Goal: Task Accomplishment & Management: Manage account settings

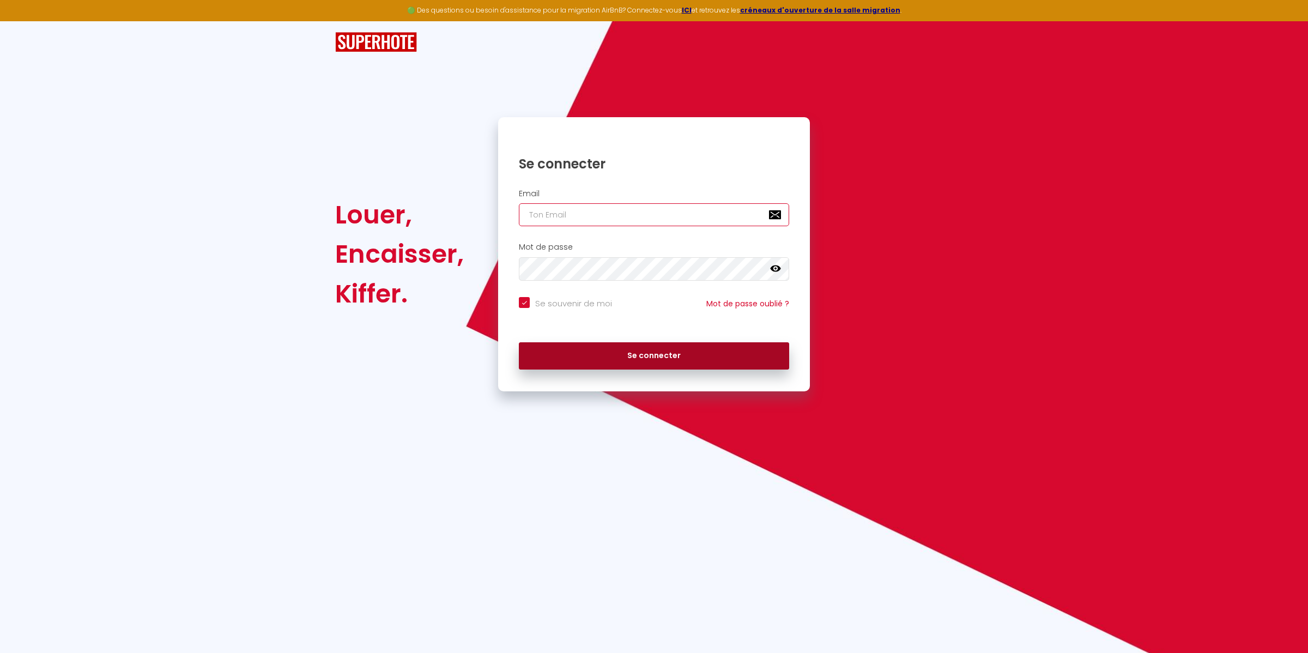
type input "[EMAIL_ADDRESS][DOMAIN_NAME]"
click at [669, 348] on button "Se connecter" at bounding box center [654, 355] width 270 height 27
checkbox input "true"
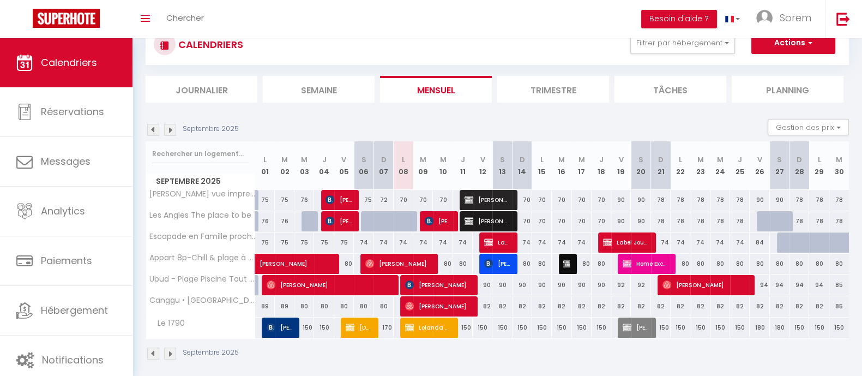
scroll to position [44, 0]
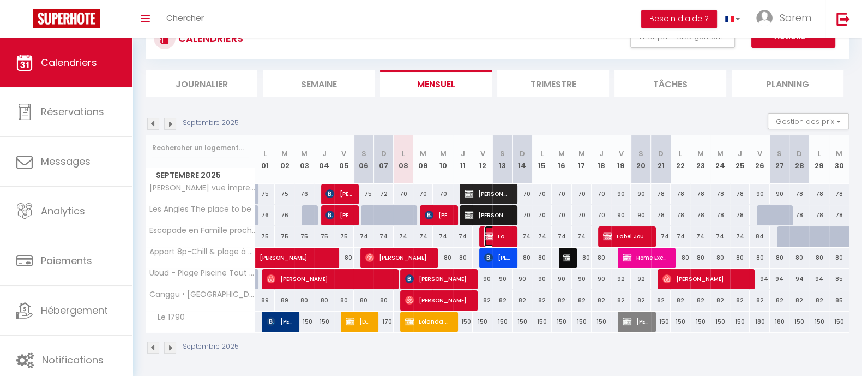
click at [499, 237] on span "Label Journée" at bounding box center [497, 236] width 26 height 21
select select "OK"
select select "KO"
select select "0"
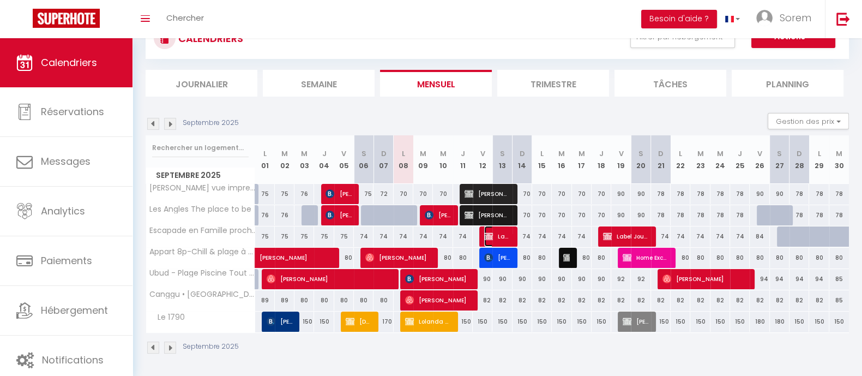
select select "1"
select select
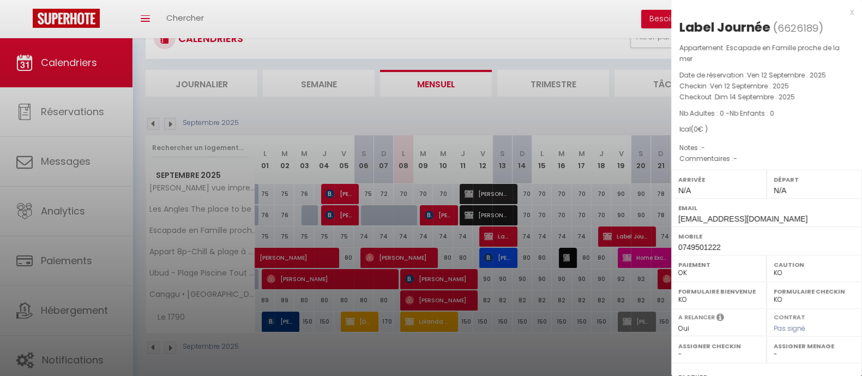
click at [499, 237] on div at bounding box center [431, 188] width 862 height 376
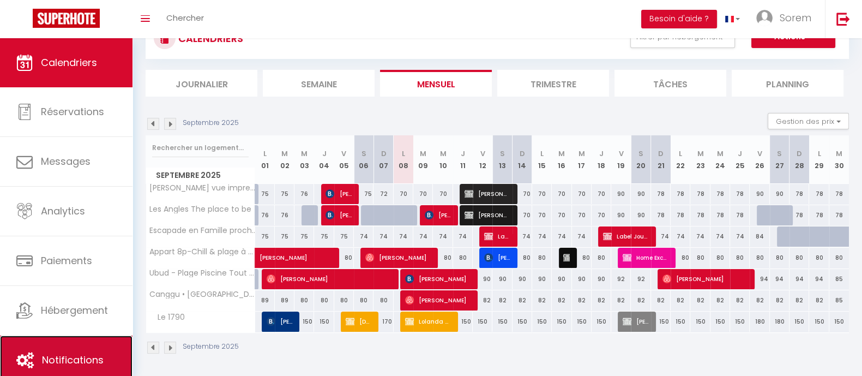
click at [90, 354] on span "Notifications" at bounding box center [73, 360] width 62 height 14
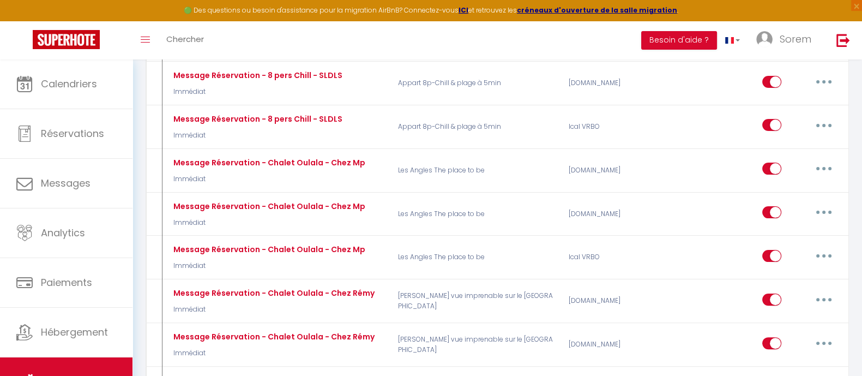
scroll to position [359, 0]
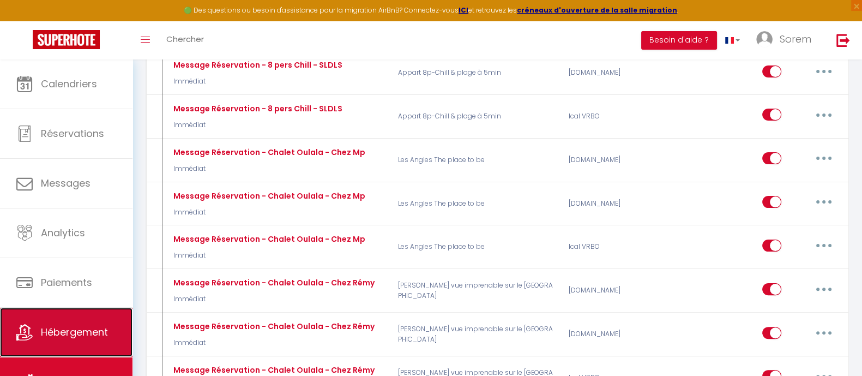
click at [80, 320] on link "Hébergement" at bounding box center [66, 331] width 132 height 49
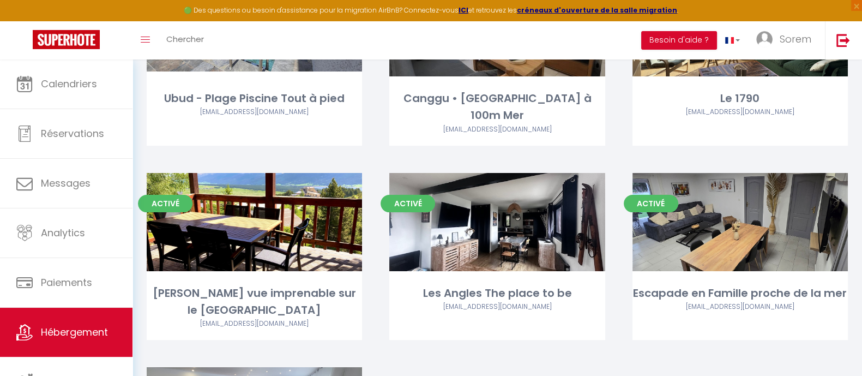
scroll to position [220, 0]
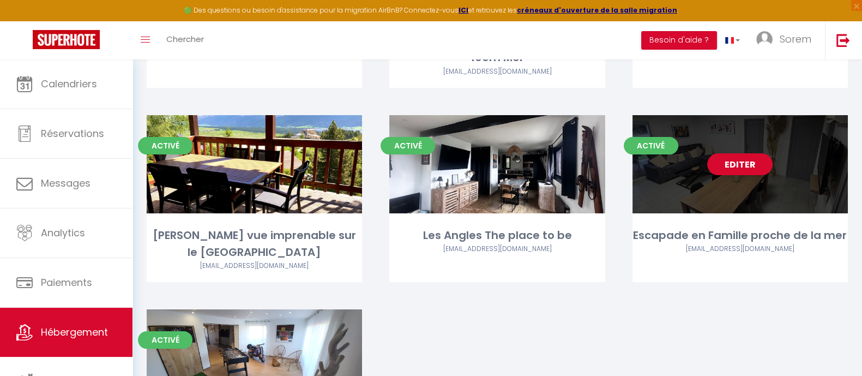
click at [727, 161] on div "Editer" at bounding box center [739, 164] width 215 height 98
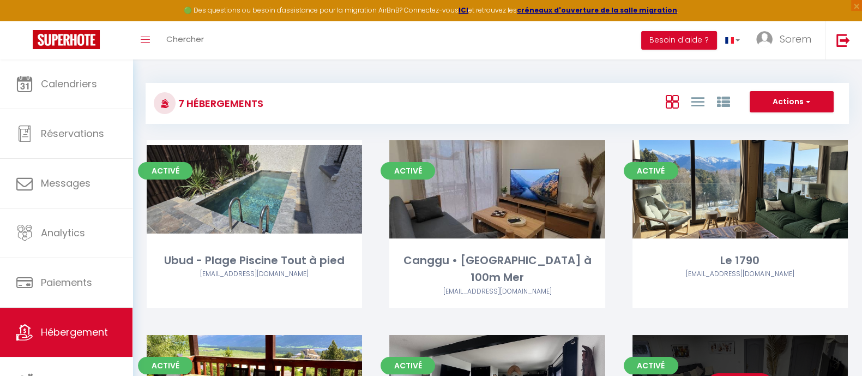
select select "3"
select select "2"
select select "1"
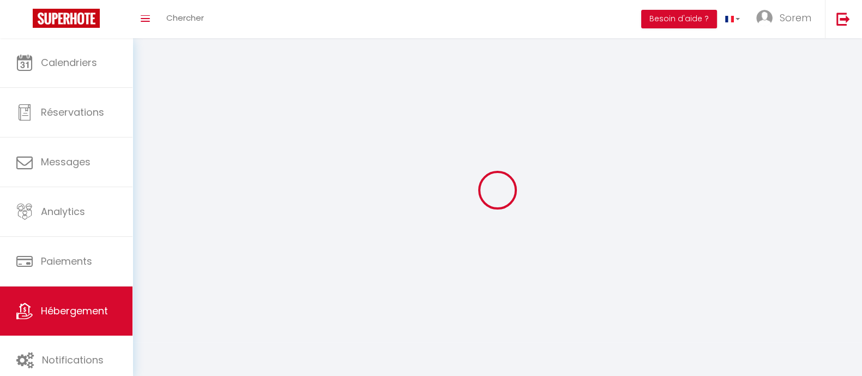
select select
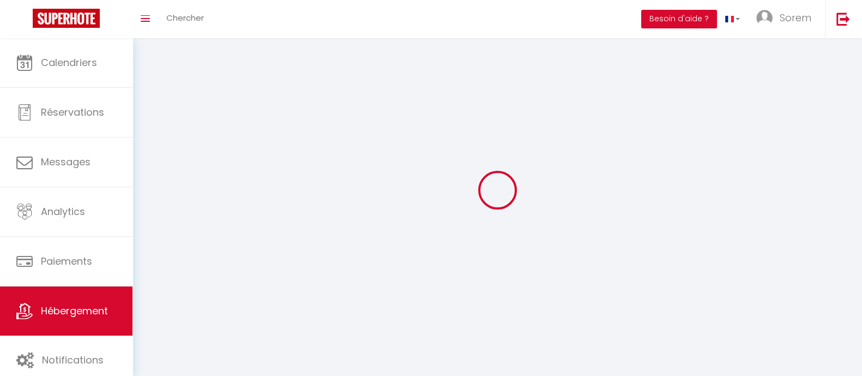
select select
checkbox input "false"
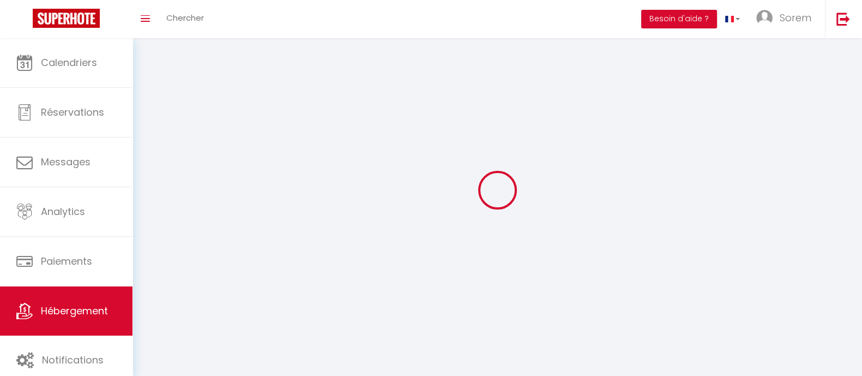
select select
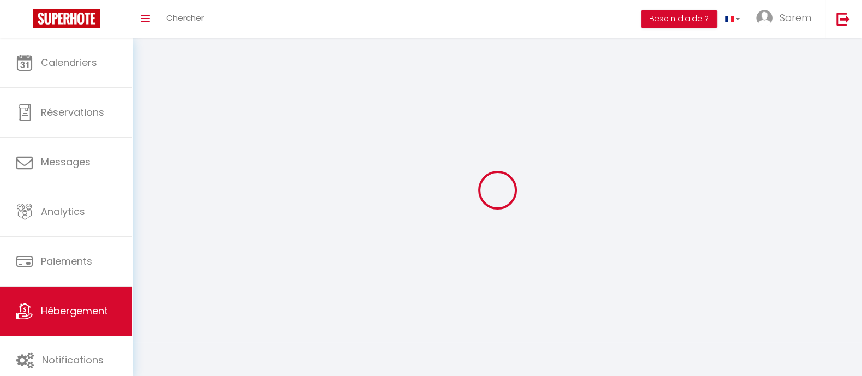
select select
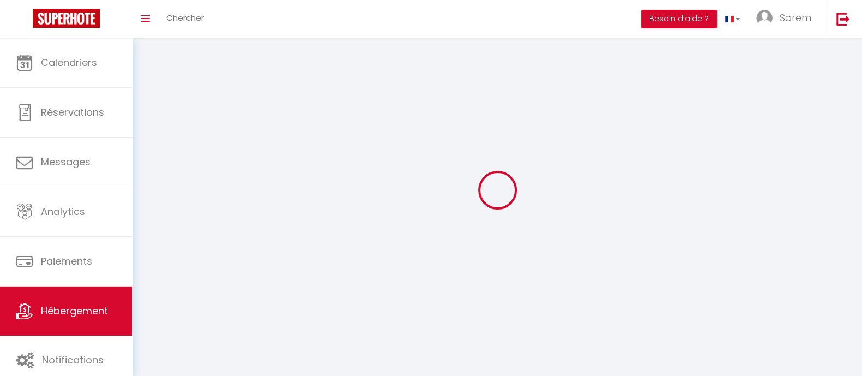
checkbox input "false"
select select
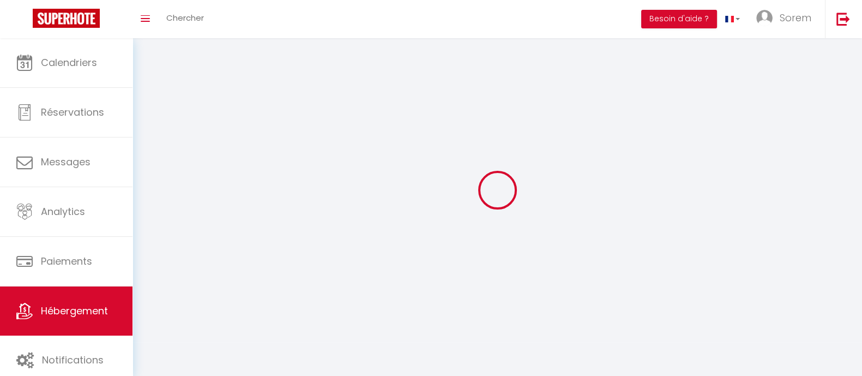
select select
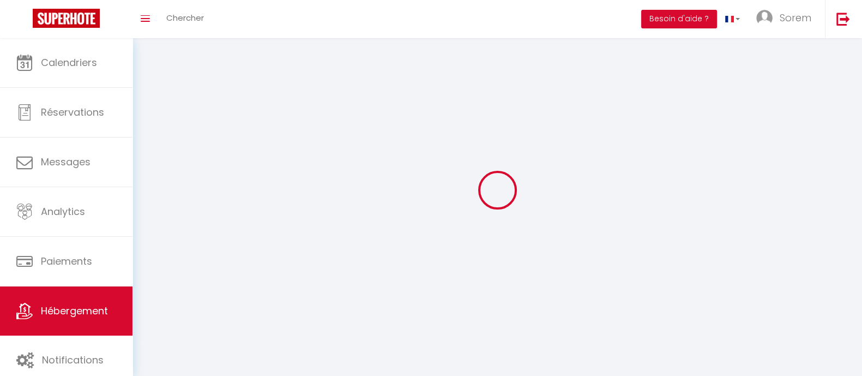
select select
checkbox input "false"
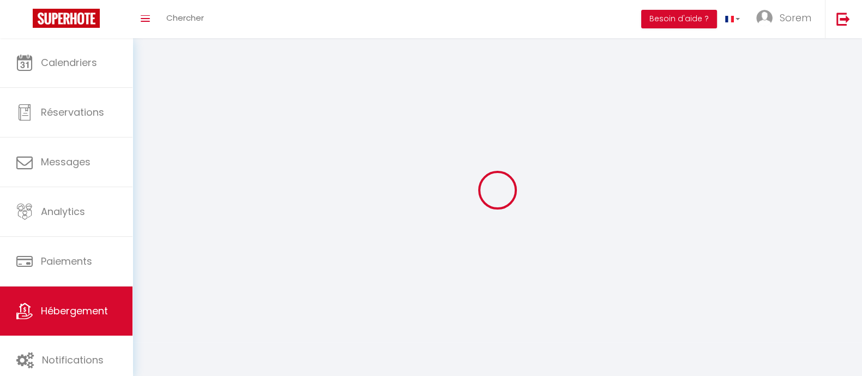
checkbox input "false"
select select
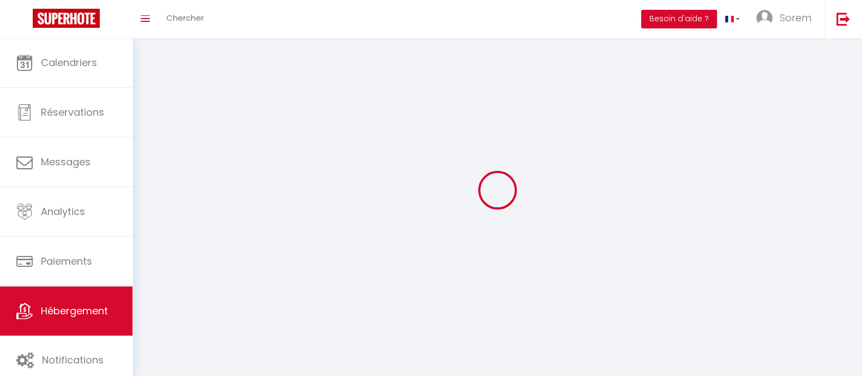
select select
checkbox input "false"
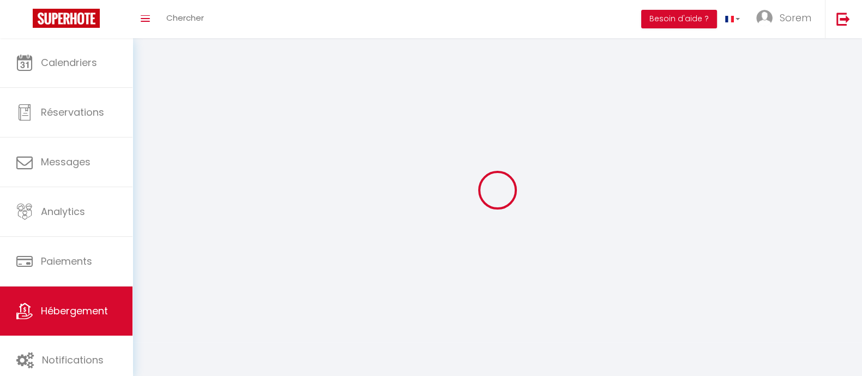
checkbox input "false"
select select
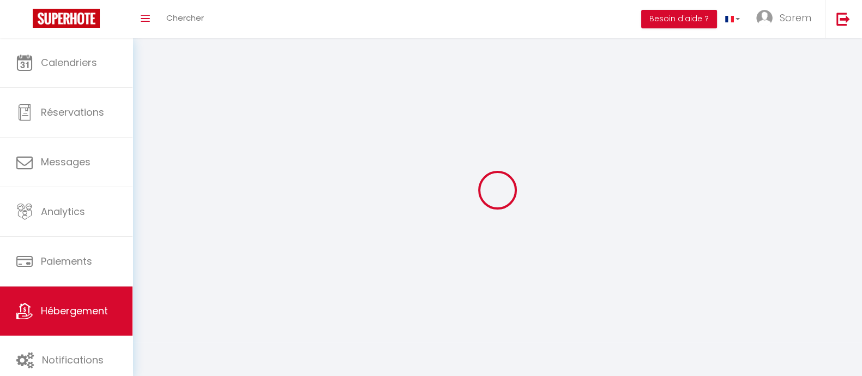
select select "1"
select select "28"
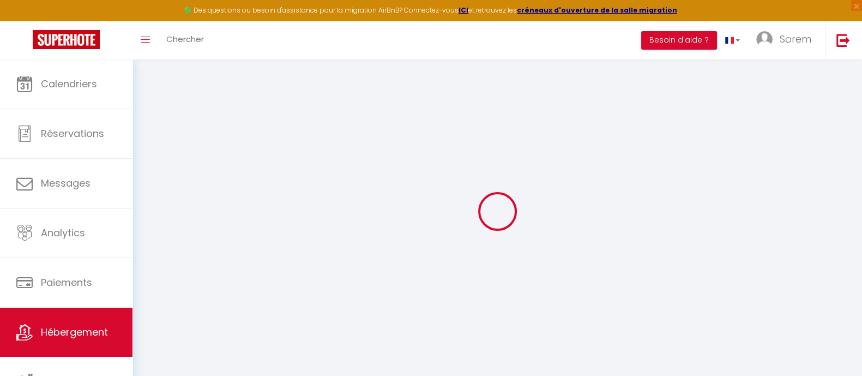
type input "Escapade en Famille proche de la mer"
type input "Sorem"
type input "Sas"
type input "[STREET_ADDRESS][PERSON_NAME]"
type input "66250"
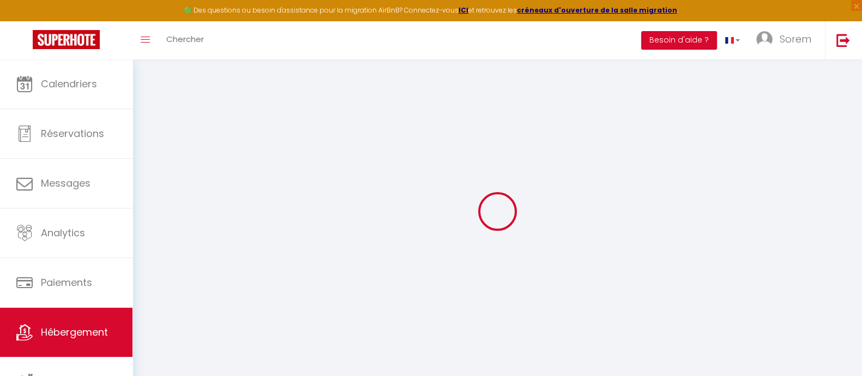
type input "[GEOGRAPHIC_DATA]"
select select "9"
select select "8"
select select "3"
type input "110"
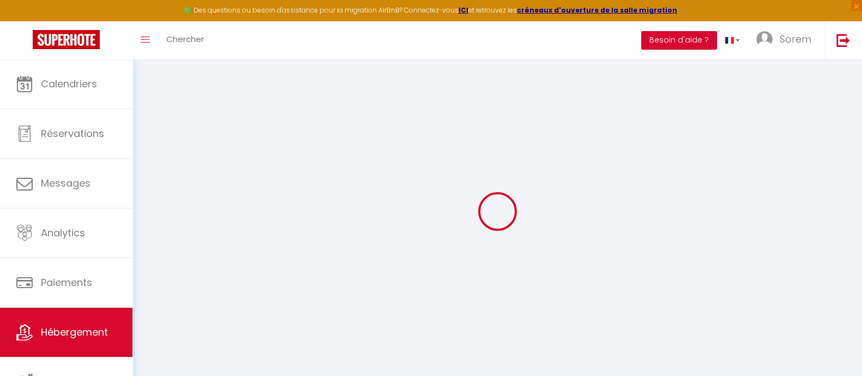
type input "25"
type input "500"
select select
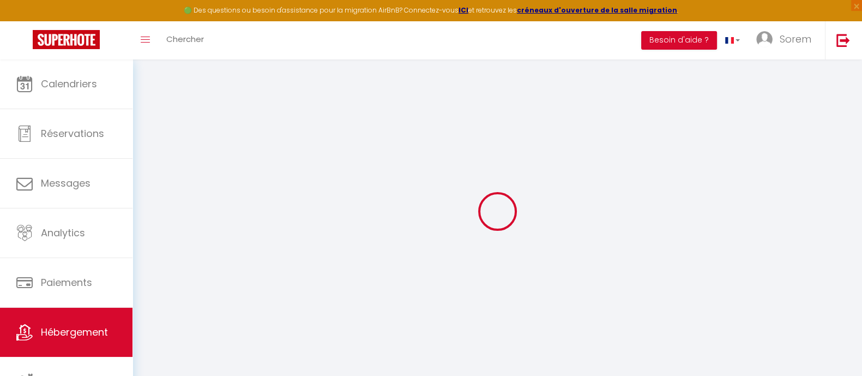
select select
type input "[STREET_ADDRESS][PERSON_NAME]"
type input "66250"
type input "[GEOGRAPHIC_DATA]"
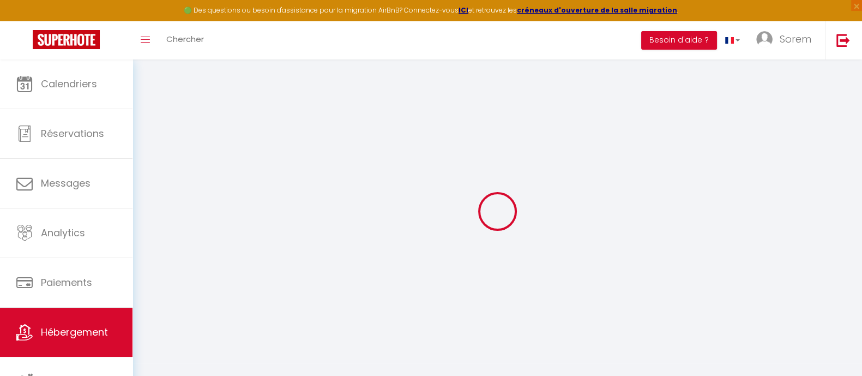
type input "[EMAIL_ADDRESS][DOMAIN_NAME]"
select select "15612"
checkbox input "false"
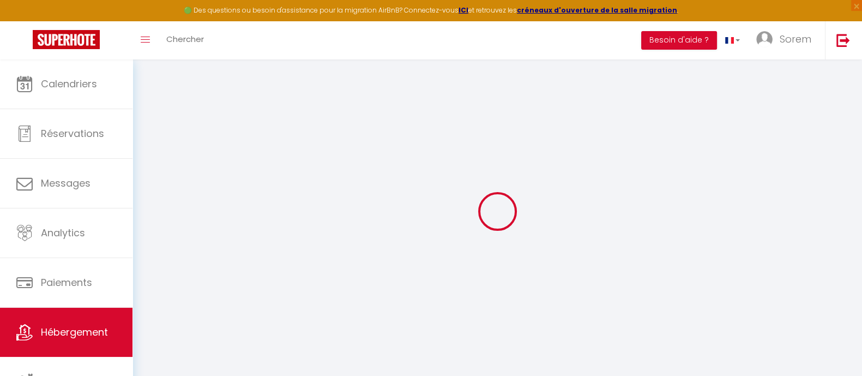
checkbox input "false"
type input "0"
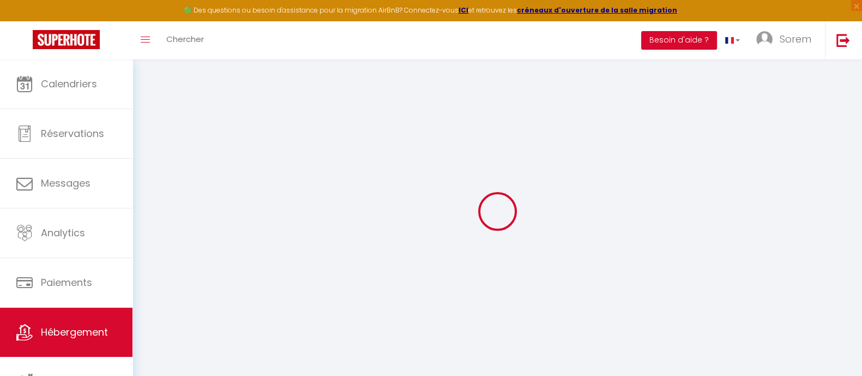
select select
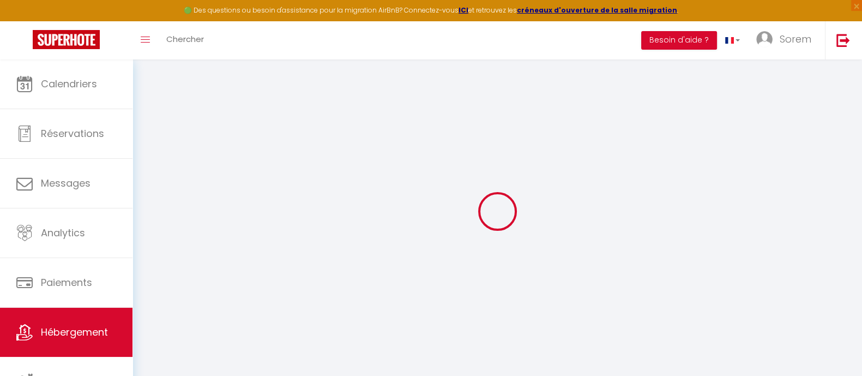
checkbox input "false"
select select
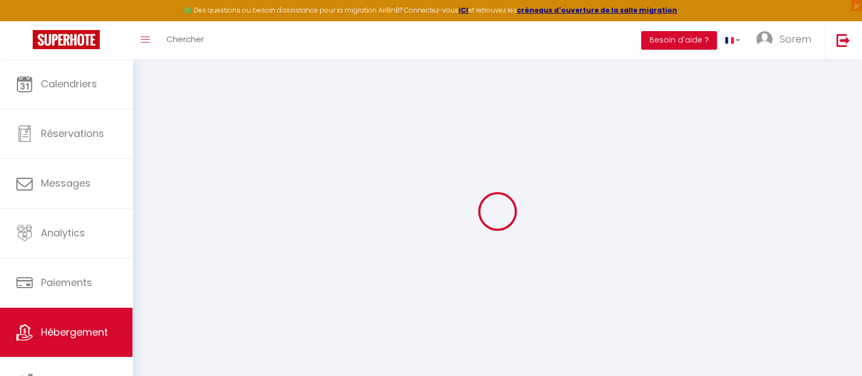
select select
checkbox input "false"
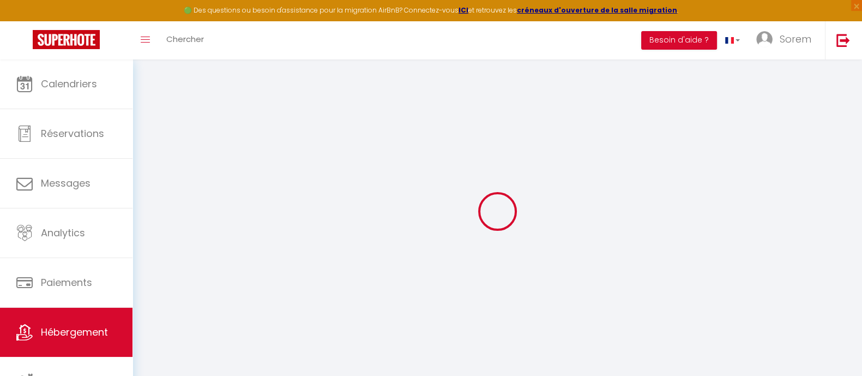
checkbox input "false"
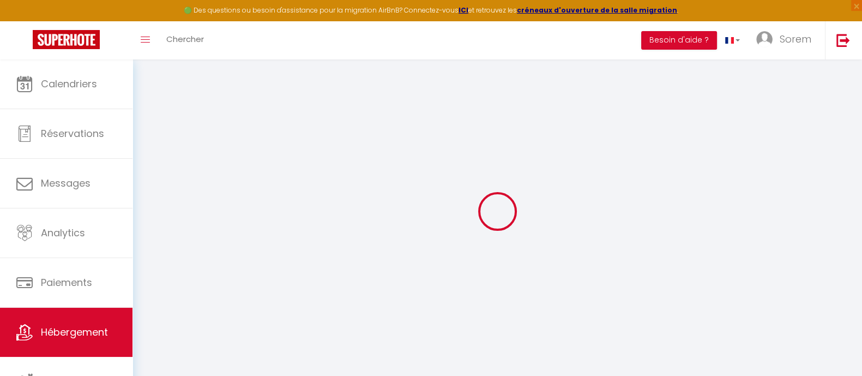
checkbox input "false"
select select "15:00"
select select
select select "10:00"
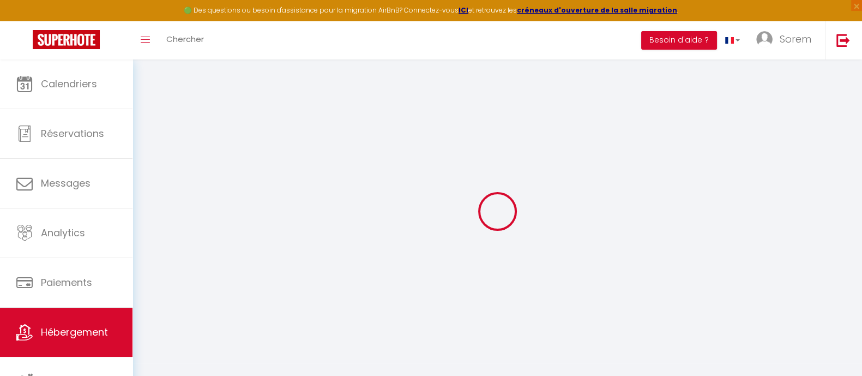
select select "30"
select select "120"
select select
checkbox input "false"
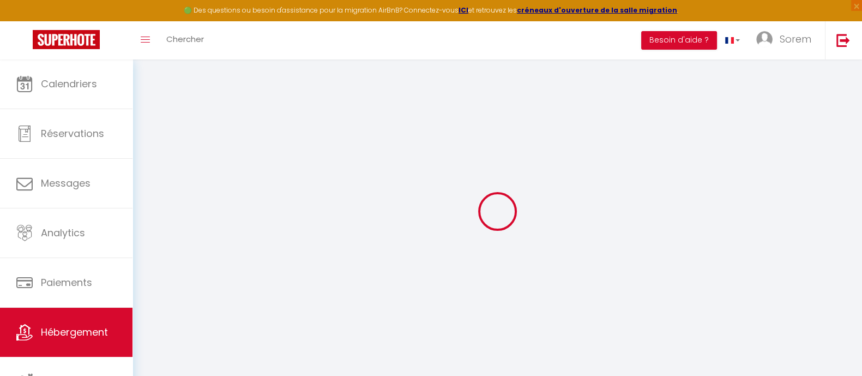
checkbox input "false"
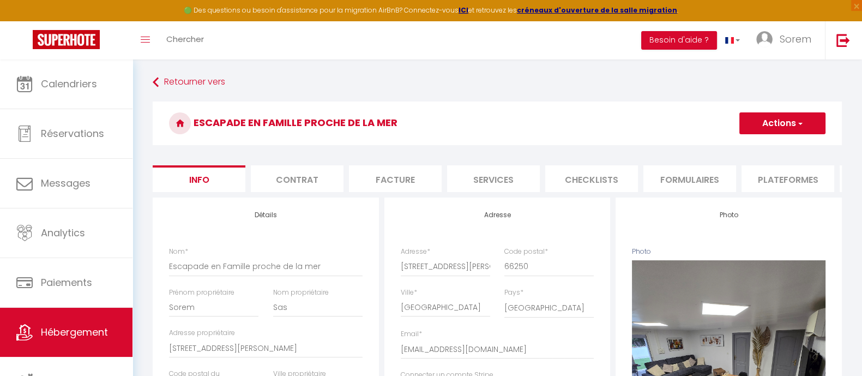
click at [788, 181] on li "Plateformes" at bounding box center [787, 178] width 93 height 27
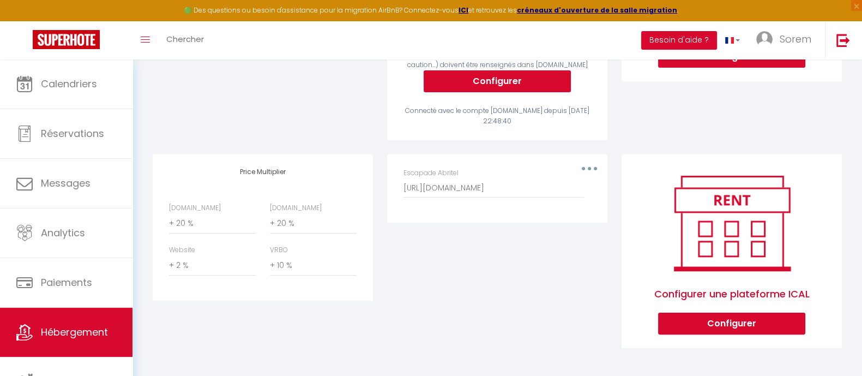
select select "365"
select select "EUR"
select select
select select "8805-51395734"
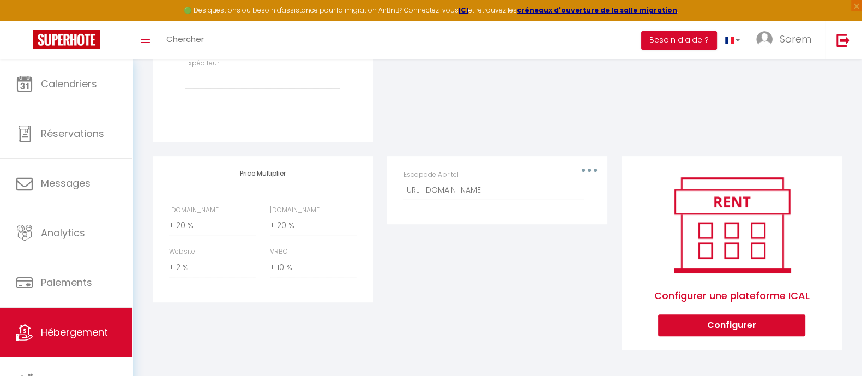
scroll to position [495, 0]
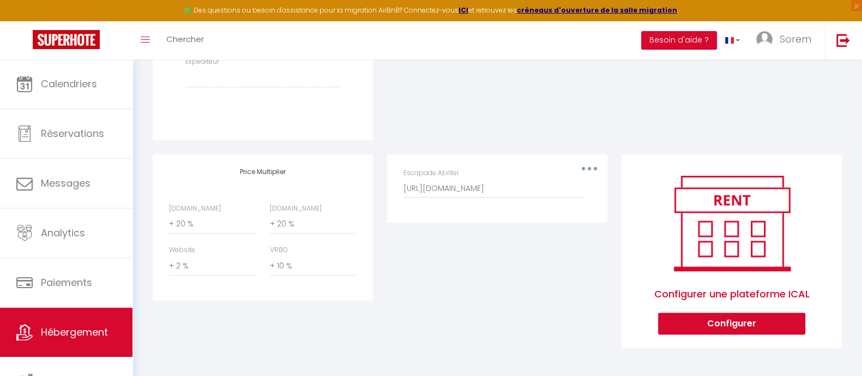
click at [590, 168] on div "Escapade Abritel [URL][DOMAIN_NAME]" at bounding box center [496, 183] width 187 height 30
click at [584, 169] on div "Escapade Abritel [URL][DOMAIN_NAME]" at bounding box center [496, 183] width 187 height 30
click at [715, 342] on div "Configurer une plateforme ICAL Configurer" at bounding box center [731, 250] width 220 height 193
click at [721, 328] on button "Configurer" at bounding box center [731, 323] width 147 height 22
select select "1"
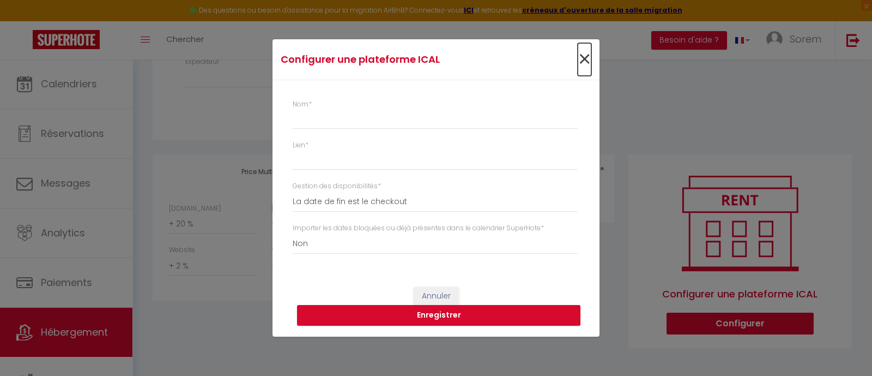
click at [583, 64] on span "×" at bounding box center [585, 59] width 14 height 33
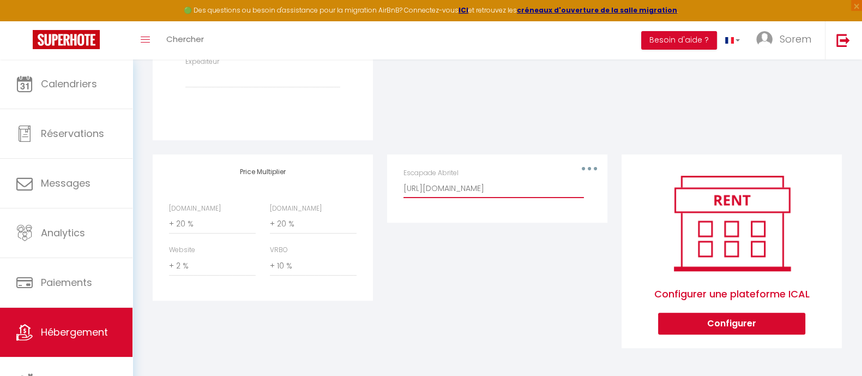
click at [579, 187] on input "[URL][DOMAIN_NAME]" at bounding box center [493, 188] width 180 height 20
drag, startPoint x: 404, startPoint y: 189, endPoint x: 615, endPoint y: 196, distance: 211.1
click at [713, 205] on div "Airbnb Appartement Escapade en Famille proche de la mer - [EMAIL_ADDRESS][DOMAI…" at bounding box center [497, 41] width 703 height 640
click at [592, 166] on button "button" at bounding box center [589, 168] width 31 height 17
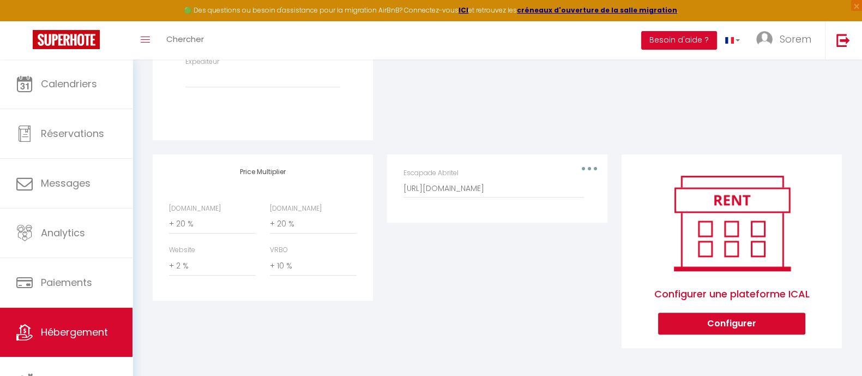
scroll to position [0, 0]
click at [569, 213] on button "Supprimer" at bounding box center [561, 213] width 81 height 19
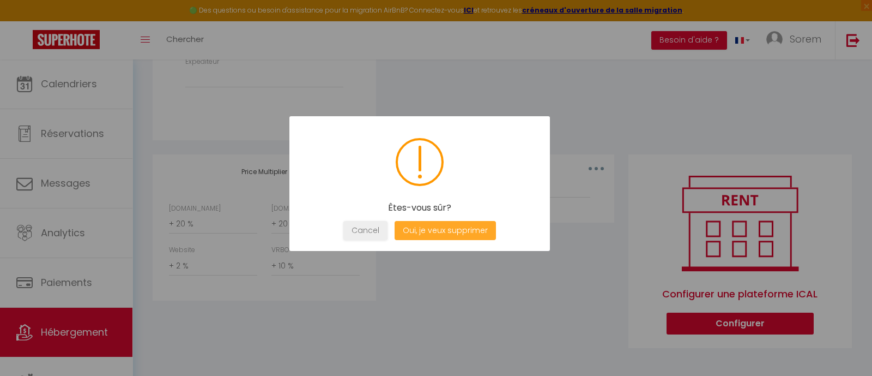
click at [469, 230] on button "Oui, je veux supprimer" at bounding box center [445, 230] width 101 height 19
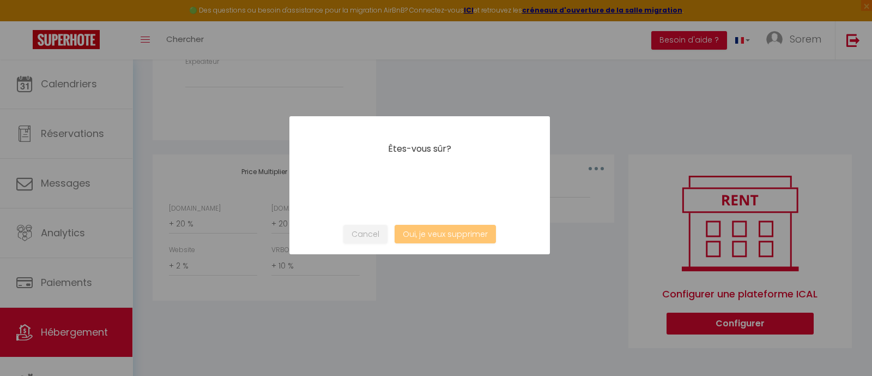
select select
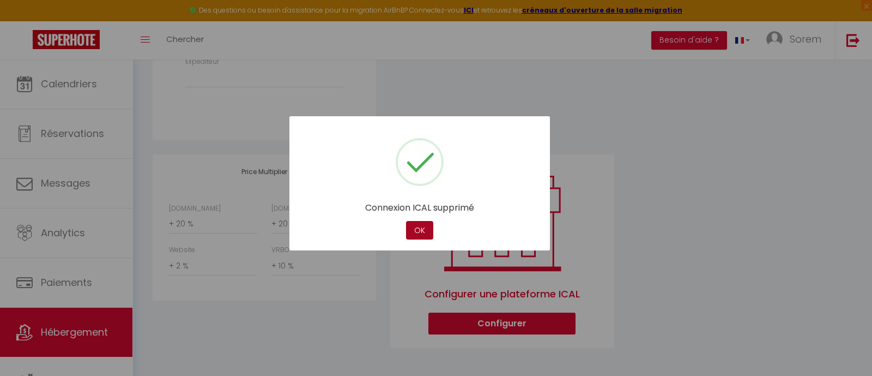
click at [427, 235] on button "OK" at bounding box center [419, 230] width 27 height 19
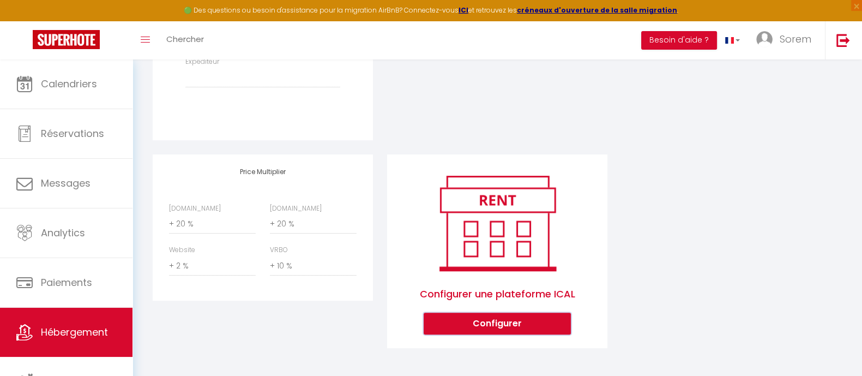
click at [478, 324] on button "Configurer" at bounding box center [496, 323] width 147 height 22
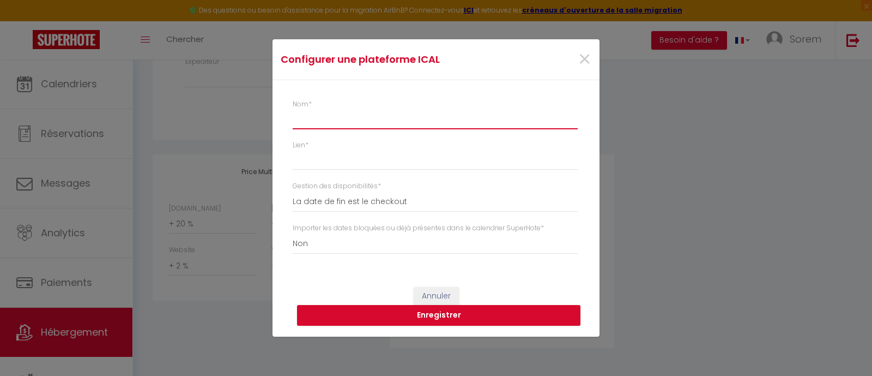
click at [371, 128] on input "Nom *" at bounding box center [435, 120] width 285 height 20
type input "A"
select select
type input "Ab"
select select
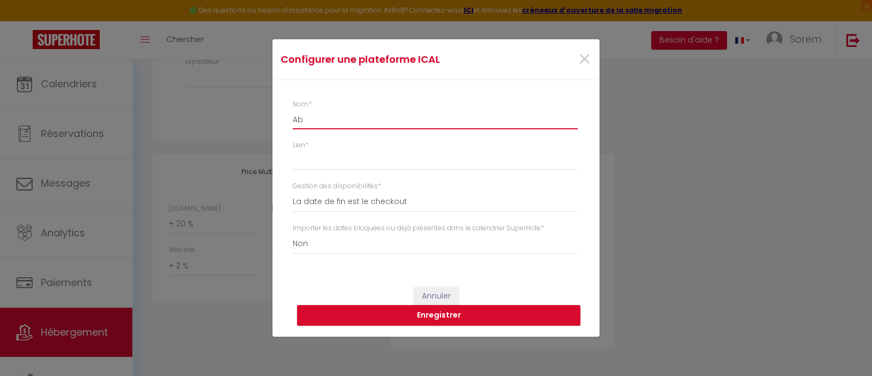
type input "Abr"
select select
type input "Abri"
select select
type input "Abrit"
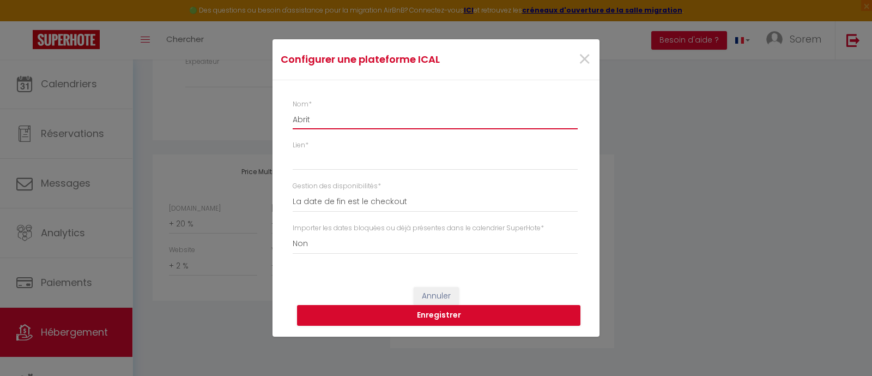
select select
type input "Abrite"
select select
type input "Abritel"
select select
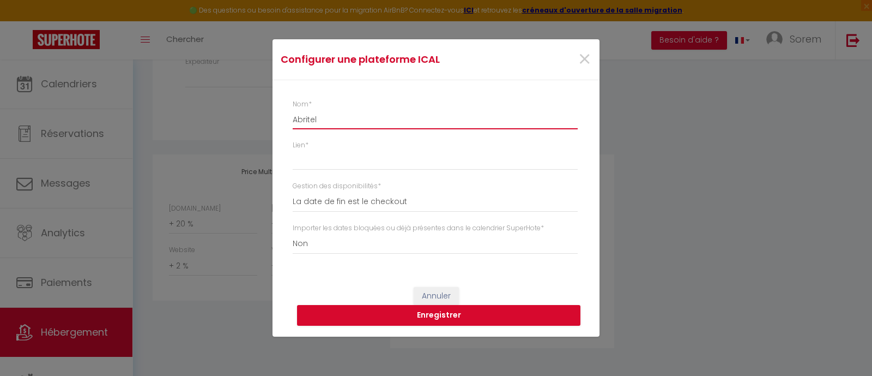
type input "Abritel"
select select
type input "Abritel"
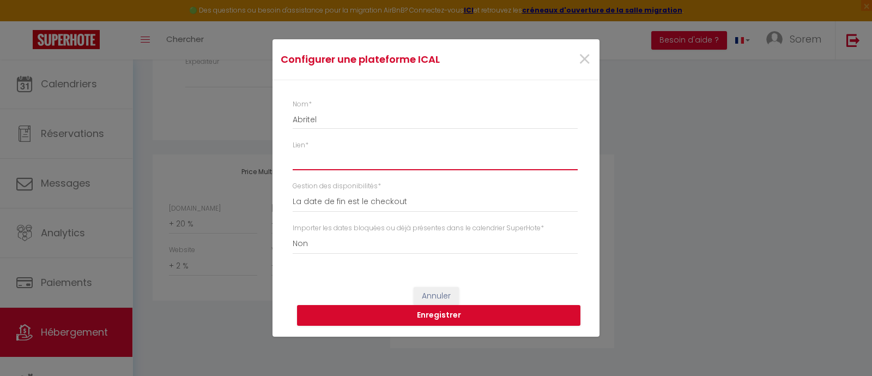
click at [350, 154] on input "Lien *" at bounding box center [435, 160] width 285 height 20
paste input "[URL][DOMAIN_NAME]"
type input "[URL][DOMAIN_NAME]"
select select
type input "[URL][DOMAIN_NAME]"
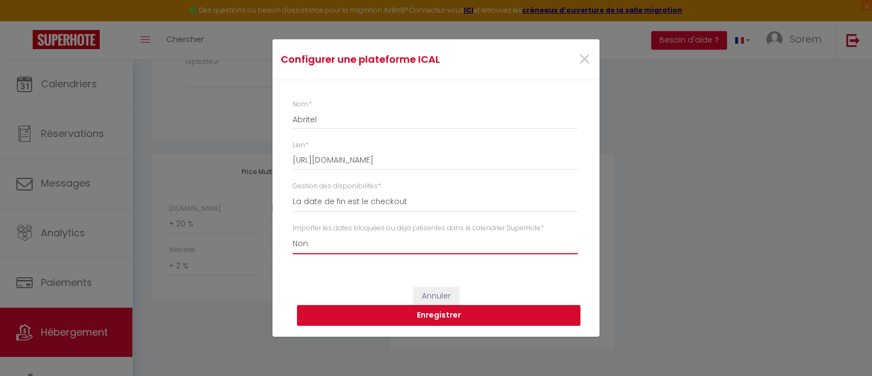
click at [413, 246] on select "Oui Non" at bounding box center [435, 243] width 285 height 21
select select "true"
click at [293, 233] on select "Oui Non" at bounding box center [435, 243] width 285 height 21
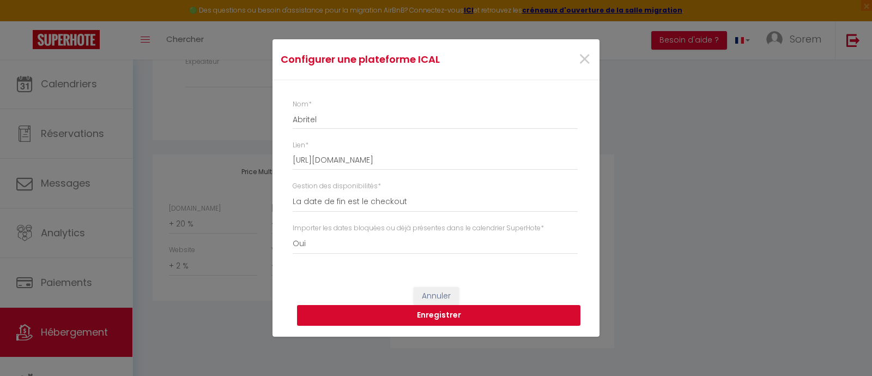
click at [439, 315] on button "Enregistrer" at bounding box center [438, 315] width 283 height 21
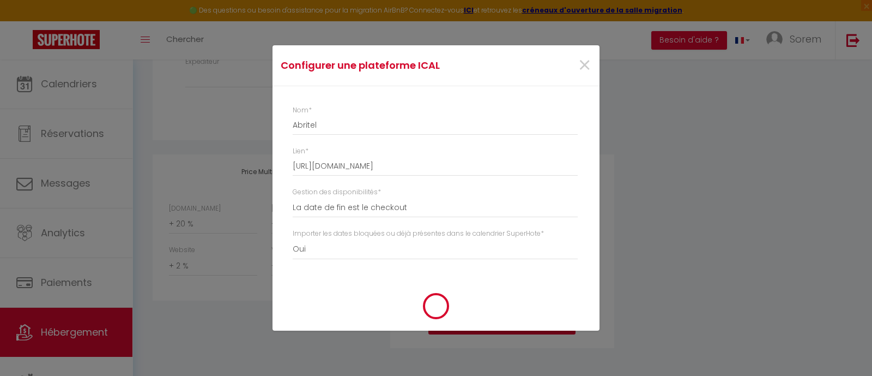
select select
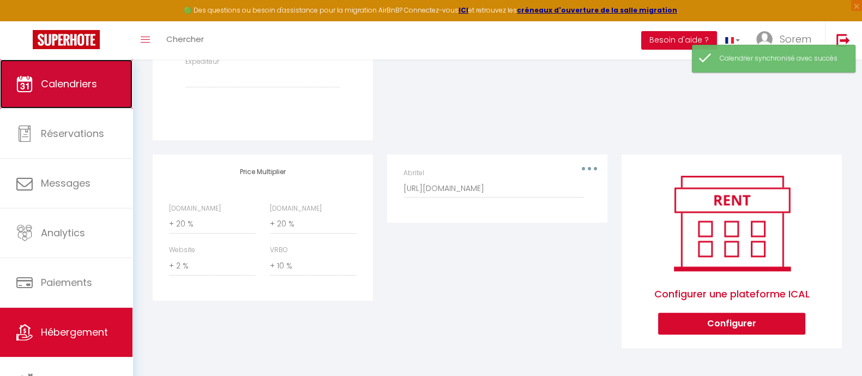
click at [68, 96] on link "Calendriers" at bounding box center [66, 83] width 132 height 49
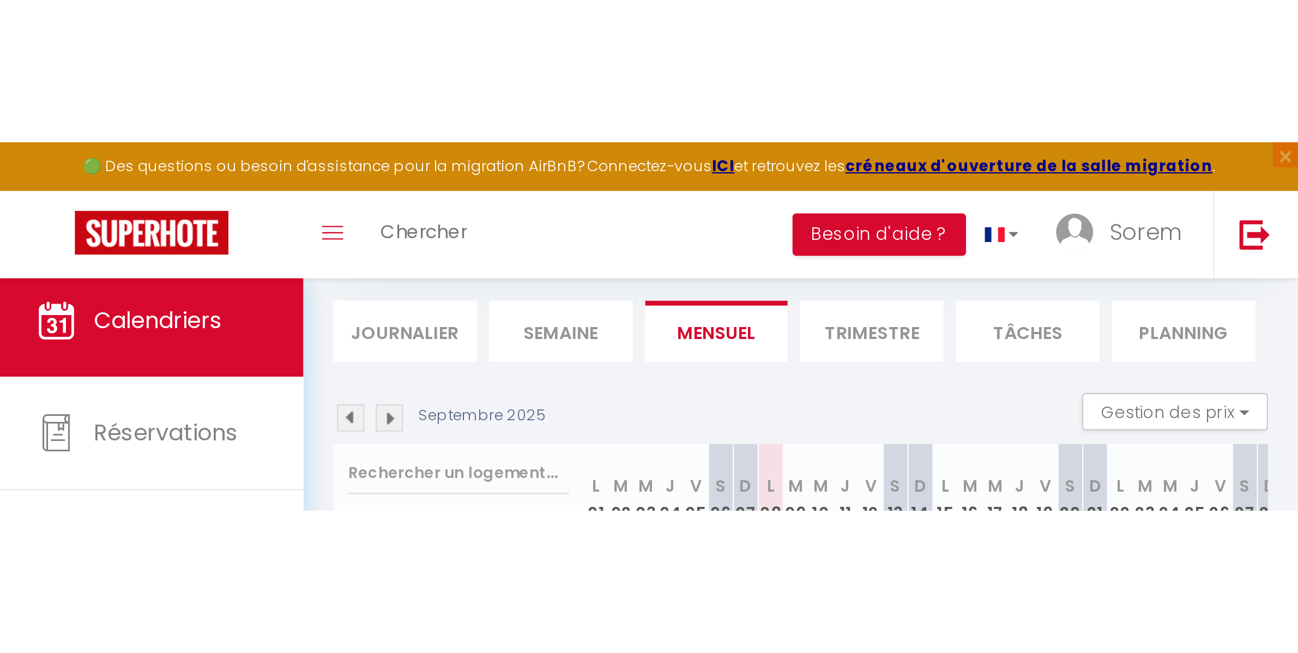
scroll to position [59, 0]
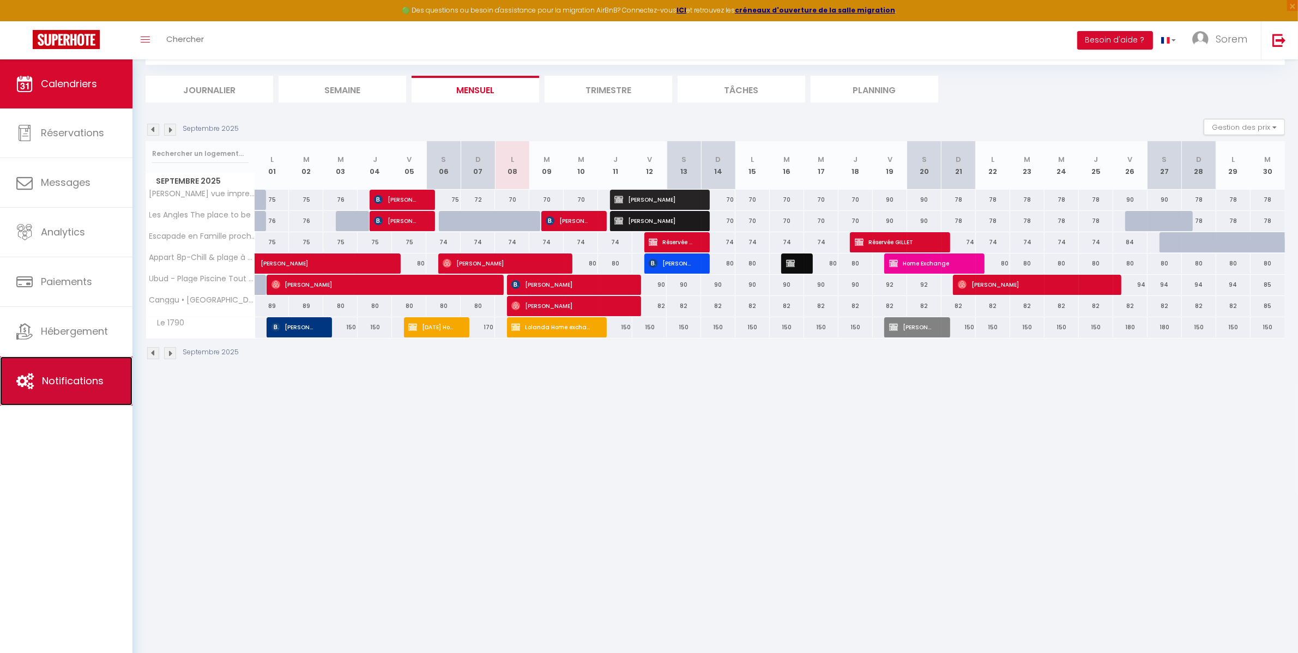
click at [84, 377] on span "Notifications" at bounding box center [73, 381] width 62 height 14
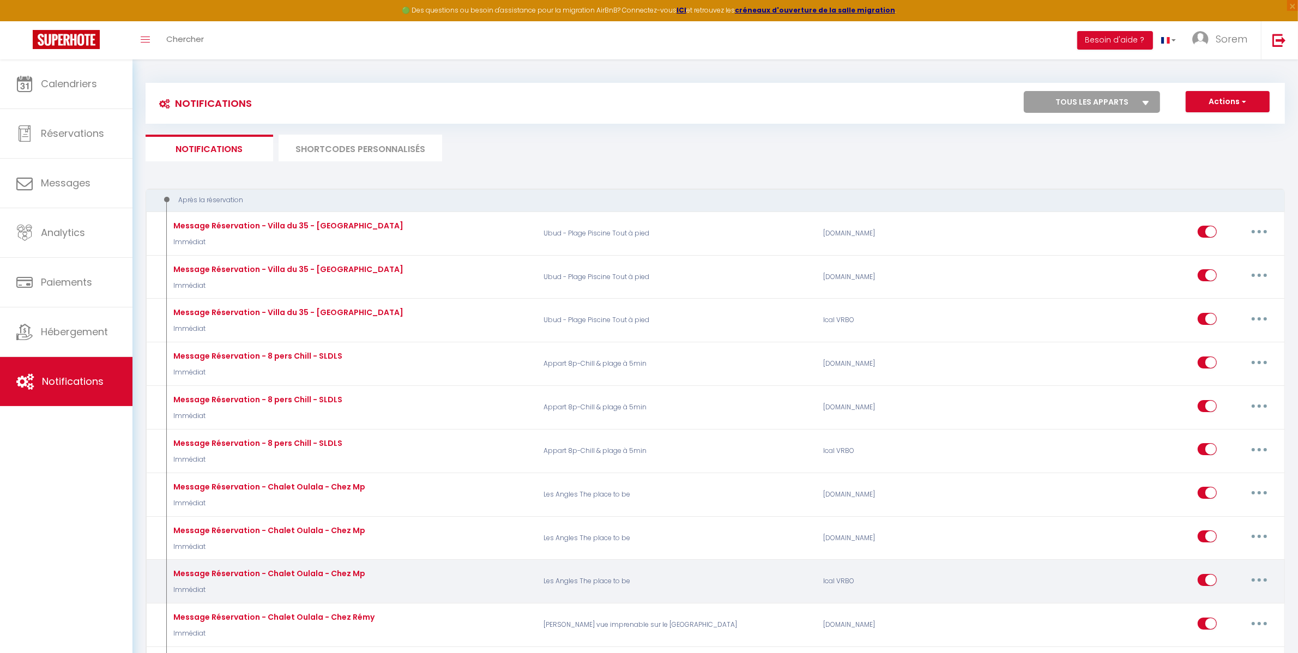
click at [1256, 576] on button "button" at bounding box center [1259, 579] width 31 height 17
click at [1233, 601] on link "Editer" at bounding box center [1230, 604] width 81 height 19
type input "Message Réservation - Chalet Oulala - Chez Mp"
select select "Immédiat"
select select "if_booking_is_paid"
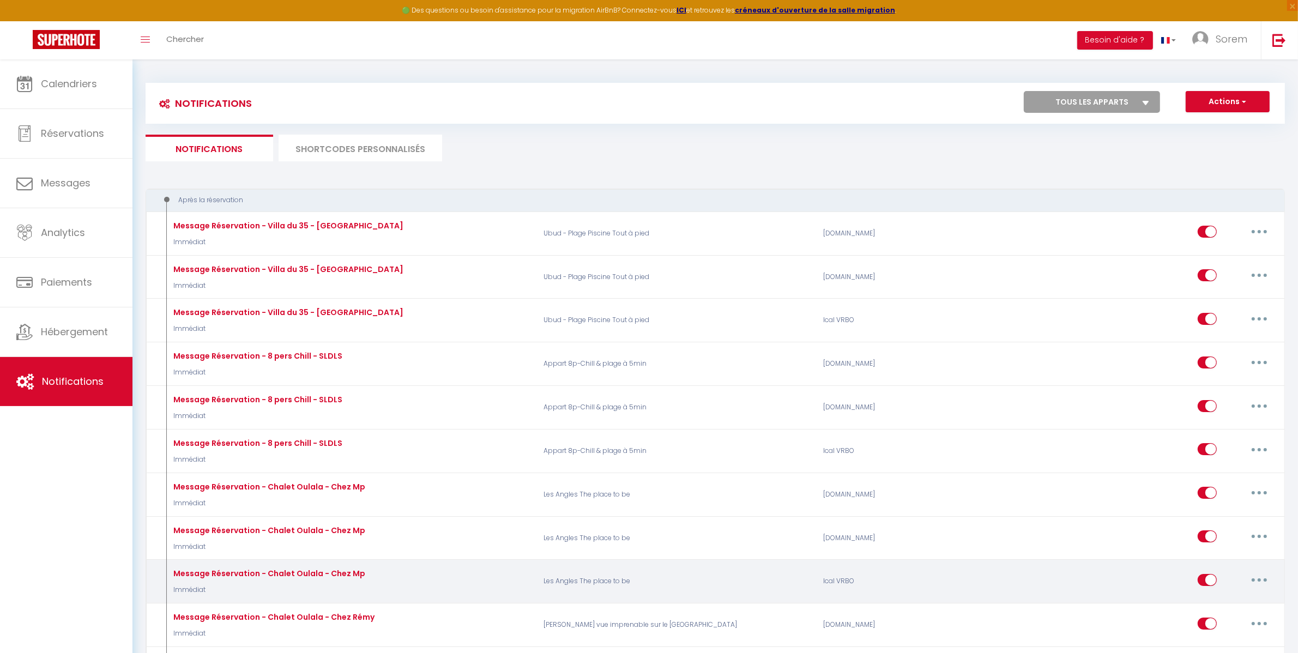
checkbox input "true"
checkbox input "false"
checkbox input "true"
radio input "true"
type input "Merci pour votre réservation"
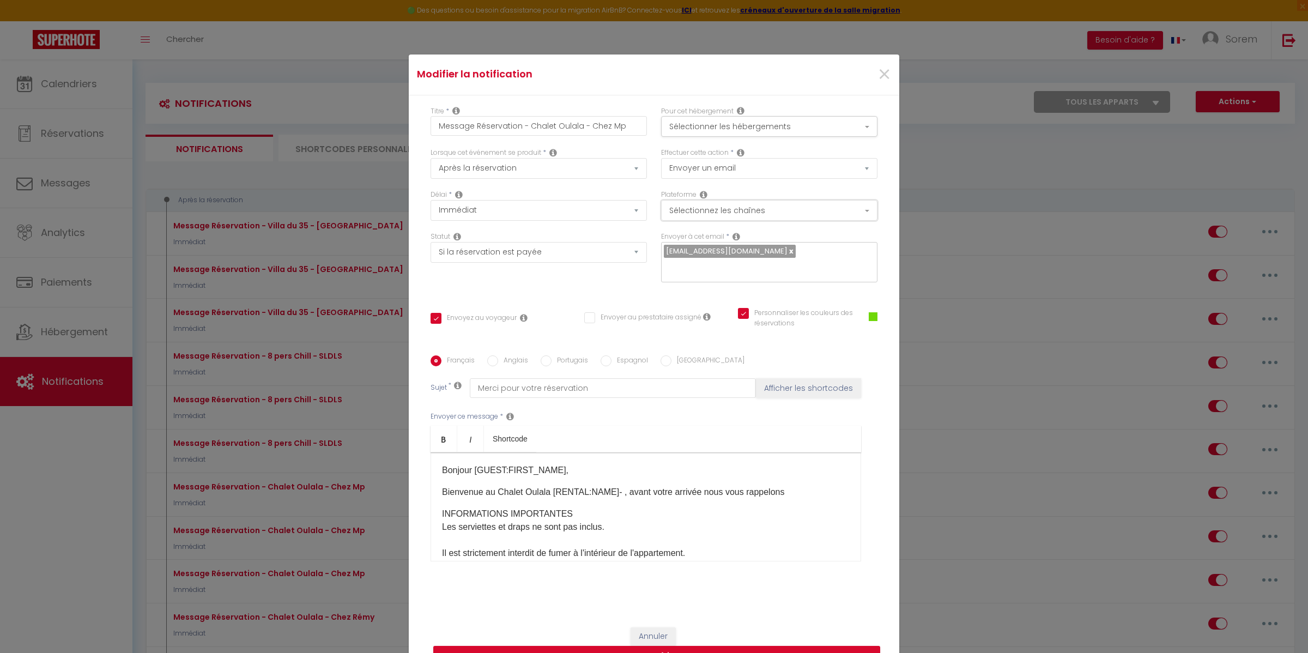
click at [765, 219] on button "Sélectionnez les chaînes" at bounding box center [769, 210] width 216 height 21
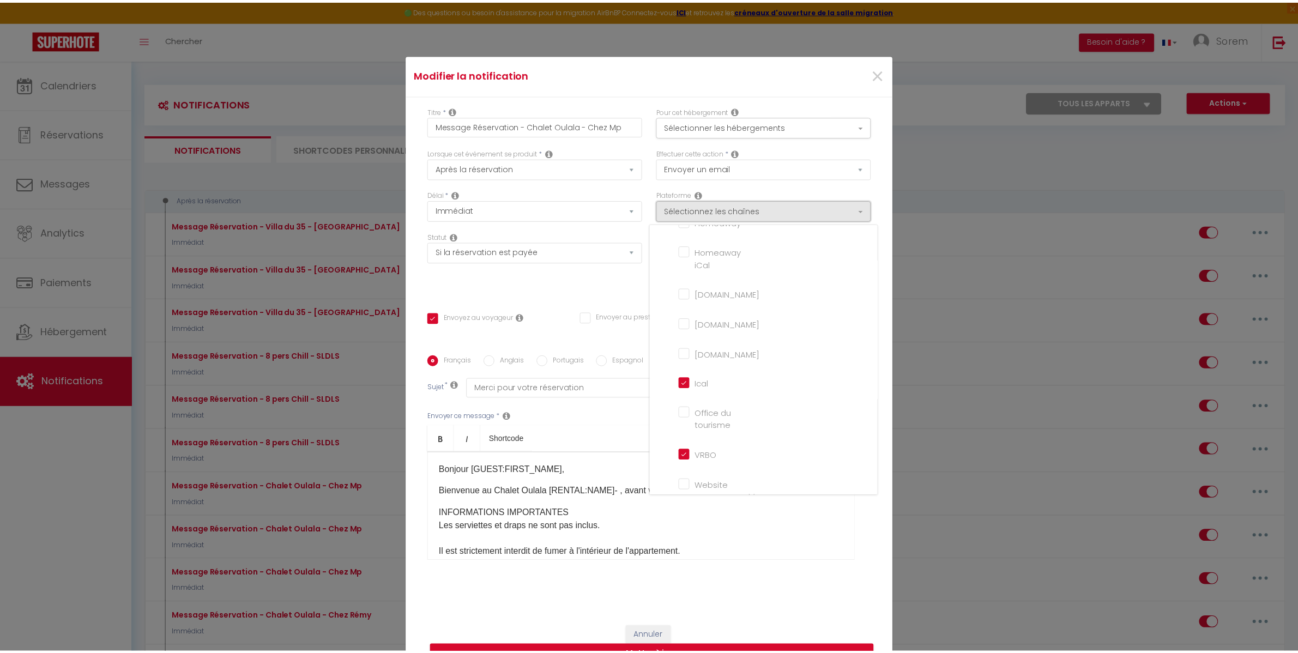
scroll to position [249, 0]
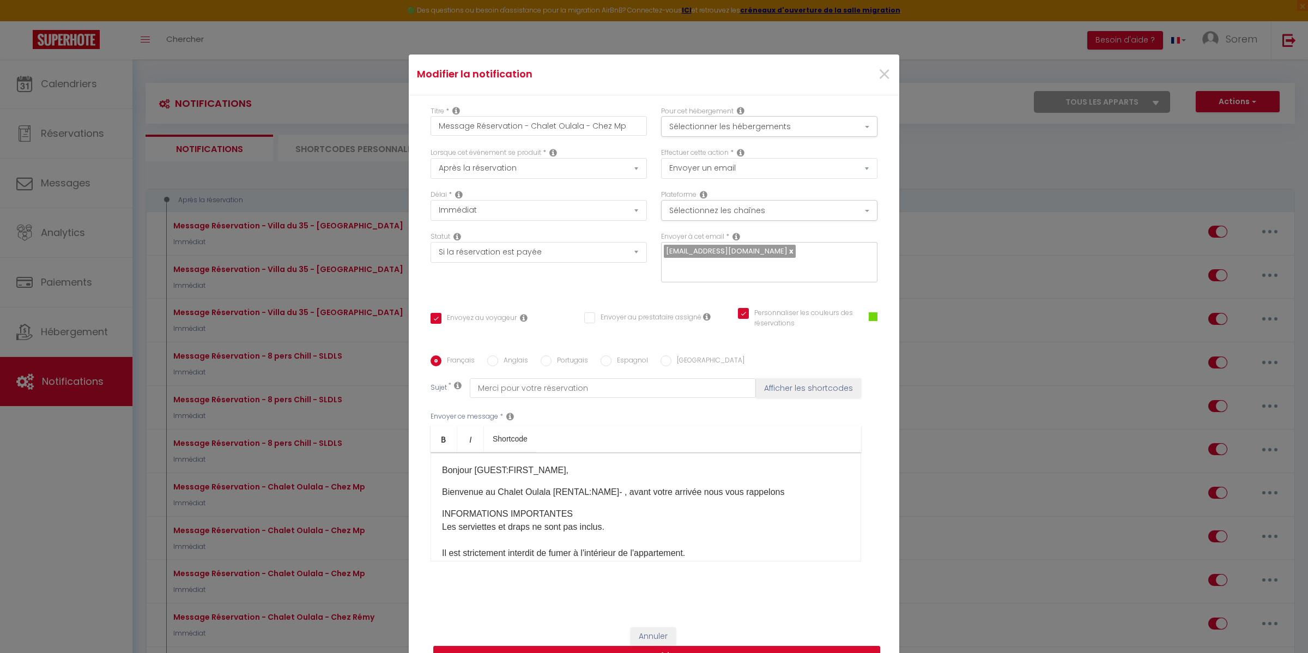
click at [754, 648] on button "Mettre à jour" at bounding box center [656, 656] width 447 height 21
checkbox input "true"
checkbox input "false"
checkbox input "true"
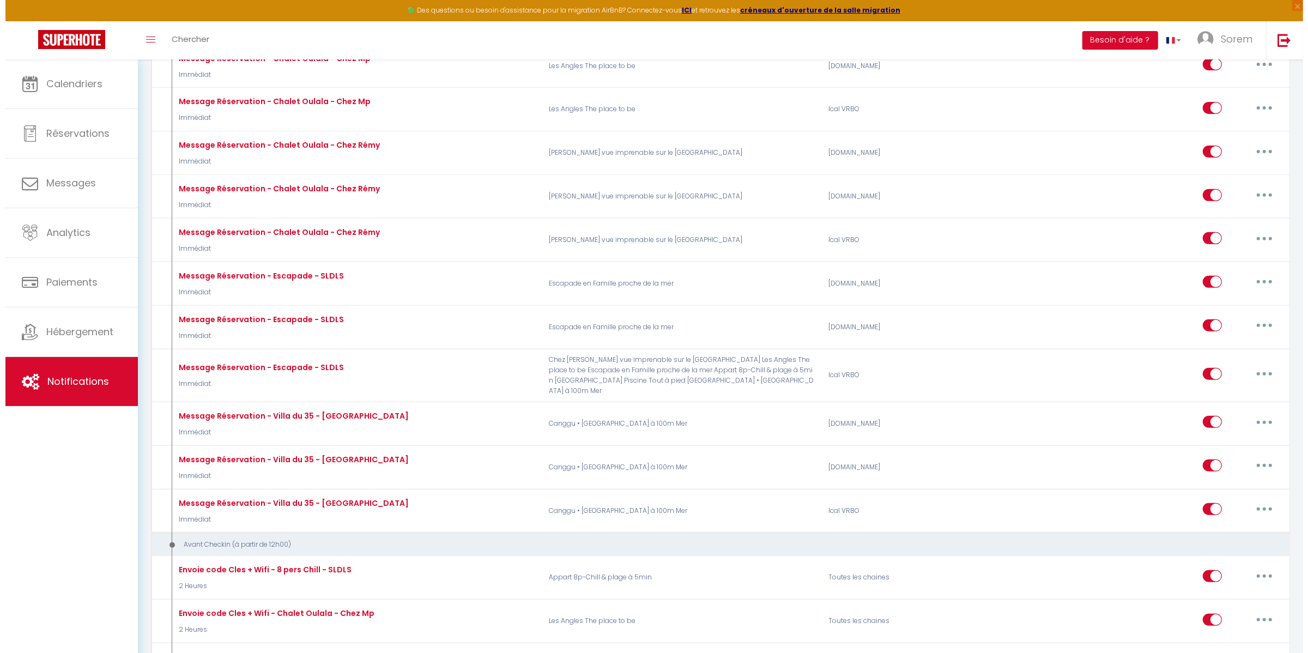
scroll to position [475, 0]
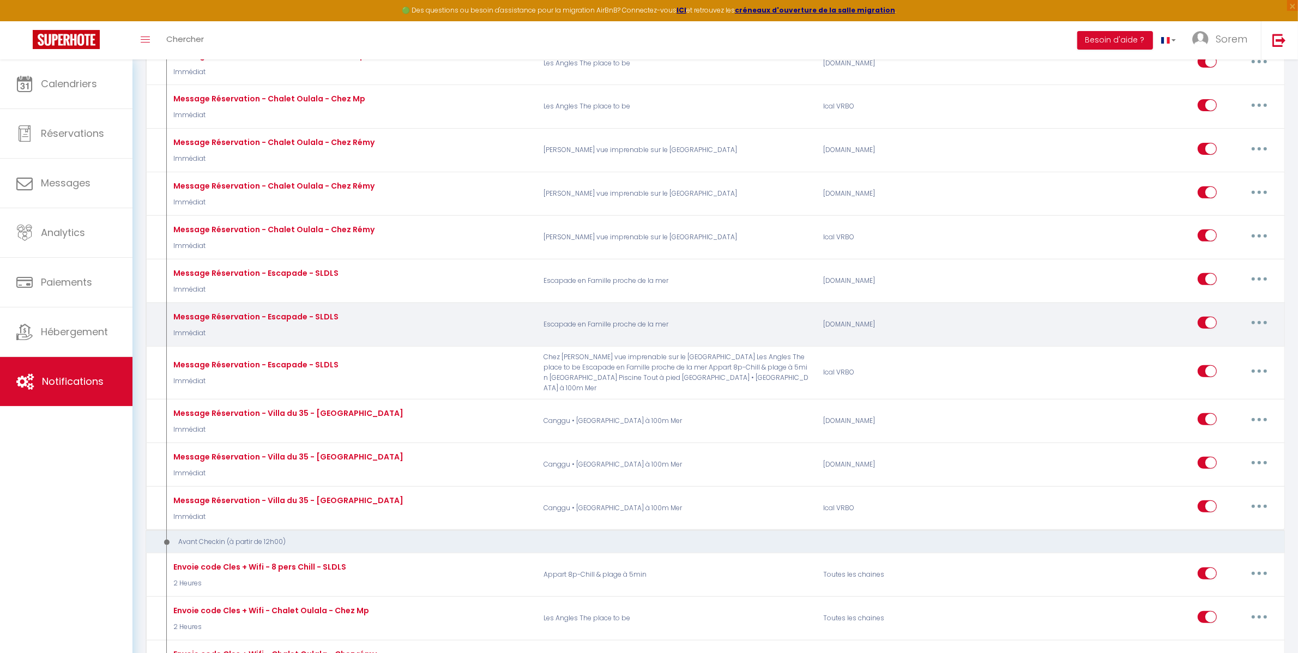
click at [686, 328] on p "Escapade en Famille proche de la mer" at bounding box center [676, 324] width 280 height 32
click at [644, 318] on p "Escapade en Famille proche de la mer" at bounding box center [676, 324] width 280 height 32
click at [1257, 317] on button "button" at bounding box center [1259, 322] width 31 height 17
click at [1250, 342] on link "Editer" at bounding box center [1230, 347] width 81 height 19
type input "Message Réservation - Escapade - SLDLS"
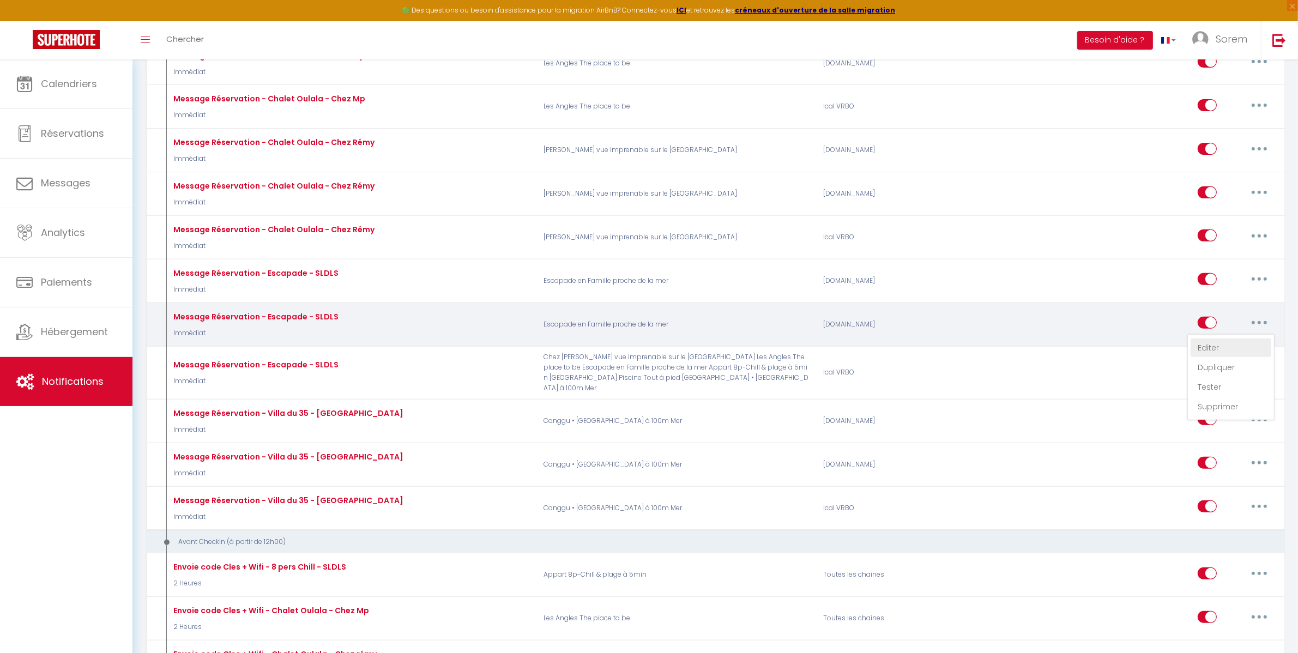
select select "Immédiat"
select select "if_booking_is_paid"
checkbox input "true"
checkbox input "false"
checkbox input "true"
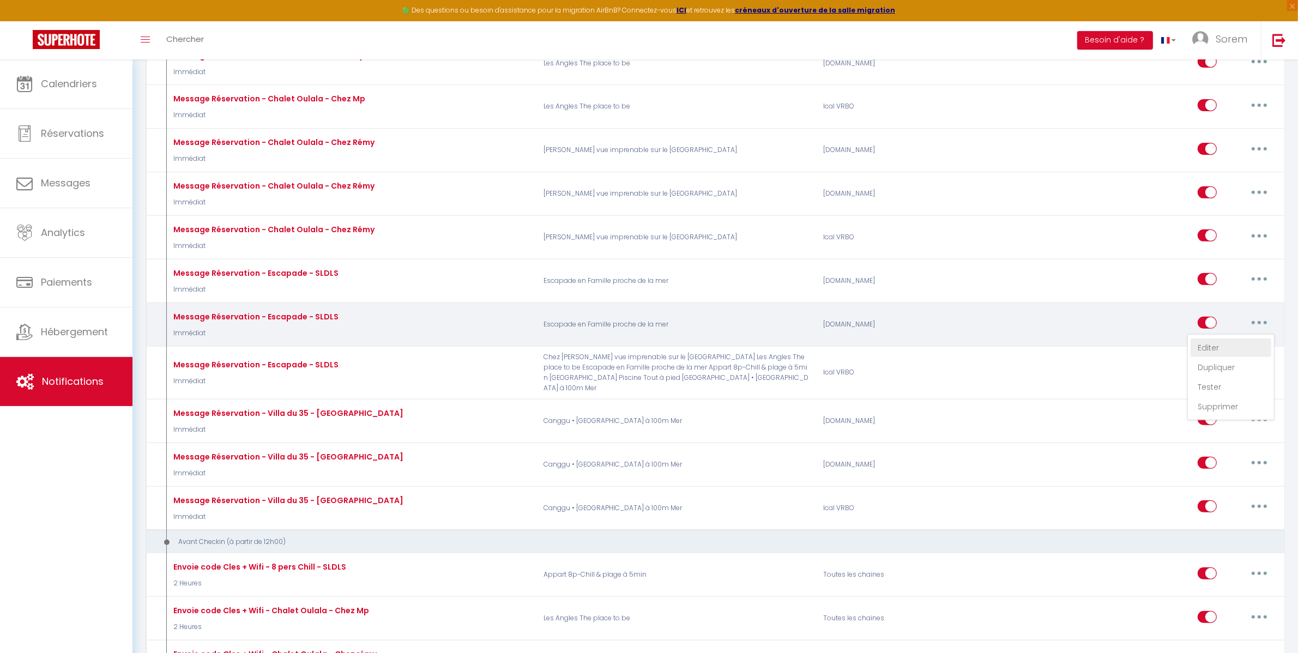
radio input "true"
type input "Merci pour votre réservation"
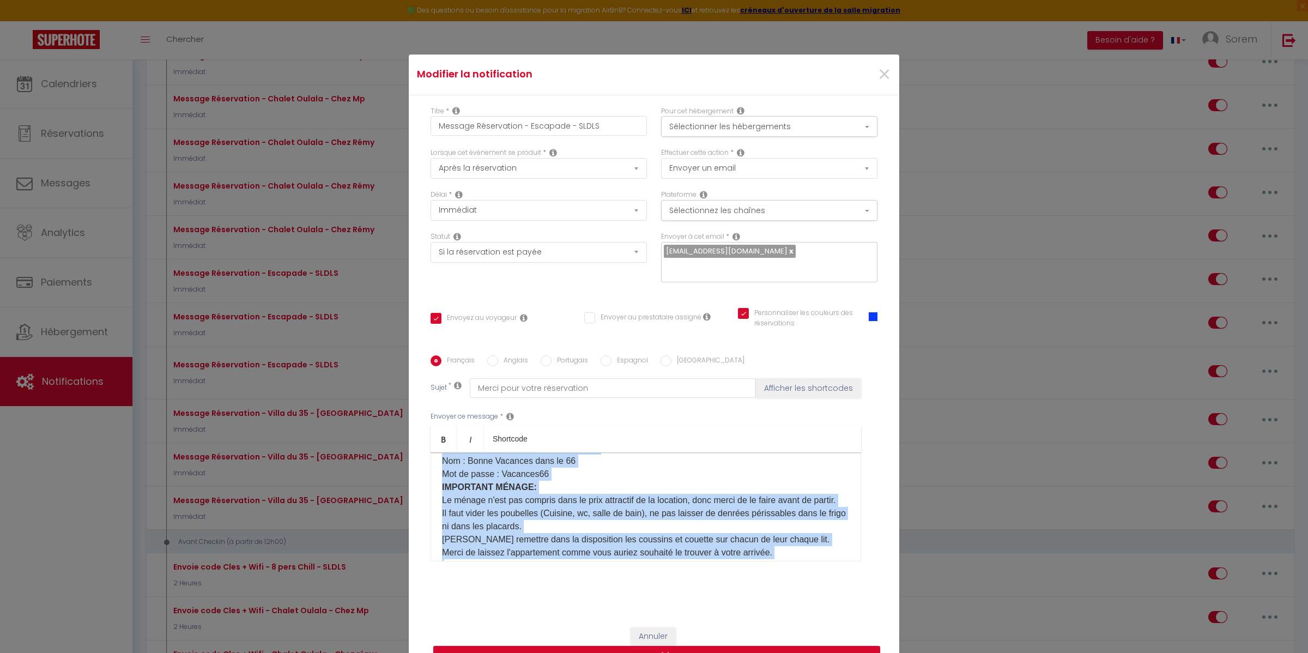
scroll to position [453, 0]
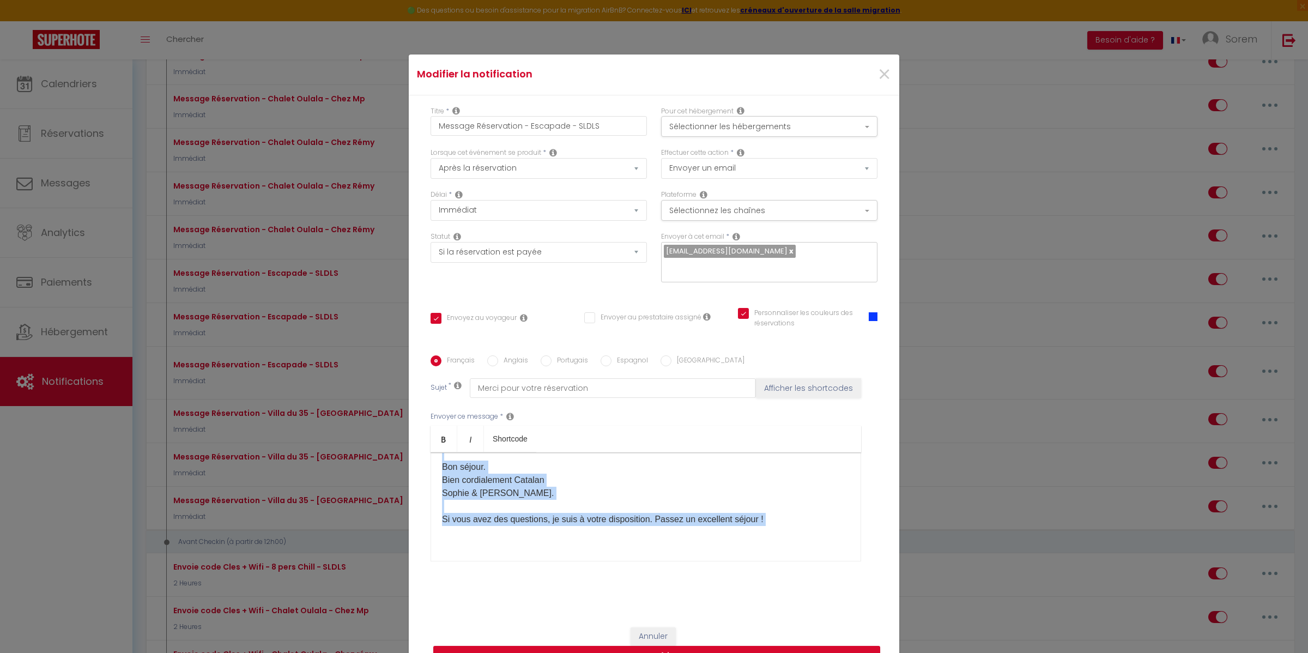
drag, startPoint x: 436, startPoint y: 459, endPoint x: 670, endPoint y: 563, distance: 256.4
click at [701, 592] on div "Titre * Message Réservation - Escapade - SLDLS Pour cet hébergement Sélectionne…" at bounding box center [654, 356] width 491 height 522
copy div "Loremip [DOLOR:SITAM_CONS]​, adipiscin elit Seddoe & Temp, incid utla etdol mag…"
click at [740, 646] on button "Mettre à jour" at bounding box center [656, 656] width 447 height 21
checkbox input "true"
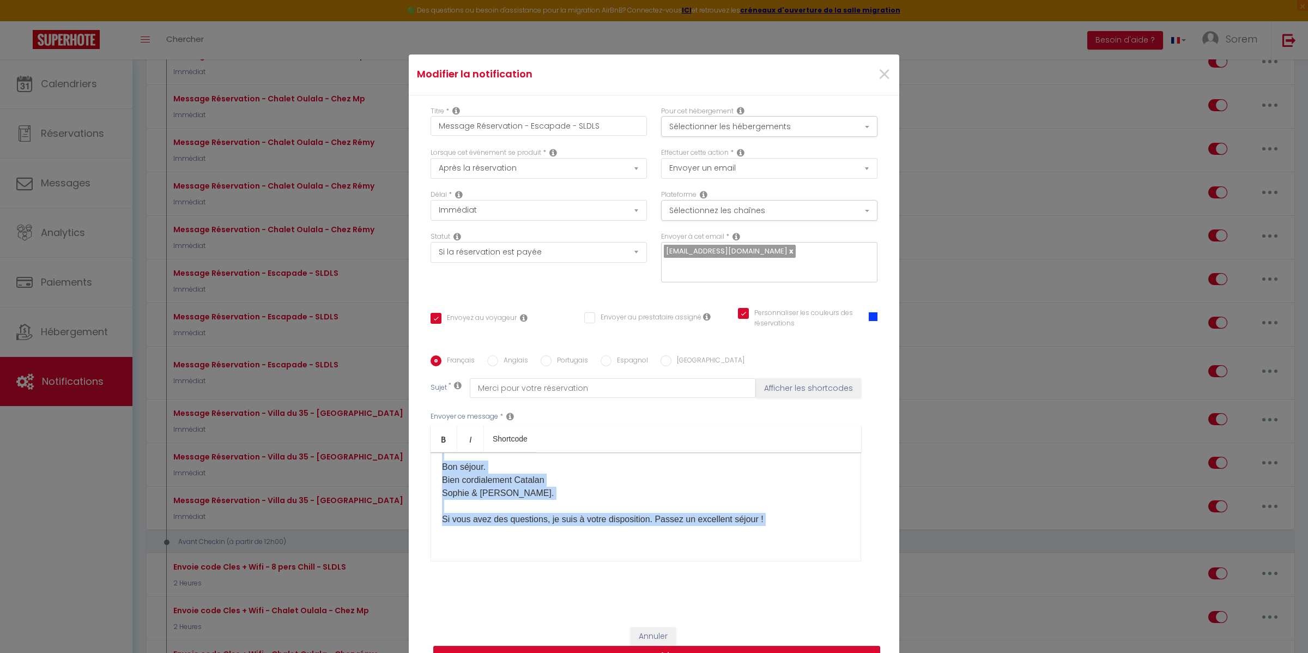
checkbox input "false"
checkbox input "true"
select select
checkbox input "false"
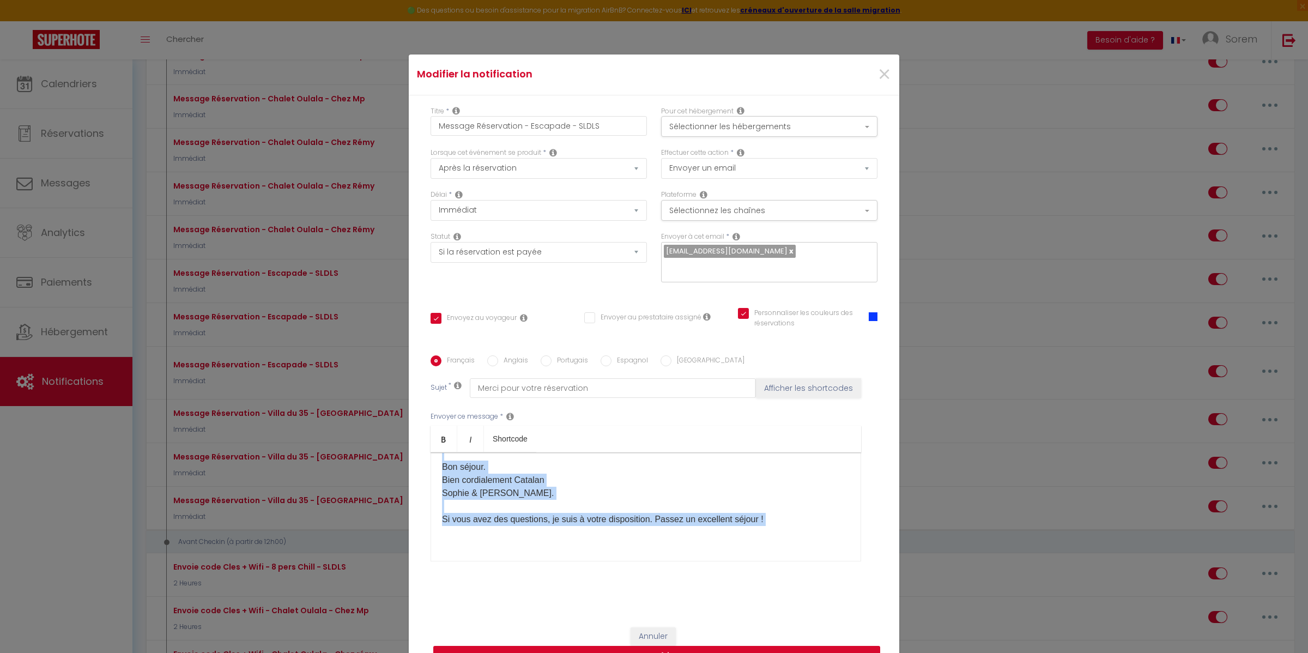
checkbox input "false"
radio input "false"
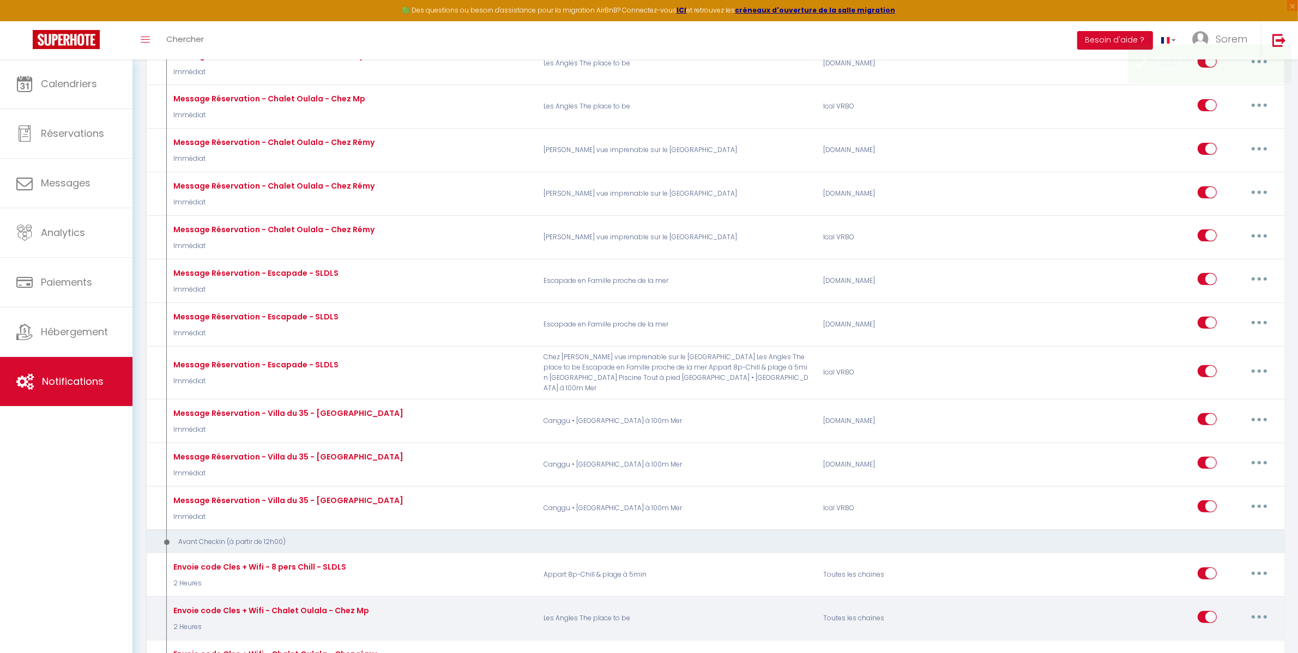
select select
checkbox input "false"
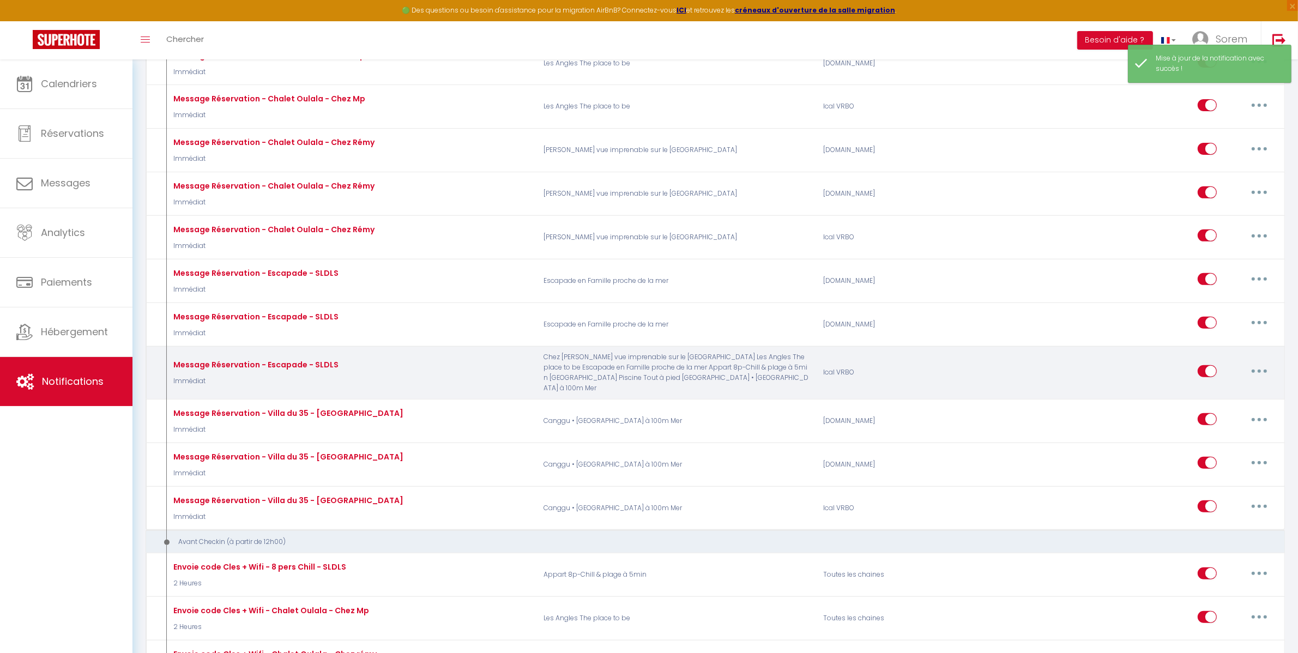
click at [1262, 362] on button "button" at bounding box center [1259, 370] width 31 height 17
click at [1232, 386] on link "Editer" at bounding box center [1230, 395] width 81 height 19
type input "Message Réservation - Escapade - SLDLS"
select select "Immédiat"
select select "if_booking_is_paid"
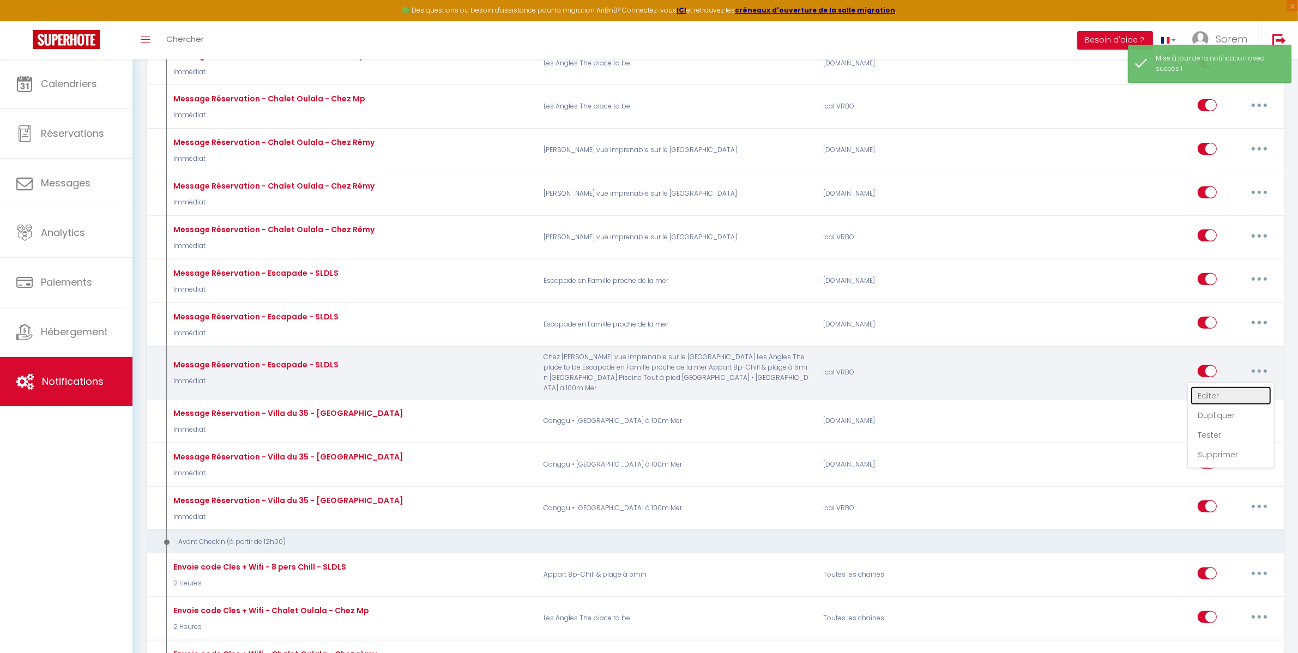
checkbox input "true"
checkbox input "false"
checkbox input "true"
radio input "true"
type input "Merci pour votre réservation"
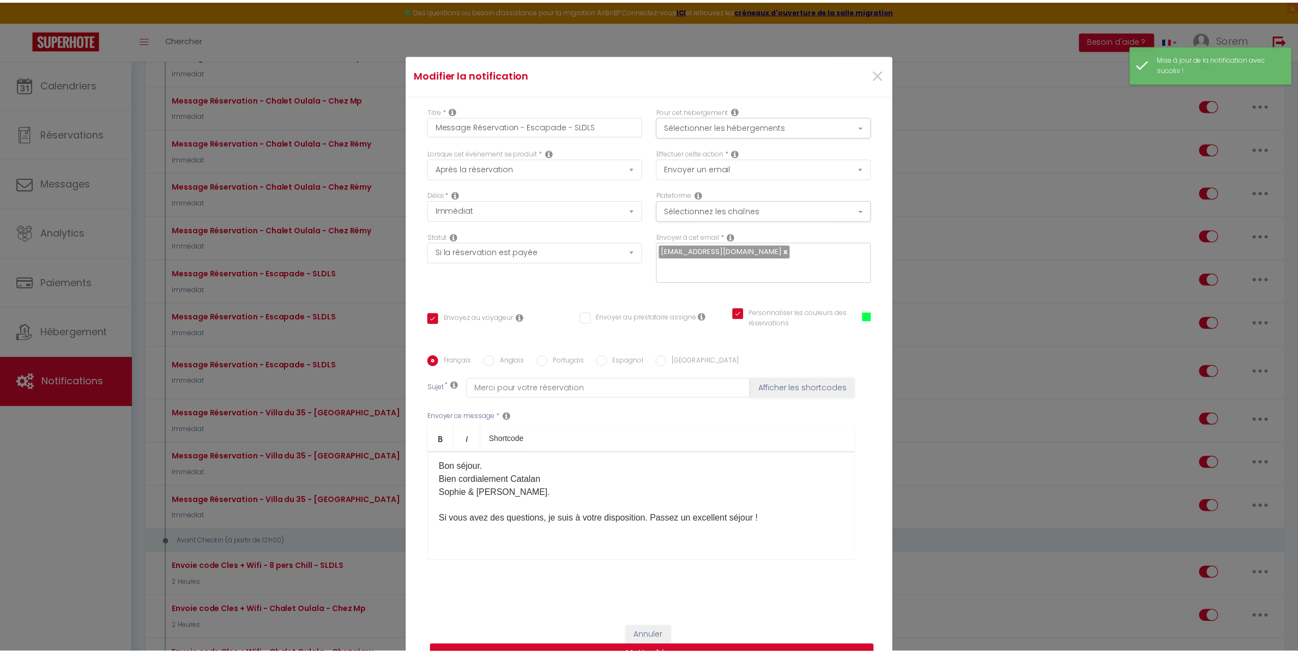
scroll to position [0, 0]
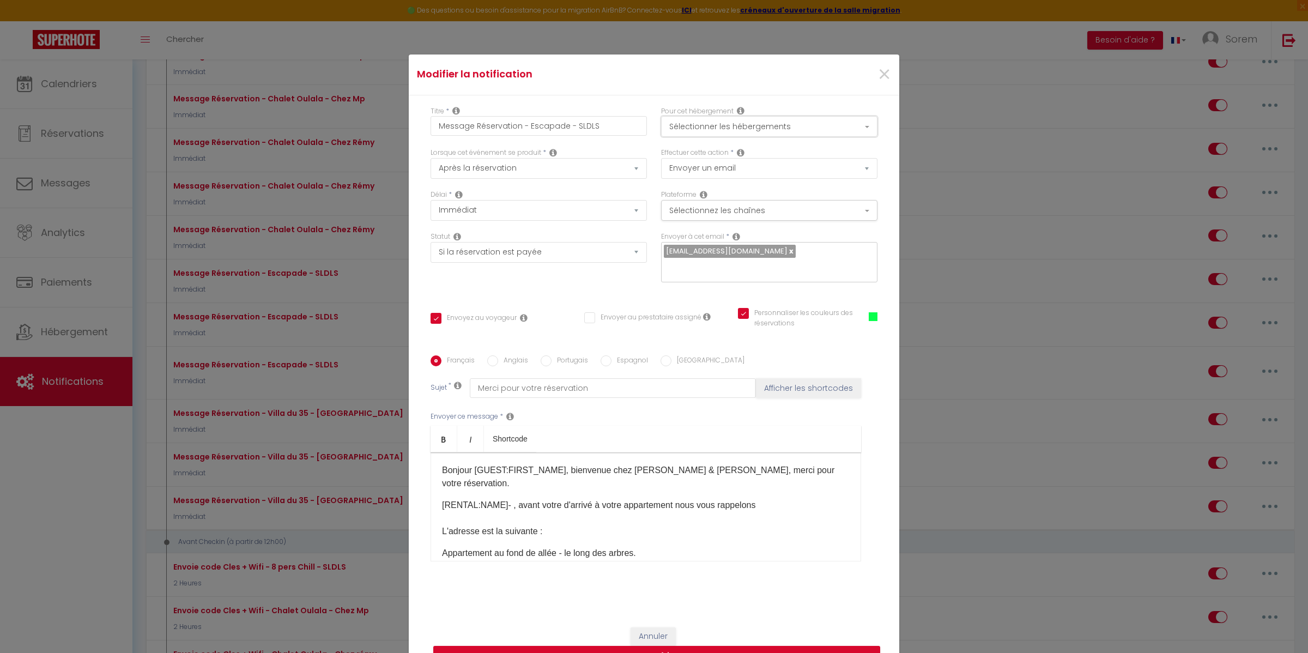
click at [720, 134] on button "Sélectionner les hébergements" at bounding box center [769, 126] width 216 height 21
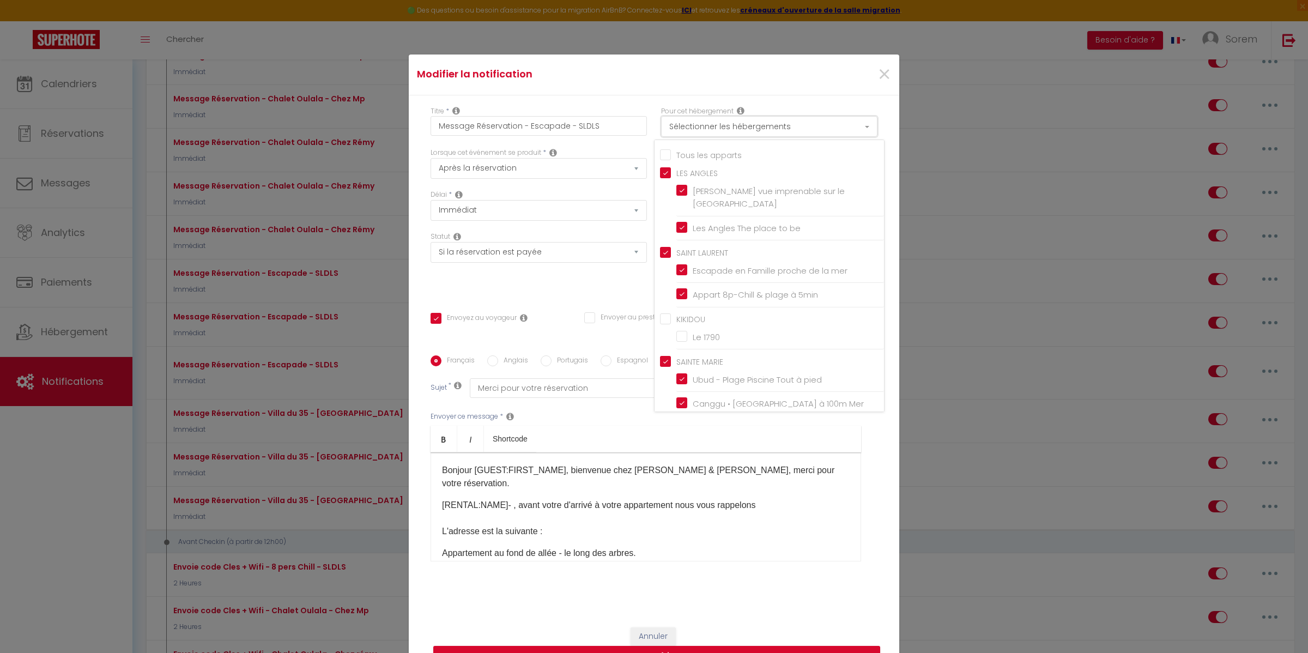
click at [721, 135] on button "Sélectionner les hébergements" at bounding box center [769, 126] width 216 height 21
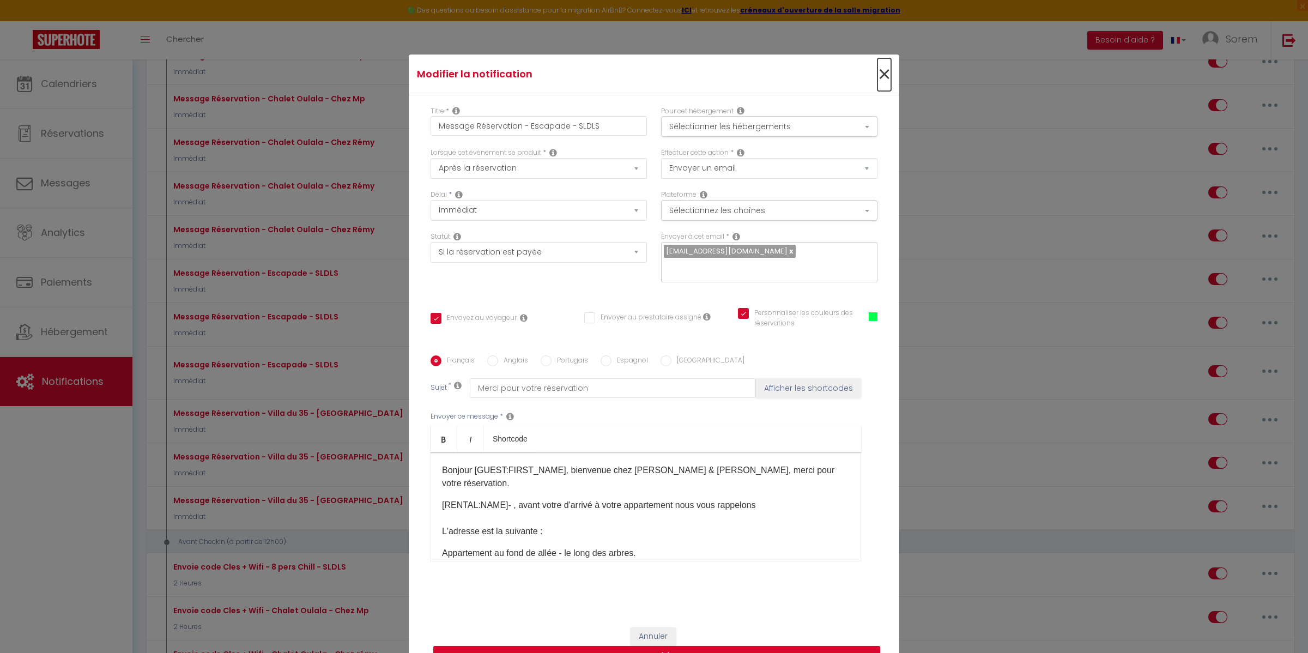
click at [878, 89] on span "×" at bounding box center [885, 74] width 14 height 33
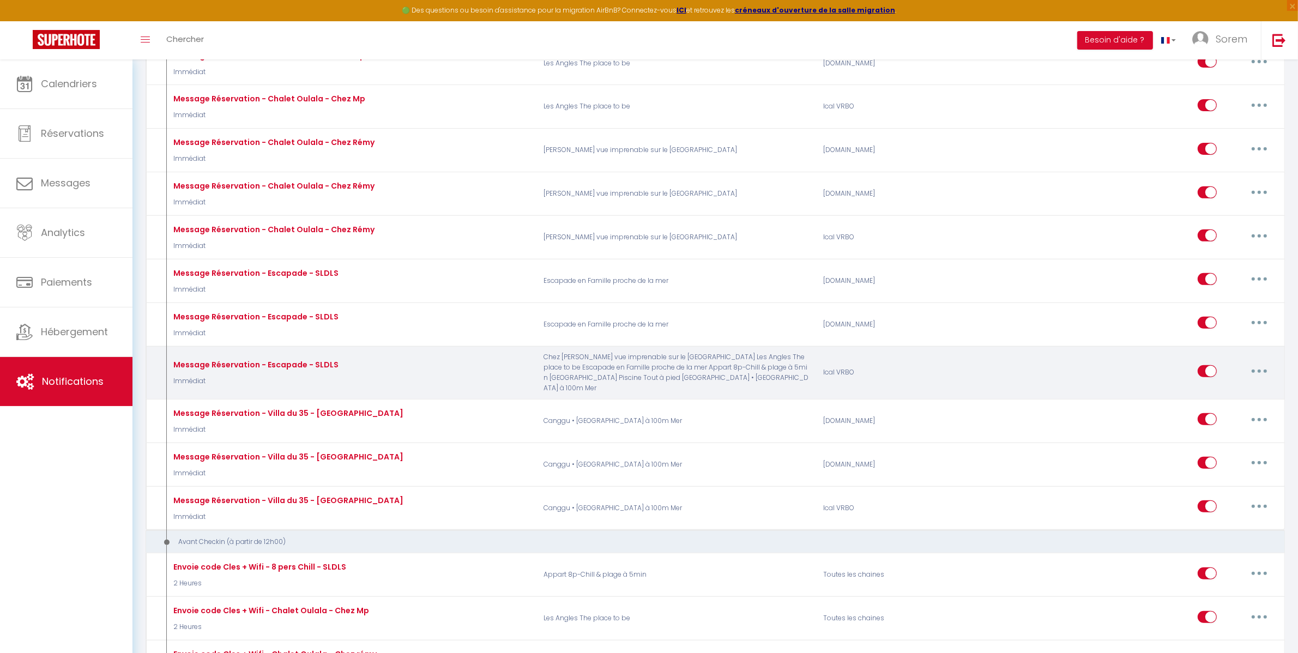
click at [677, 359] on p "Chez [PERSON_NAME] vue imprenable sur le [GEOGRAPHIC_DATA] Les Angles The place…" at bounding box center [676, 372] width 280 height 41
click at [1270, 372] on div "Editer Dupliquer Tester Supprimer" at bounding box center [1235, 373] width 77 height 32
click at [1264, 364] on button "button" at bounding box center [1259, 370] width 31 height 17
click at [1238, 386] on link "Editer" at bounding box center [1230, 395] width 81 height 19
checkbox input "true"
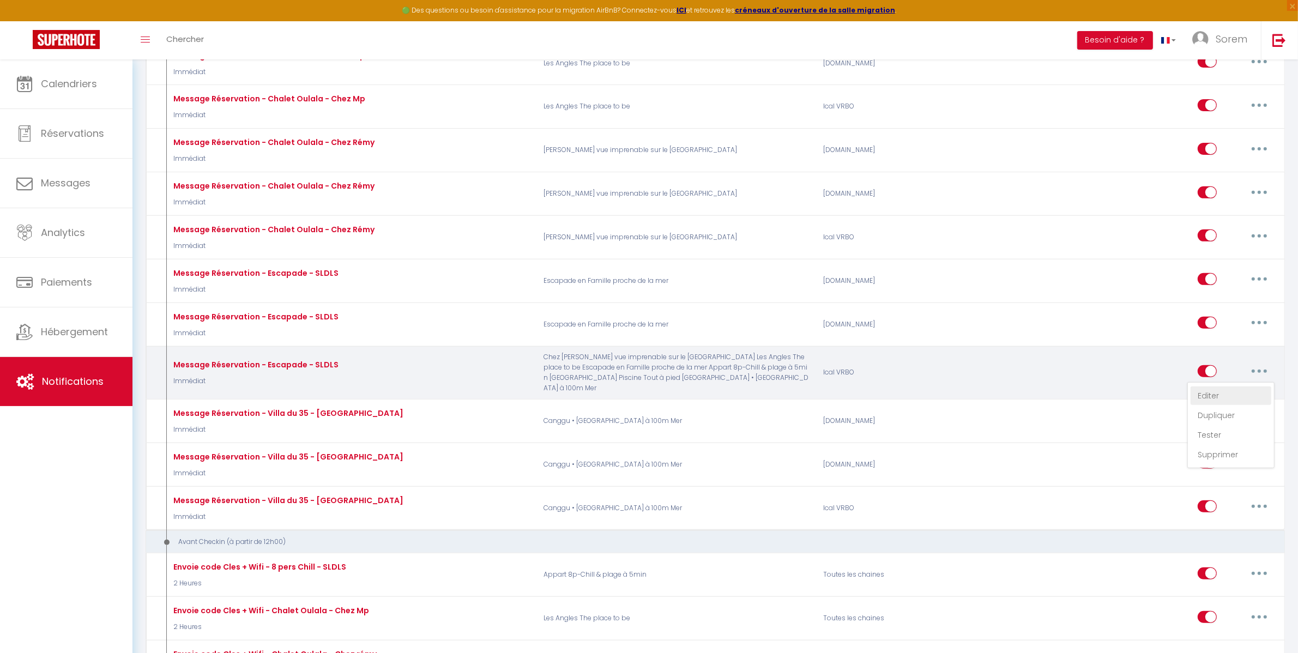
checkbox input "false"
checkbox input "true"
checkbox input "false"
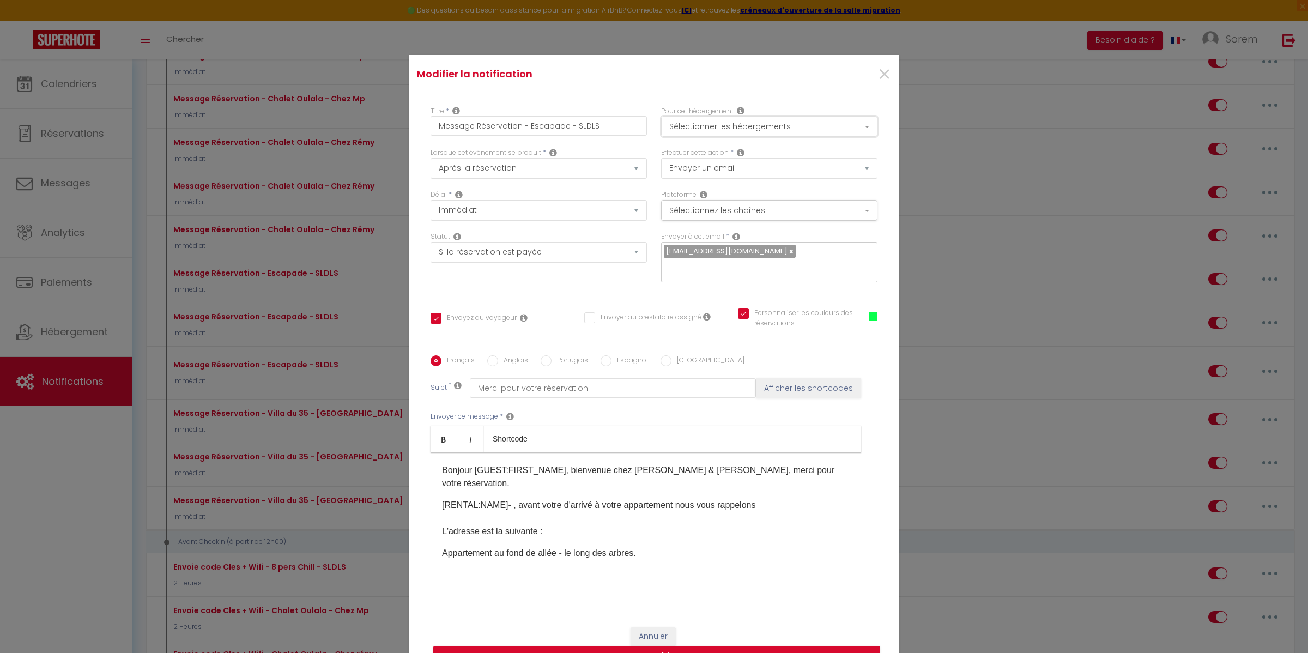
click at [835, 135] on button "Sélectionner les hébergements" at bounding box center [769, 126] width 216 height 21
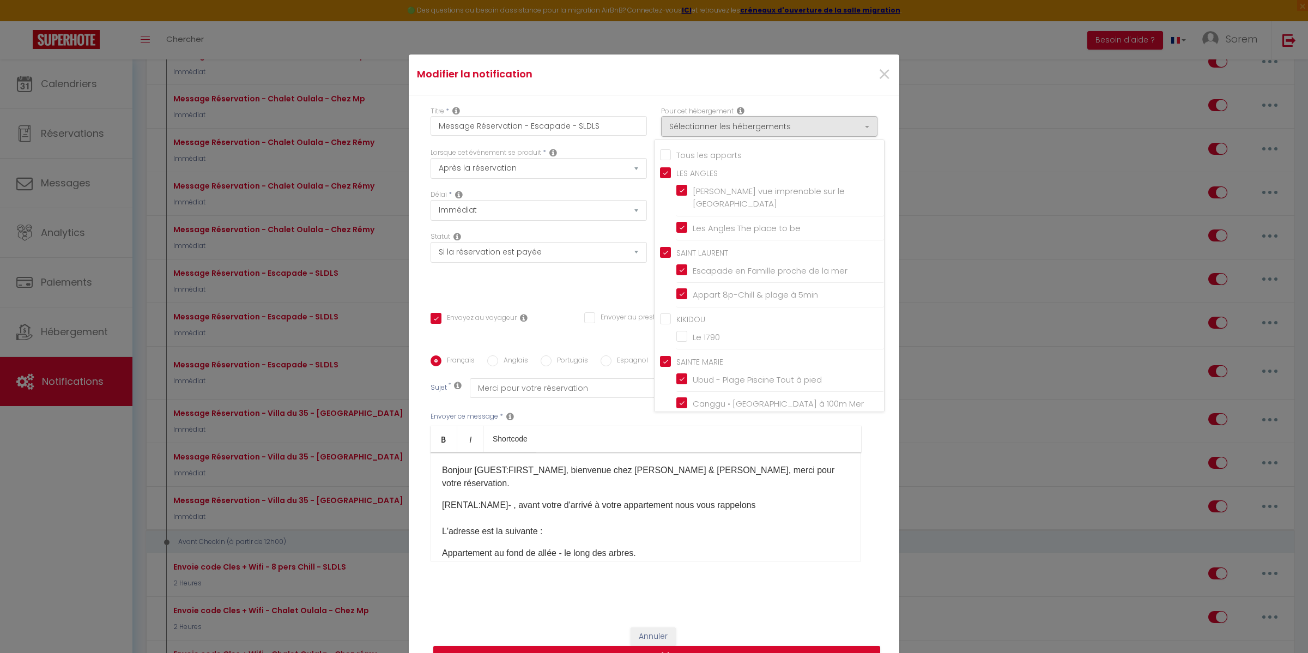
click at [667, 159] on input "Tous les apparts" at bounding box center [772, 153] width 224 height 11
click at [676, 275] on input "Escapade en Famille proche de la mer" at bounding box center [780, 270] width 208 height 11
click at [750, 566] on div "Envoyer ce message * Bold Italic Shortcode Rich text editor Bonjour [GUEST:FIRS…" at bounding box center [654, 486] width 447 height 177
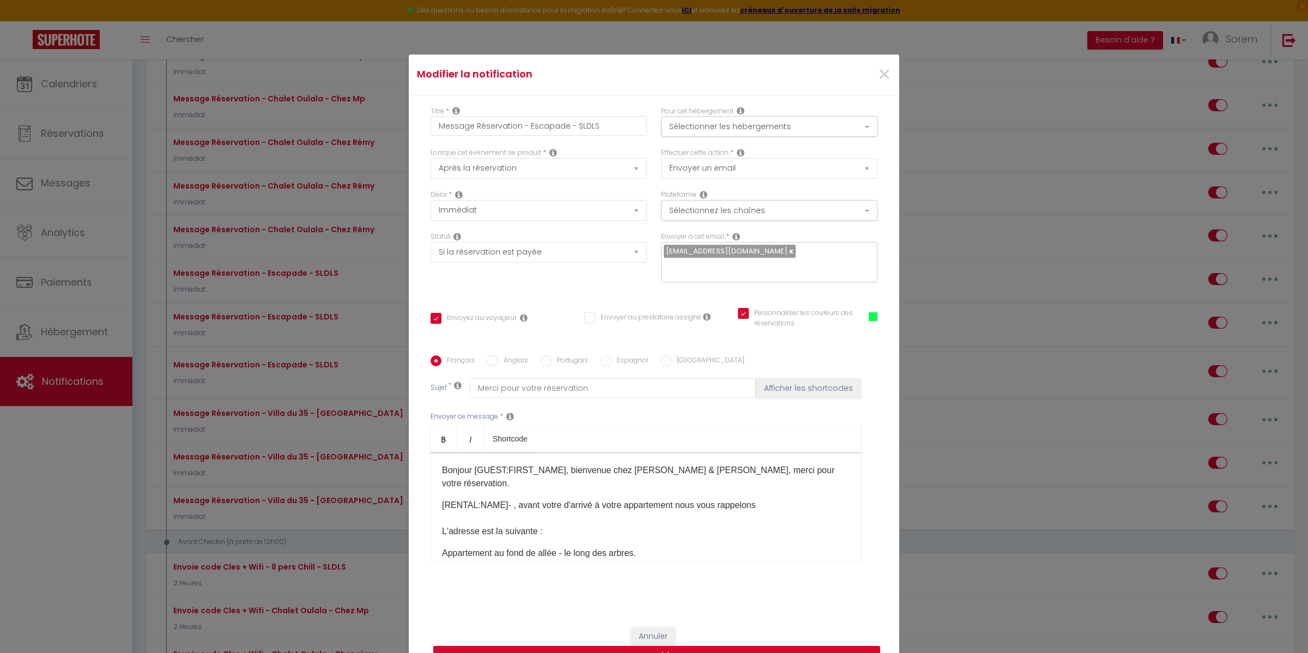
click at [755, 649] on button "Mettre à jour" at bounding box center [656, 656] width 447 height 21
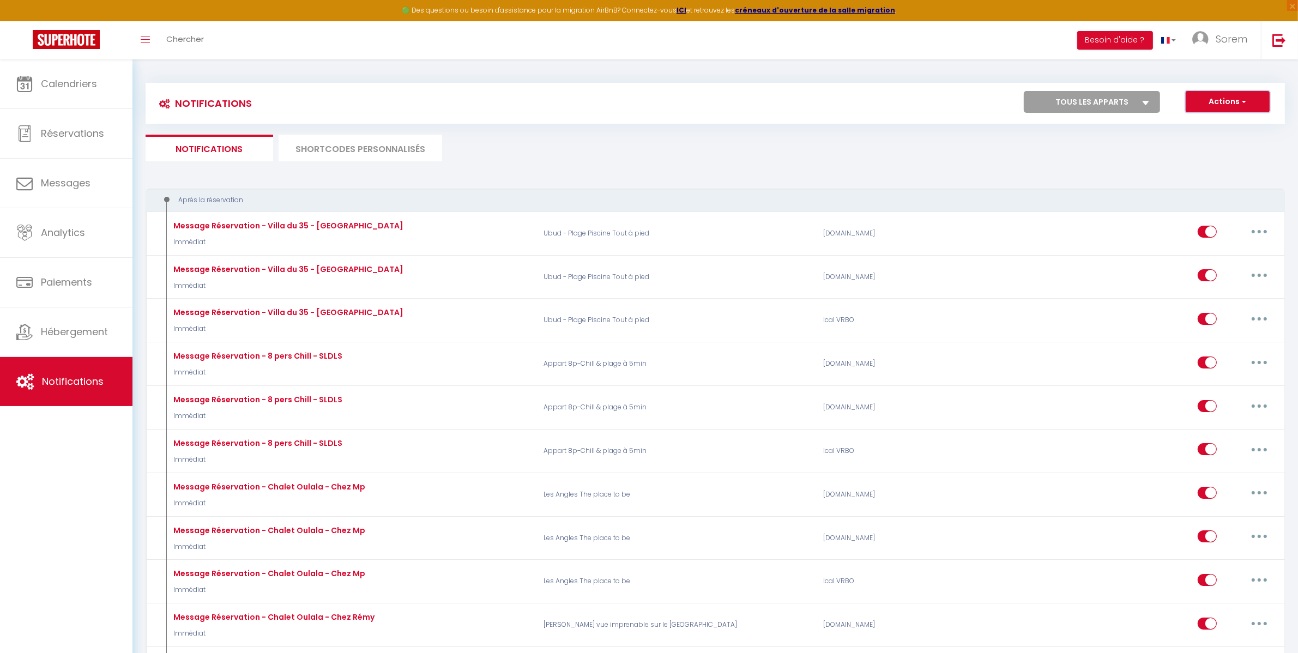
click at [1252, 104] on button "Actions" at bounding box center [1227, 102] width 84 height 22
click at [823, 83] on div "Notifications Actions Nouvelle Notification Exporter Importer Tous les apparts …" at bounding box center [715, 103] width 1139 height 41
click at [77, 98] on link "Calendriers" at bounding box center [66, 83] width 132 height 49
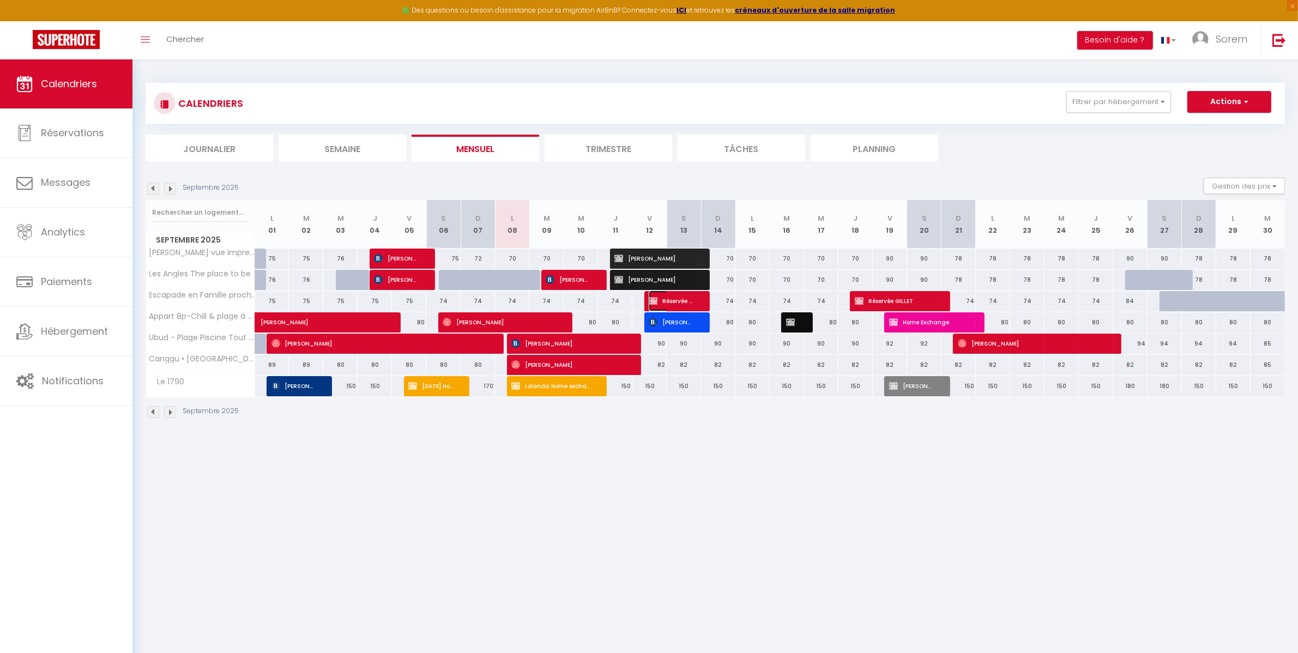
click at [679, 304] on span "Réservée [PERSON_NAME]" at bounding box center [672, 301] width 46 height 21
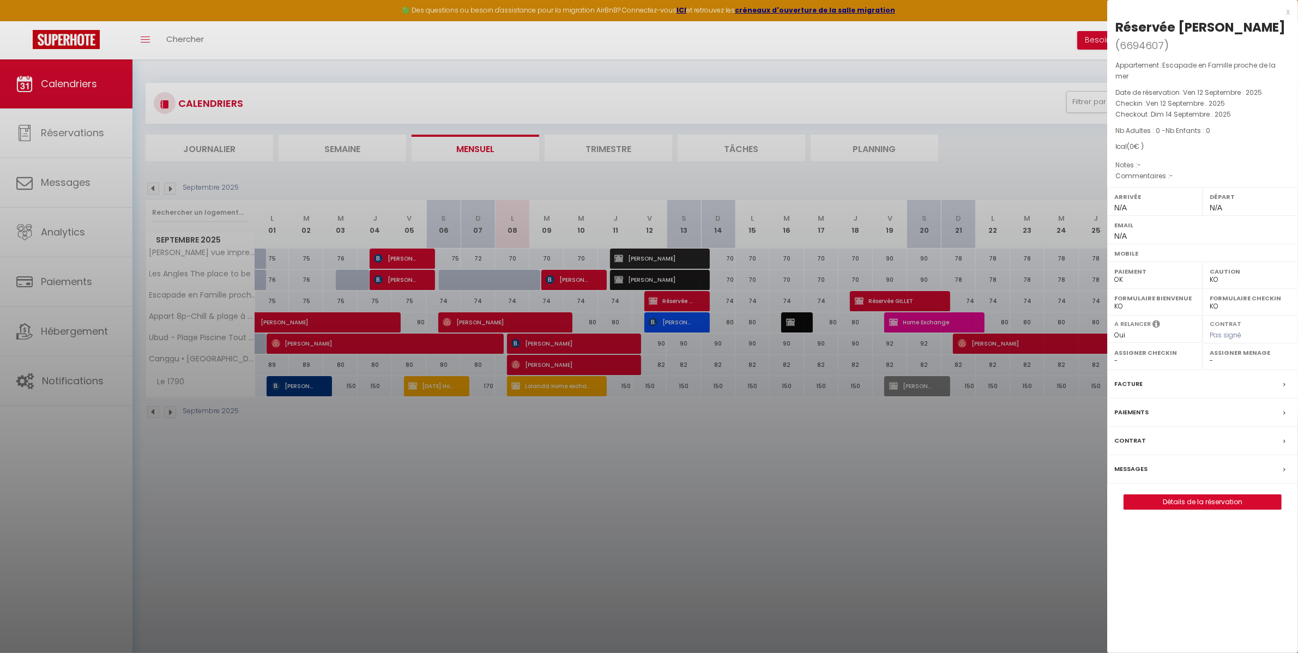
click at [919, 518] on div at bounding box center [649, 326] width 1298 height 653
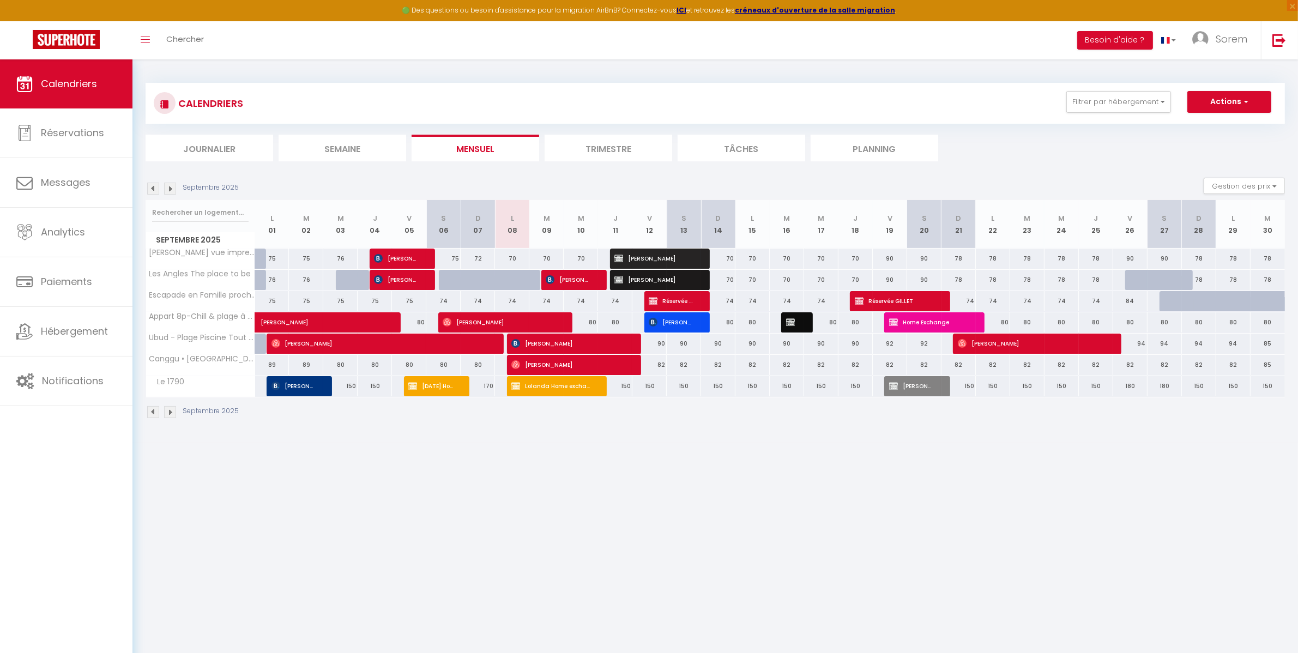
click at [697, 300] on div at bounding box center [684, 301] width 34 height 21
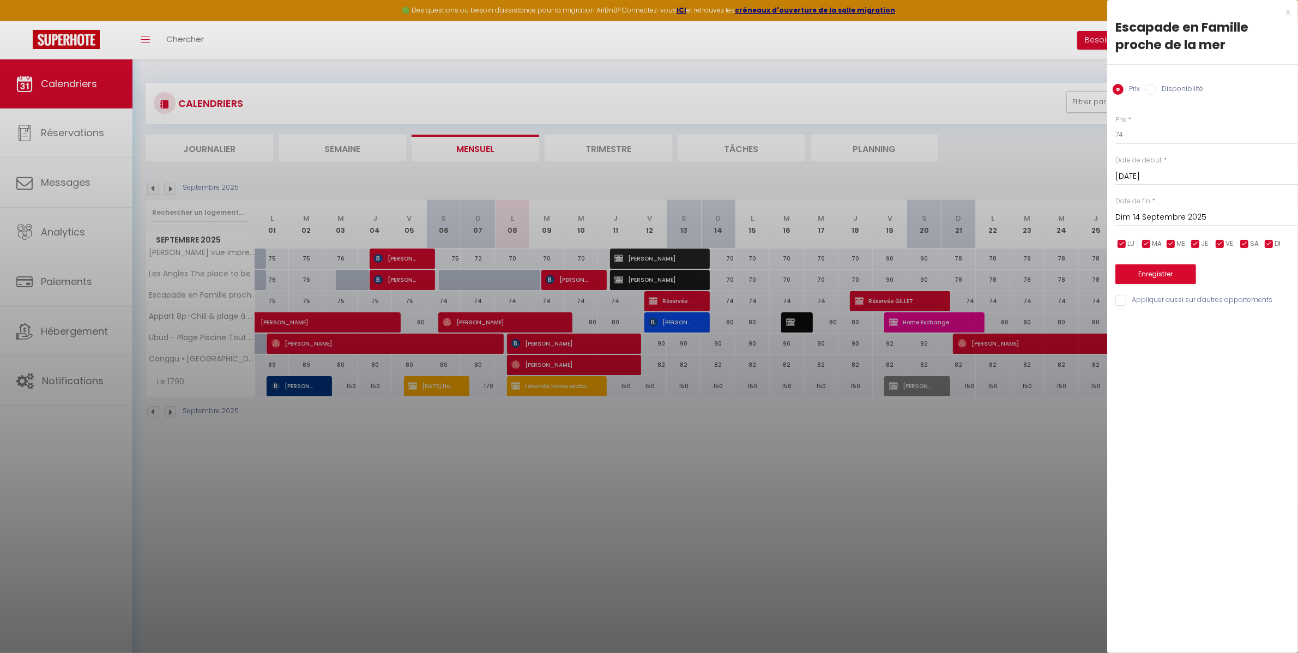
drag, startPoint x: 838, startPoint y: 475, endPoint x: 704, endPoint y: 363, distance: 174.5
click at [837, 473] on div at bounding box center [649, 326] width 1298 height 653
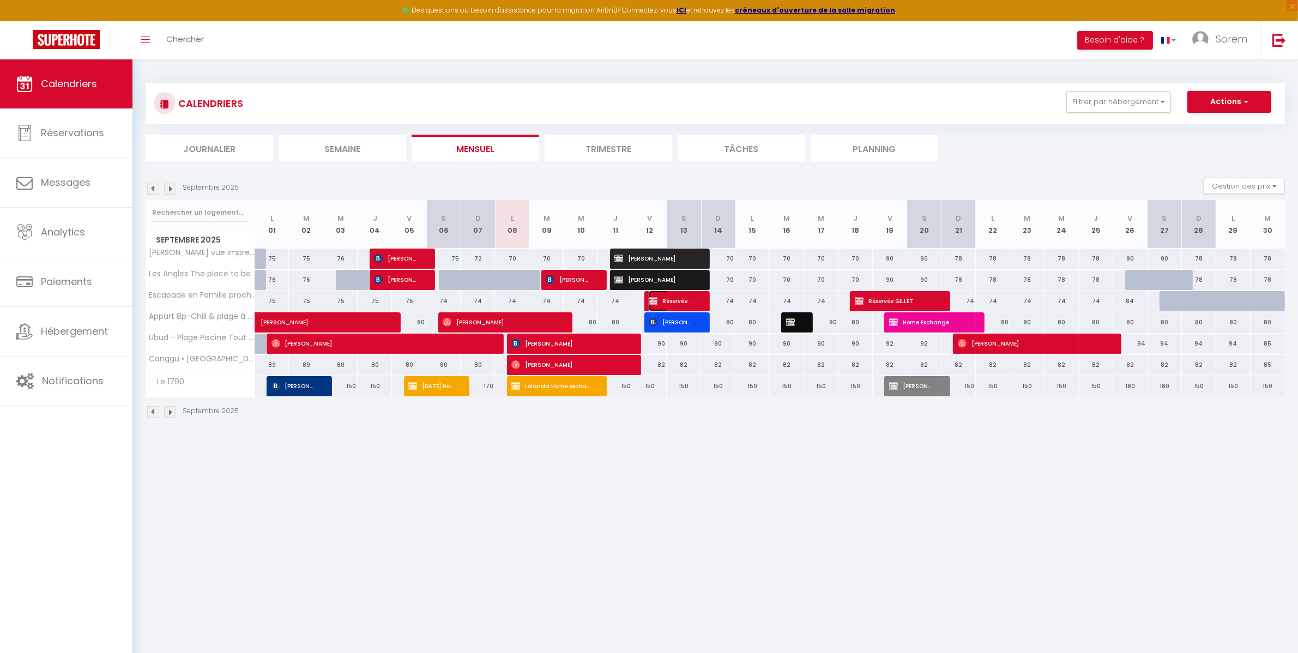
drag, startPoint x: 686, startPoint y: 300, endPoint x: 680, endPoint y: 304, distance: 6.8
click at [680, 304] on span "Réservée [PERSON_NAME]" at bounding box center [672, 301] width 46 height 21
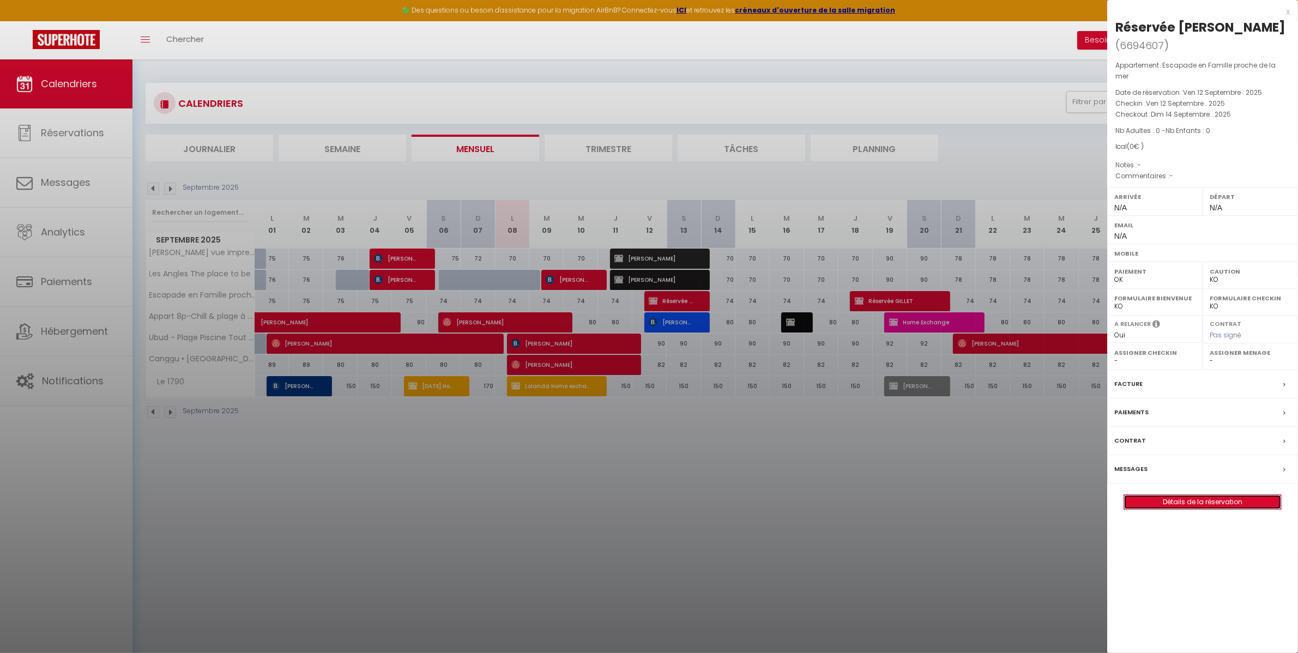
click at [1195, 495] on link "Détails de la réservation" at bounding box center [1202, 502] width 157 height 14
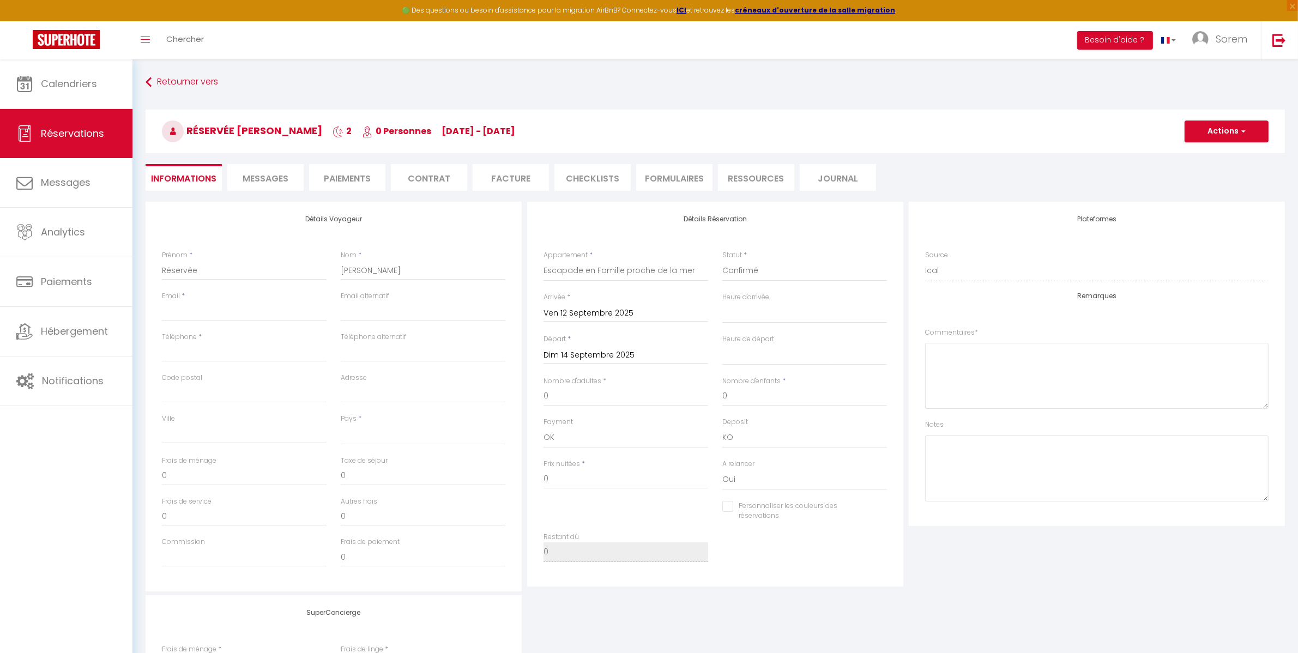
click at [731, 502] on input "Personnaliser les couleurs des réservations" at bounding box center [797, 506] width 151 height 11
click at [879, 510] on span at bounding box center [882, 509] width 9 height 9
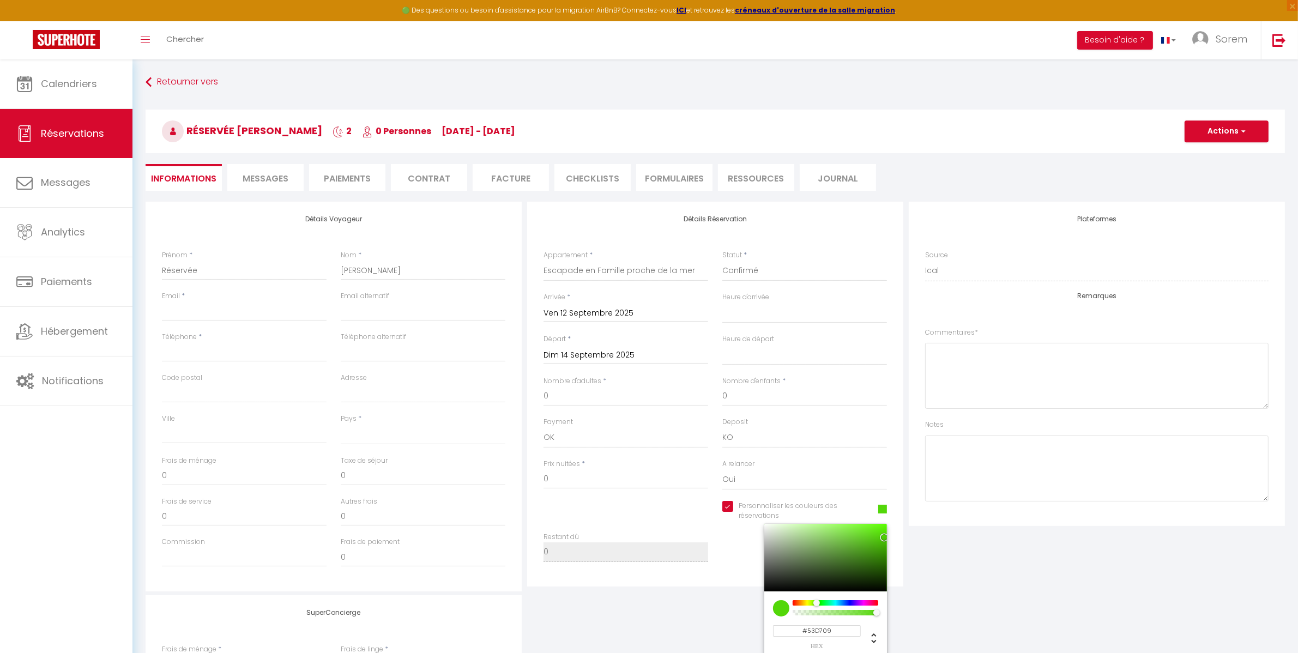
click at [816, 603] on div at bounding box center [835, 602] width 83 height 5
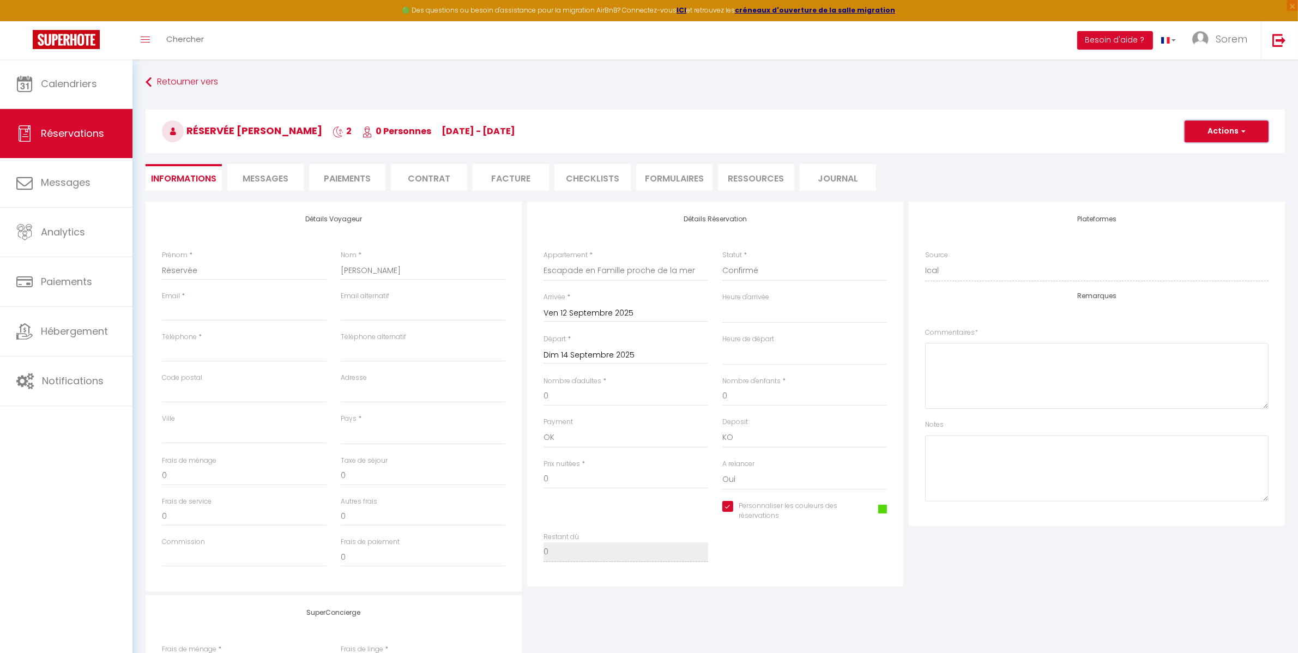
click at [1247, 134] on button "Actions" at bounding box center [1226, 131] width 84 height 22
click at [1213, 154] on link "Enregistrer" at bounding box center [1215, 155] width 86 height 14
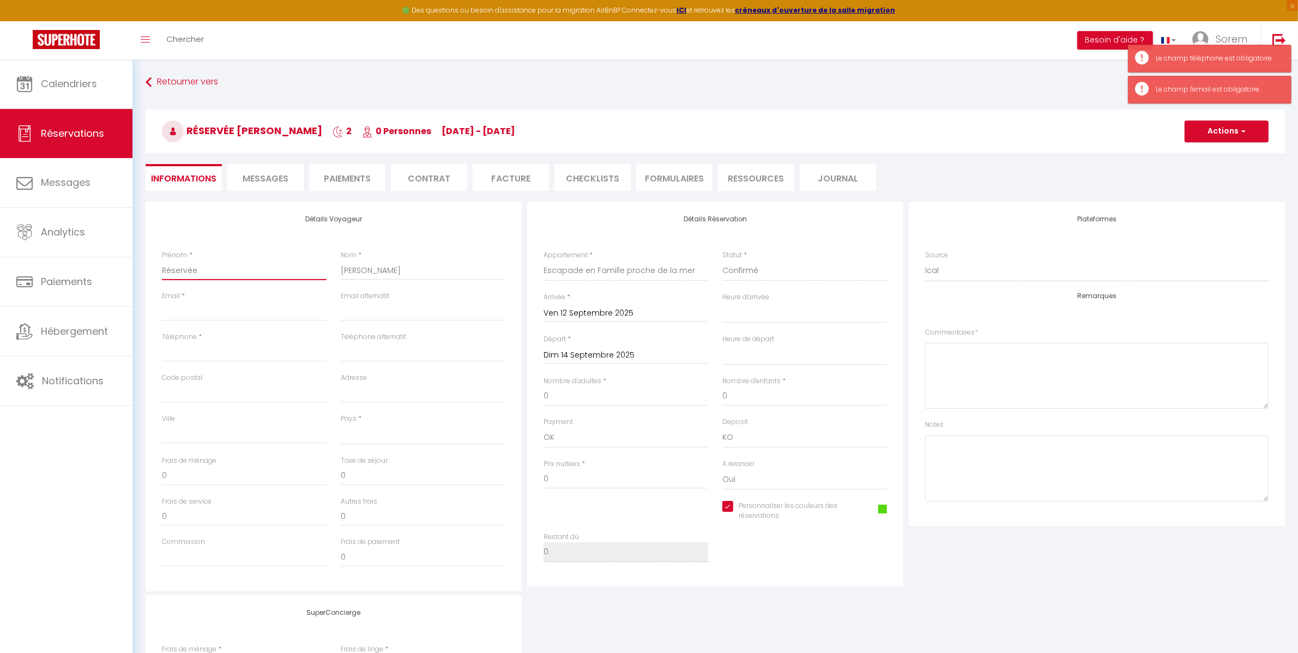
click at [238, 271] on input "Réservée" at bounding box center [244, 271] width 165 height 20
click at [224, 308] on input "Email client" at bounding box center [244, 311] width 165 height 20
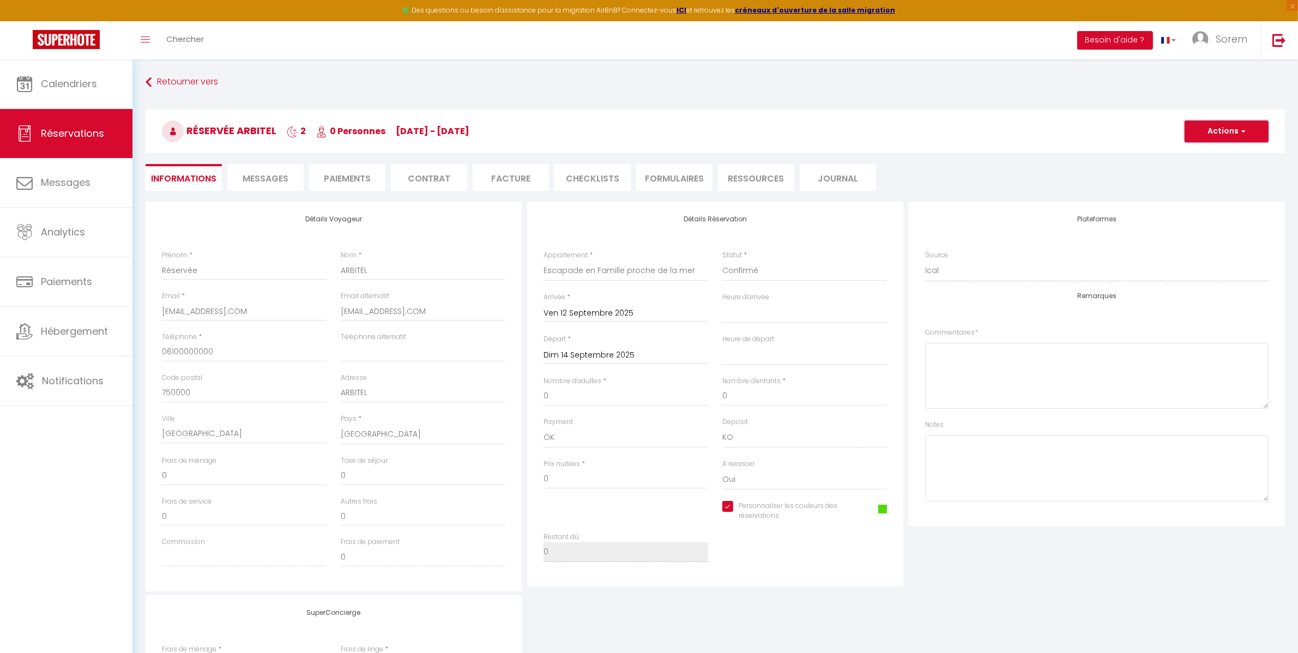
click at [1229, 128] on button "Actions" at bounding box center [1226, 131] width 84 height 22
click at [1220, 154] on link "Enregistrer" at bounding box center [1215, 155] width 86 height 14
click at [445, 310] on input "[EMAIL_ADDRESS];COM" at bounding box center [423, 311] width 165 height 20
click at [440, 310] on input "[EMAIL_ADDRESS];COM" at bounding box center [423, 311] width 165 height 20
drag, startPoint x: 428, startPoint y: 317, endPoint x: 287, endPoint y: 316, distance: 140.6
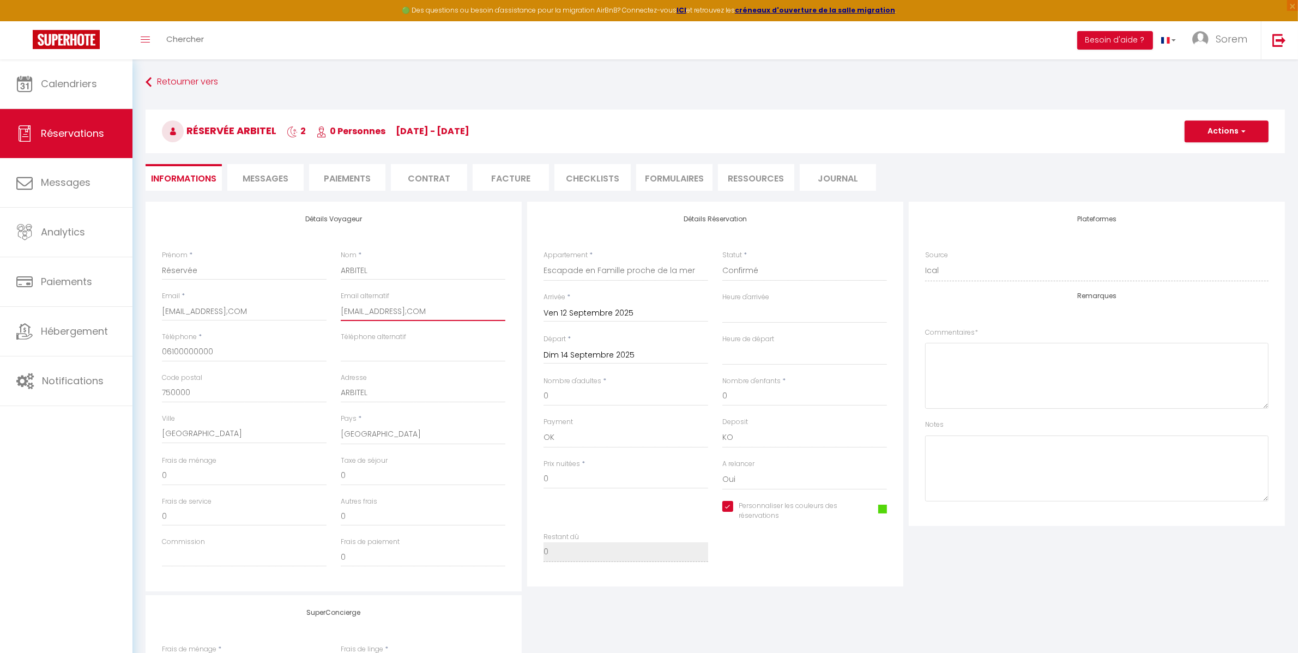
click at [287, 318] on div "Email * [EMAIL_ADDRESS];COM Email alternatif [EMAIL_ADDRESS];COM" at bounding box center [334, 311] width 358 height 41
click at [816, 69] on div "Retourner vers Réservée ARBITEL 2 0 Personnes [DATE] - [DATE] Actions Enregistr…" at bounding box center [714, 437] width 1165 height 756
click at [377, 331] on div "Email alternatif" at bounding box center [423, 311] width 179 height 41
click at [382, 306] on input "email" at bounding box center [423, 311] width 165 height 20
click at [770, 120] on h3 "Réservée ARBITEL 2 0 Personnes [DATE] - [DATE]" at bounding box center [715, 132] width 1139 height 44
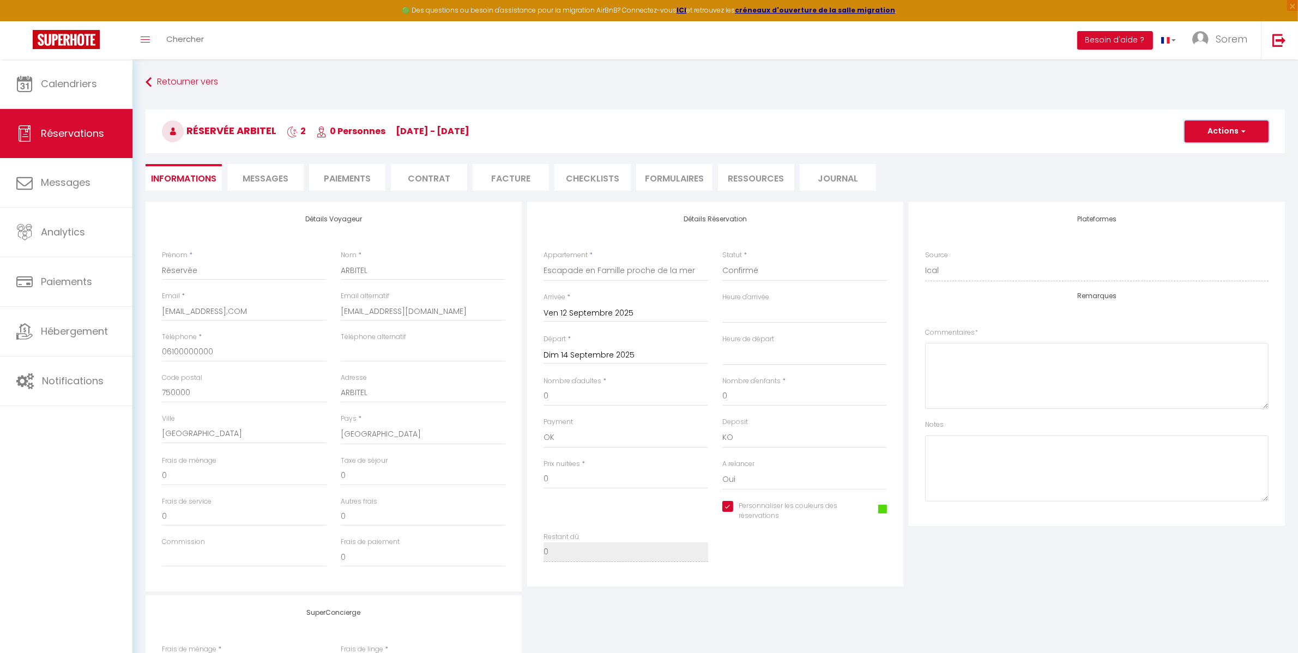
click at [1240, 132] on span "button" at bounding box center [1241, 131] width 7 height 10
click at [1212, 150] on link "Enregistrer" at bounding box center [1215, 155] width 86 height 14
click at [435, 353] on input "Téléphone alternatif" at bounding box center [423, 352] width 165 height 20
drag, startPoint x: 183, startPoint y: 360, endPoint x: 146, endPoint y: 357, distance: 36.7
click at [146, 357] on div "Détails Voyageur Prénom * Réservée Nom * ARBITEL Email * [EMAIL_ADDRESS];COM Em…" at bounding box center [334, 397] width 376 height 390
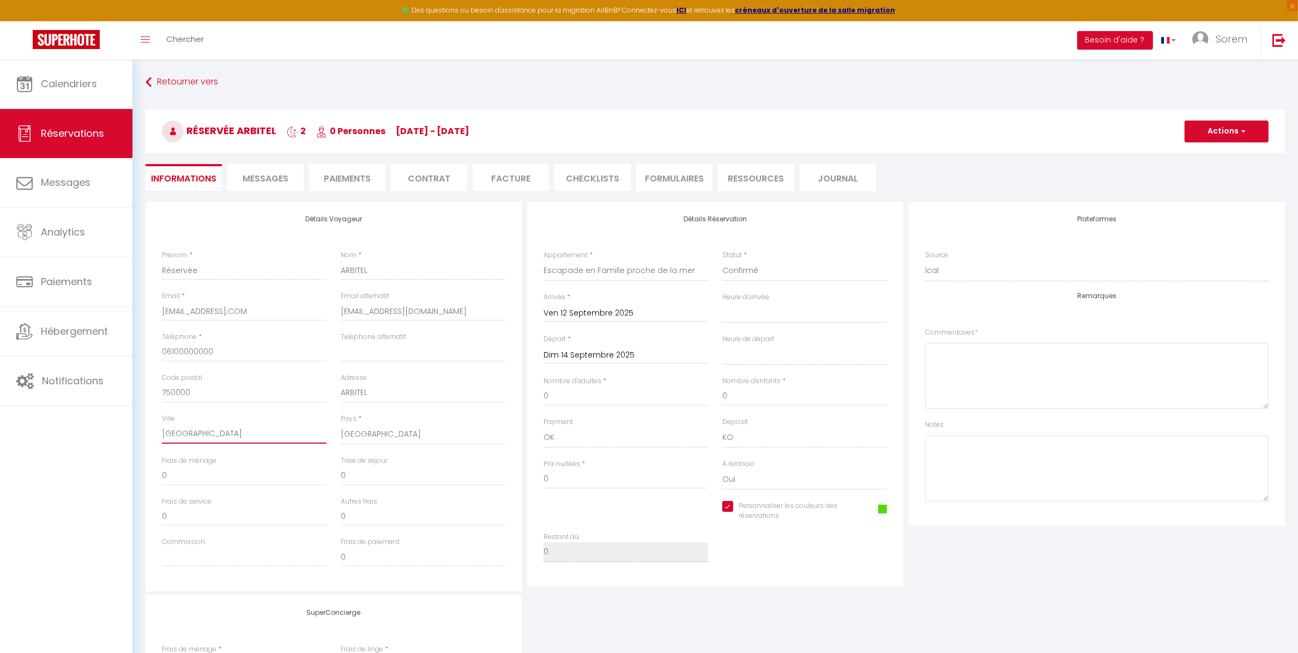
click at [202, 439] on input "[GEOGRAPHIC_DATA]" at bounding box center [244, 434] width 165 height 20
click at [186, 262] on input "Réservée" at bounding box center [244, 271] width 165 height 20
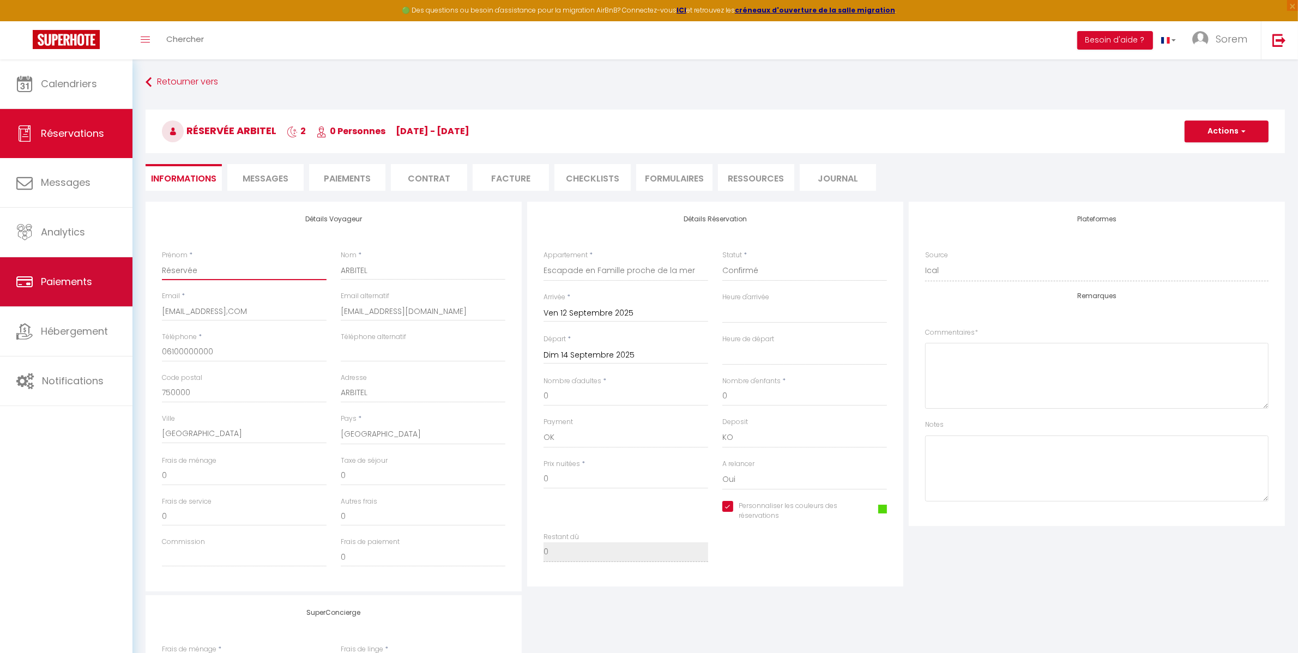
drag, startPoint x: 211, startPoint y: 269, endPoint x: 83, endPoint y: 264, distance: 127.6
click at [83, 264] on div "🟢 Des questions ou besoin d'assistance pour la migration AirBnB? Connectez-vous…" at bounding box center [649, 437] width 1298 height 756
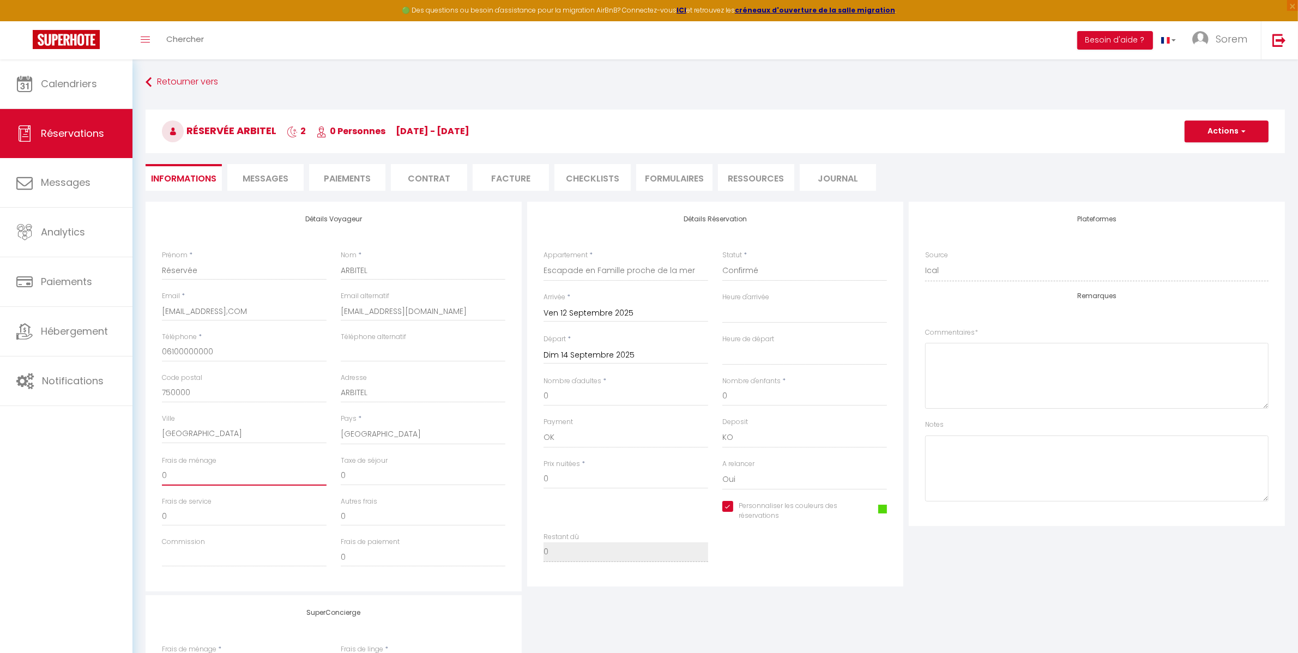
click at [271, 481] on input "0" at bounding box center [244, 476] width 165 height 20
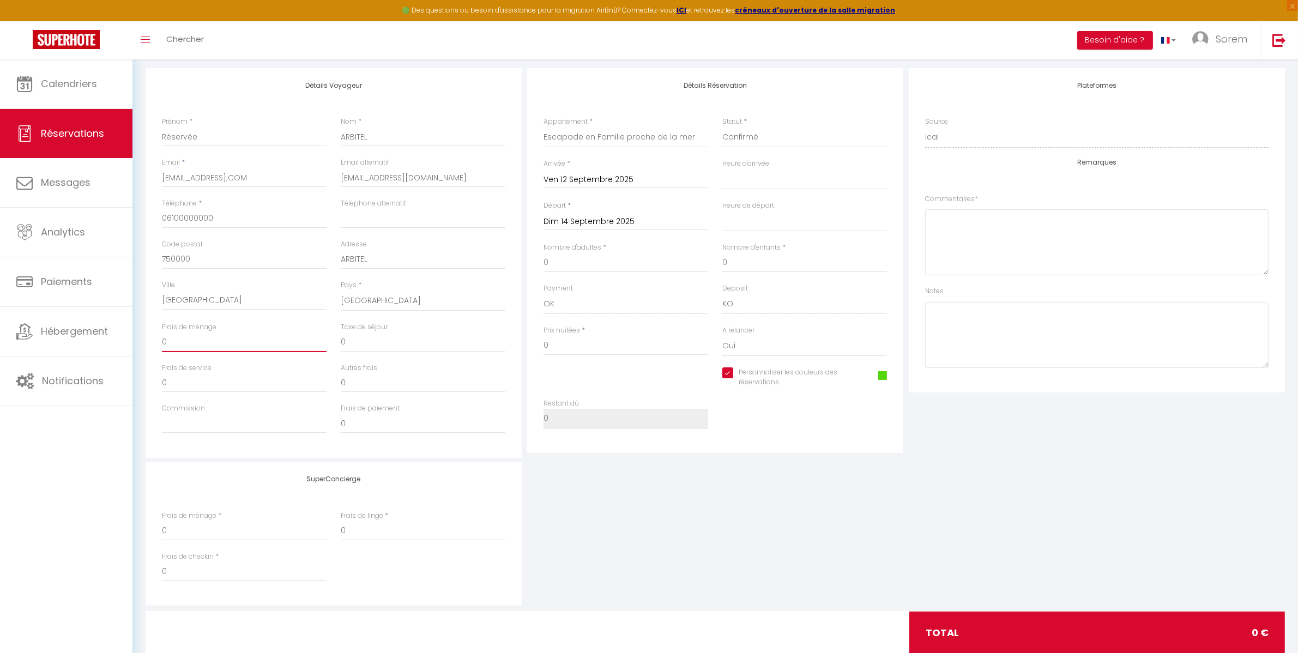
scroll to position [162, 0]
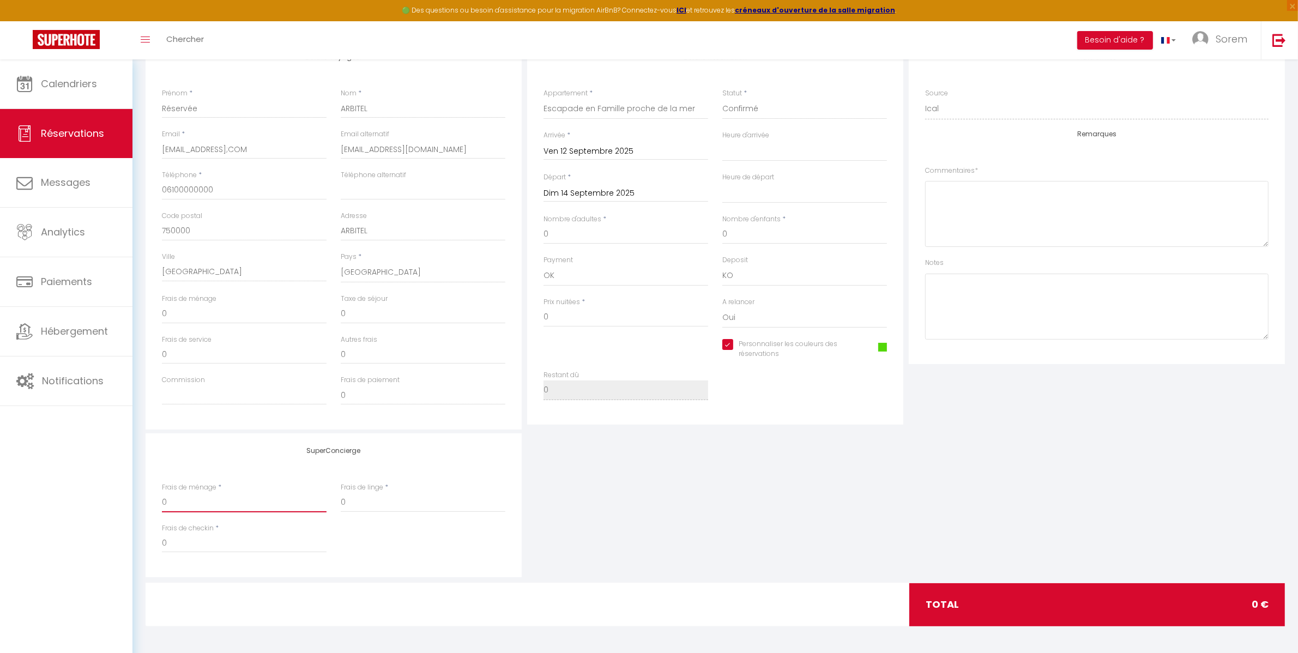
click at [210, 505] on input "0" at bounding box center [244, 503] width 165 height 20
click at [220, 447] on h4 "SuperConcierge" at bounding box center [333, 451] width 343 height 8
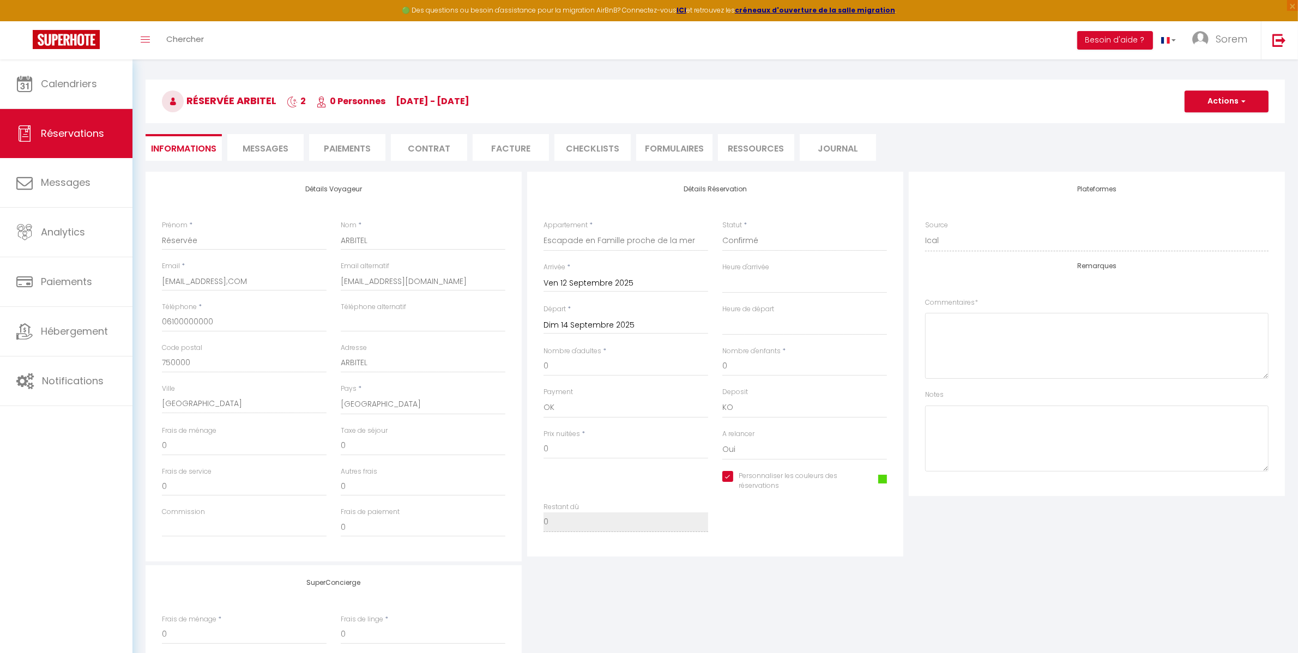
scroll to position [0, 0]
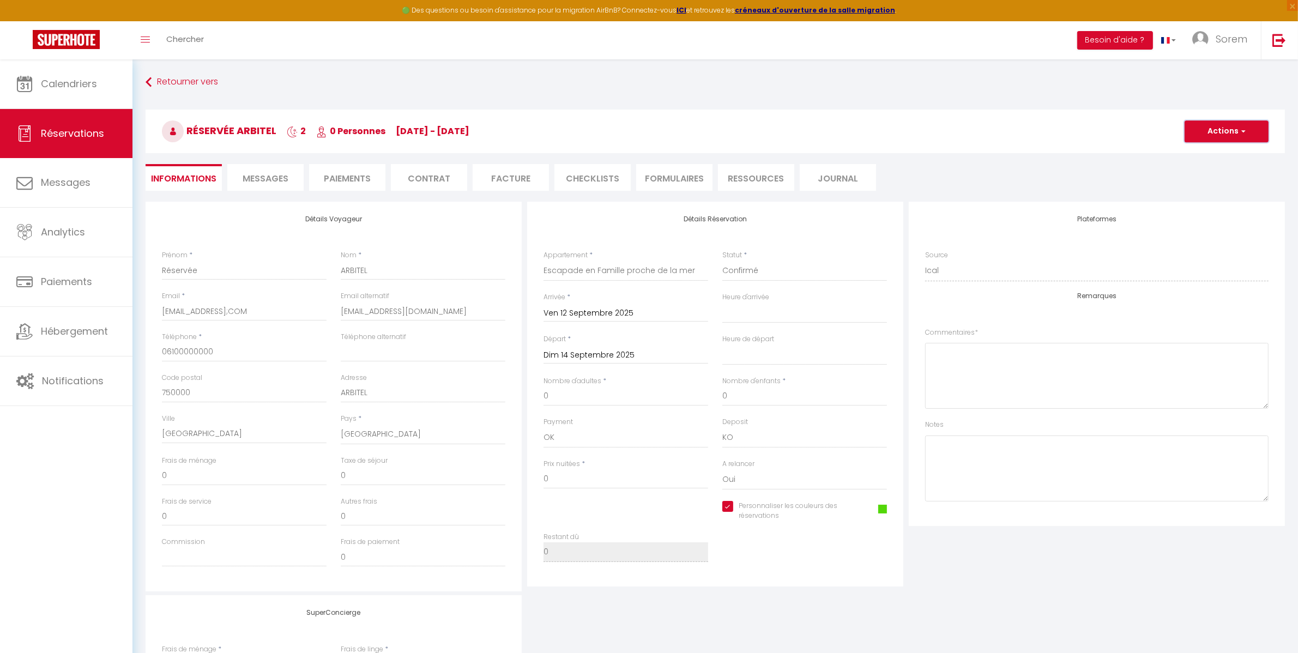
click at [1235, 131] on button "Actions" at bounding box center [1226, 131] width 84 height 22
click at [1206, 154] on link "Enregistrer" at bounding box center [1215, 155] width 86 height 14
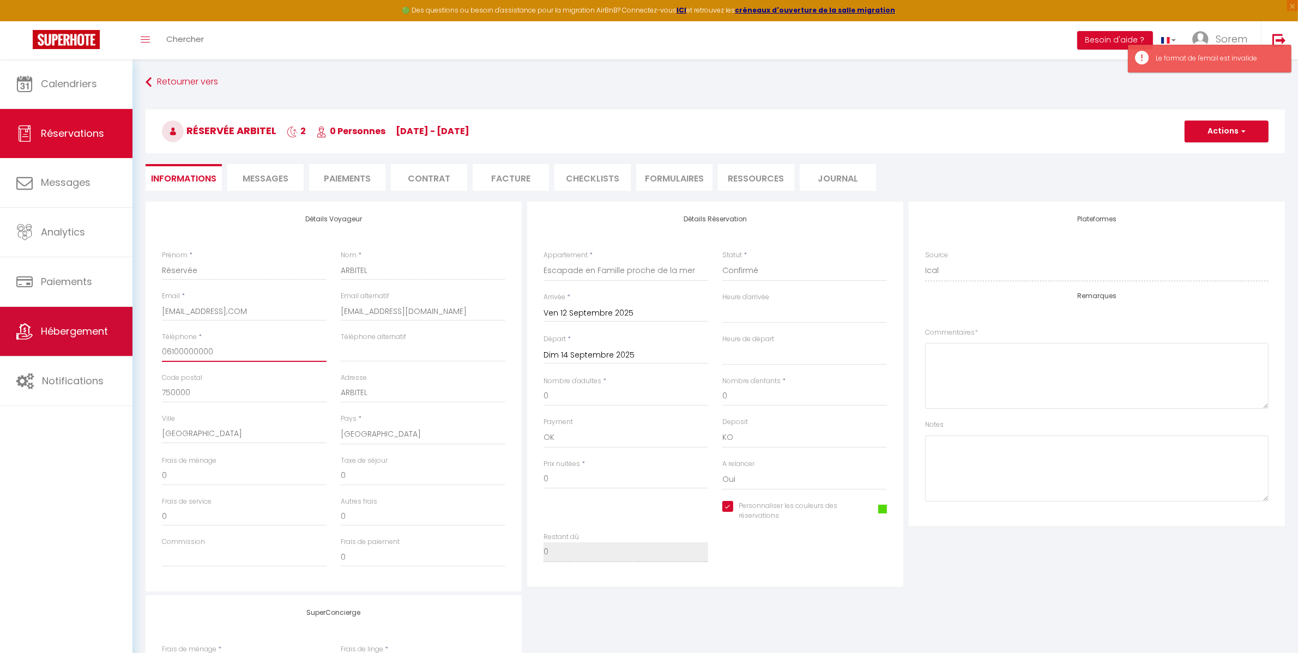
drag, startPoint x: 251, startPoint y: 353, endPoint x: 70, endPoint y: 343, distance: 181.7
click at [70, 343] on div "🟢 Des questions ou besoin d'assistance pour la migration AirBnB? Connectez-vous…" at bounding box center [649, 437] width 1298 height 756
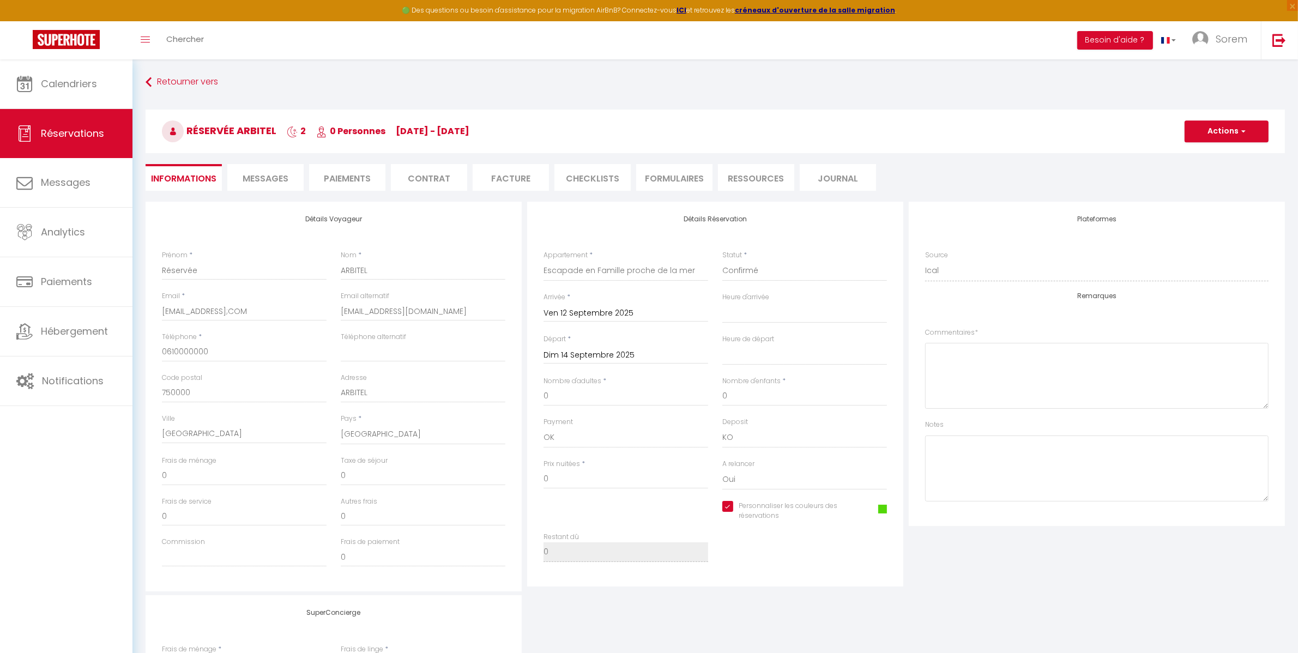
drag, startPoint x: 988, startPoint y: 595, endPoint x: 990, endPoint y: 586, distance: 9.0
click at [989, 590] on div "Détails Voyageur Prénom * Réservée Nom * ARBITEL Email * [EMAIL_ADDRESS];COM Em…" at bounding box center [715, 473] width 1139 height 543
click at [1245, 130] on button "Actions" at bounding box center [1226, 131] width 84 height 22
click at [1217, 154] on link "Enregistrer" at bounding box center [1215, 155] width 86 height 14
click at [264, 311] on input "[EMAIL_ADDRESS];COM" at bounding box center [244, 311] width 165 height 20
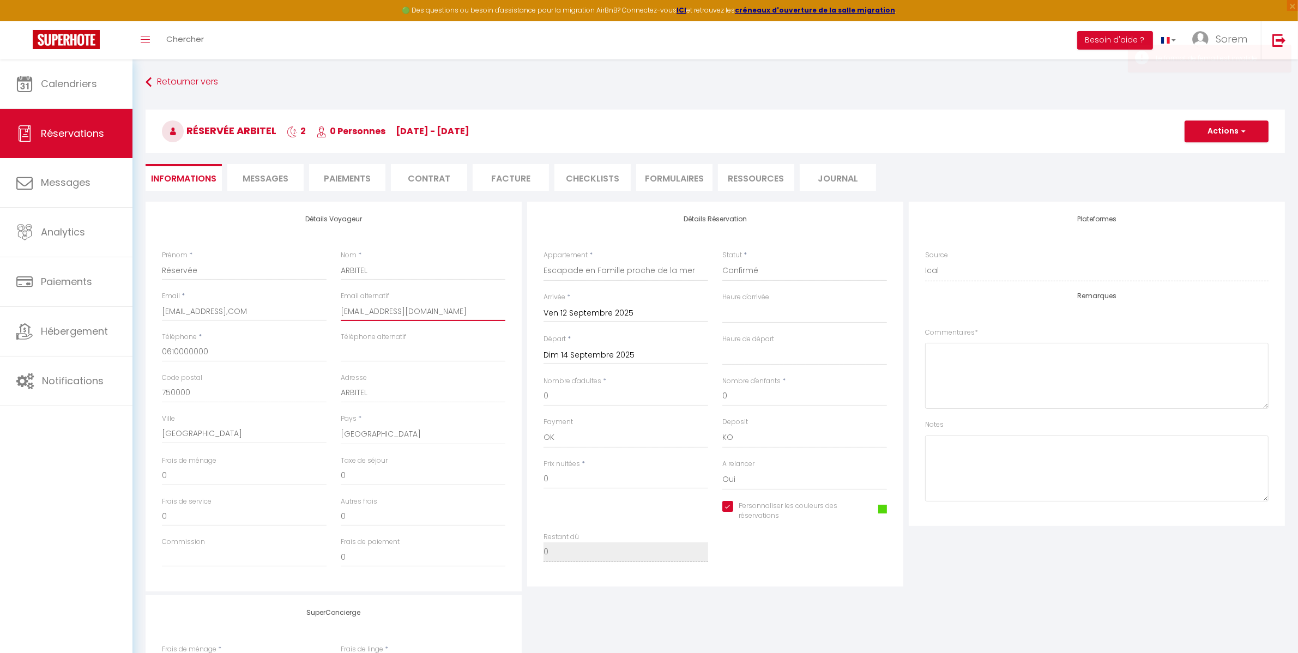
drag, startPoint x: 360, startPoint y: 312, endPoint x: 335, endPoint y: 309, distance: 25.2
click at [331, 311] on div "Email * [EMAIL_ADDRESS];COM Email alternatif [EMAIL_ADDRESS][DOMAIN_NAME]" at bounding box center [334, 311] width 358 height 41
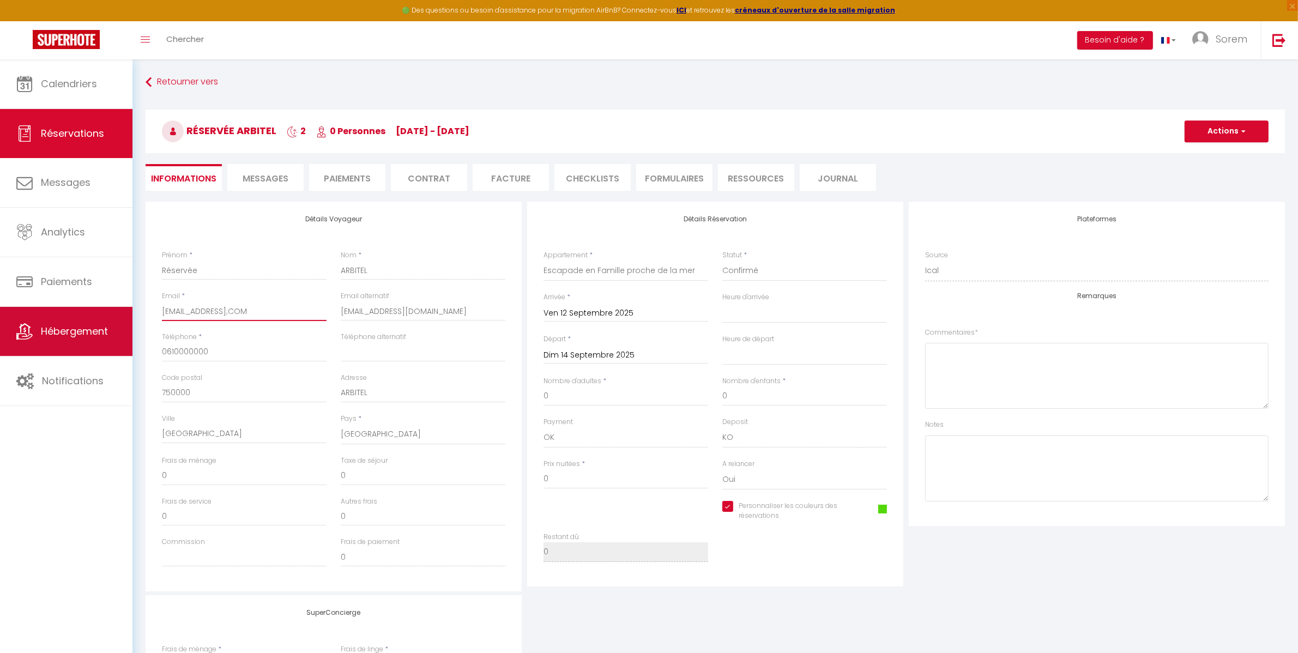
drag, startPoint x: 274, startPoint y: 314, endPoint x: 113, endPoint y: 316, distance: 160.8
click at [113, 316] on div "🟢 Des questions ou besoin d'assistance pour la migration AirBnB? Connectez-vous…" at bounding box center [649, 437] width 1298 height 756
paste input "[EMAIL_ADDRESS][DOMAIN_NAME]"
click at [268, 236] on div "Détails Voyageur Prénom * Réservée Nom * ARBITEL Email * [EMAIL_ADDRESS][DOMAIN…" at bounding box center [334, 397] width 376 height 390
click at [1241, 131] on span "button" at bounding box center [1241, 131] width 7 height 10
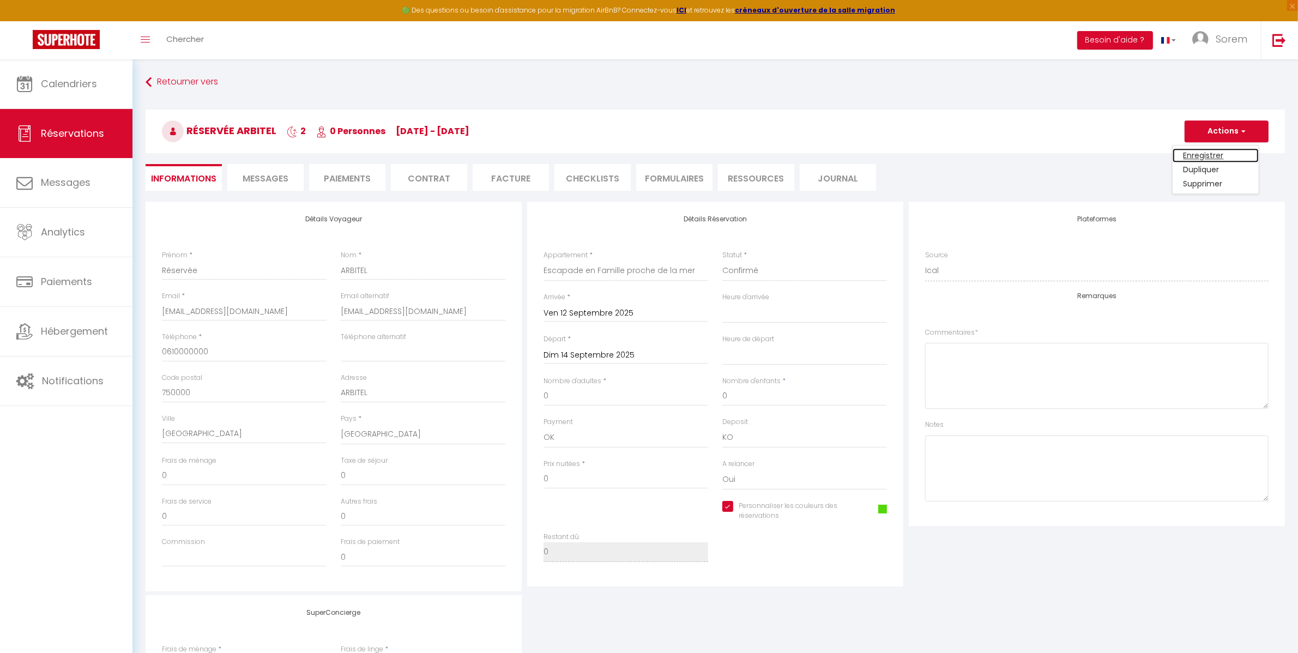
click at [1220, 154] on link "Enregistrer" at bounding box center [1215, 155] width 86 height 14
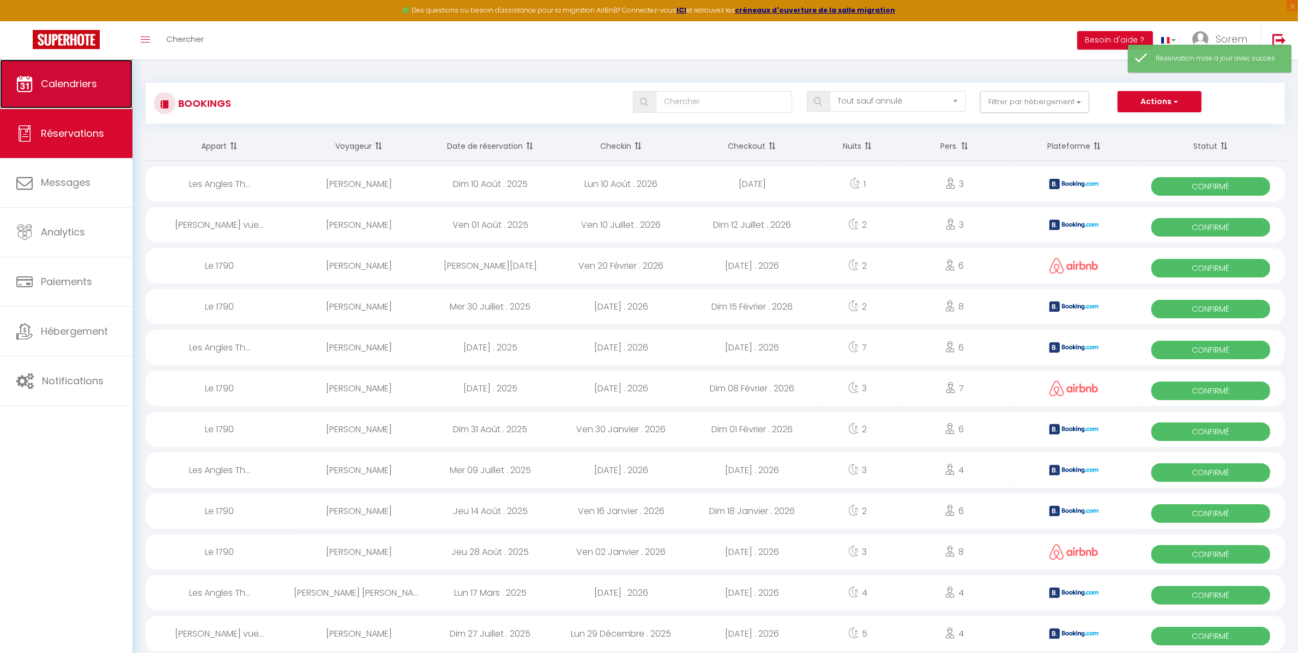
click at [79, 80] on span "Calendriers" at bounding box center [69, 84] width 56 height 14
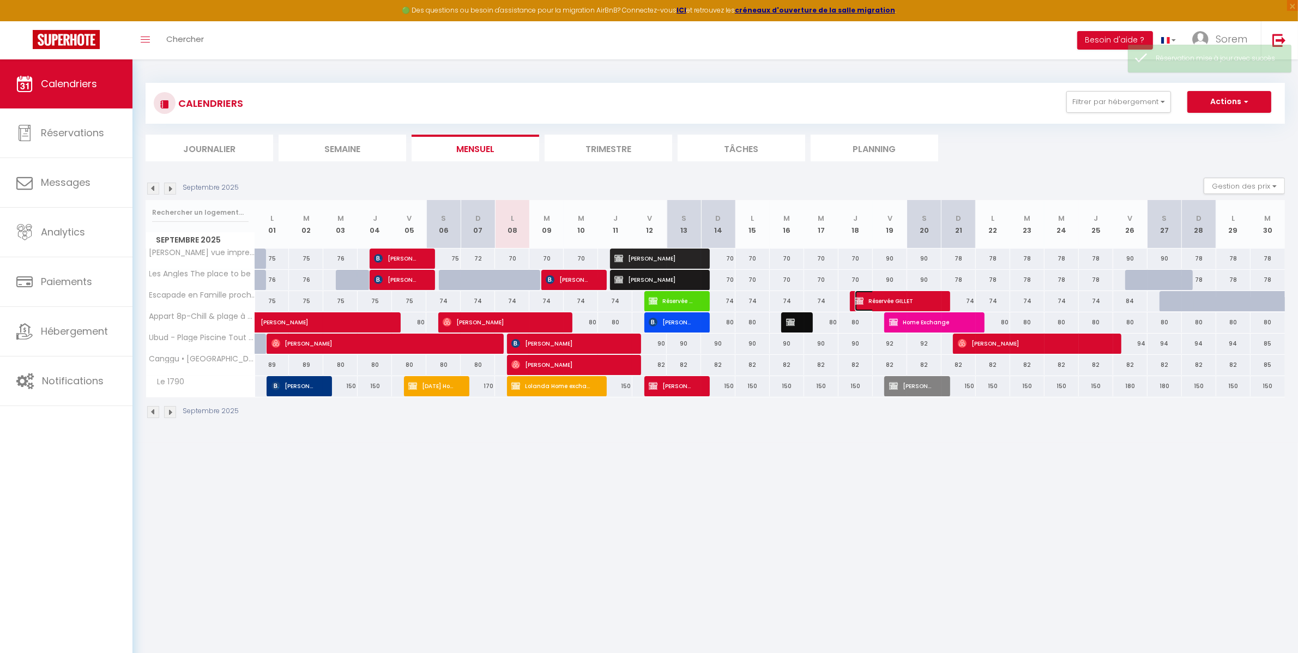
click at [878, 304] on span "Réservée GILLET" at bounding box center [895, 301] width 80 height 21
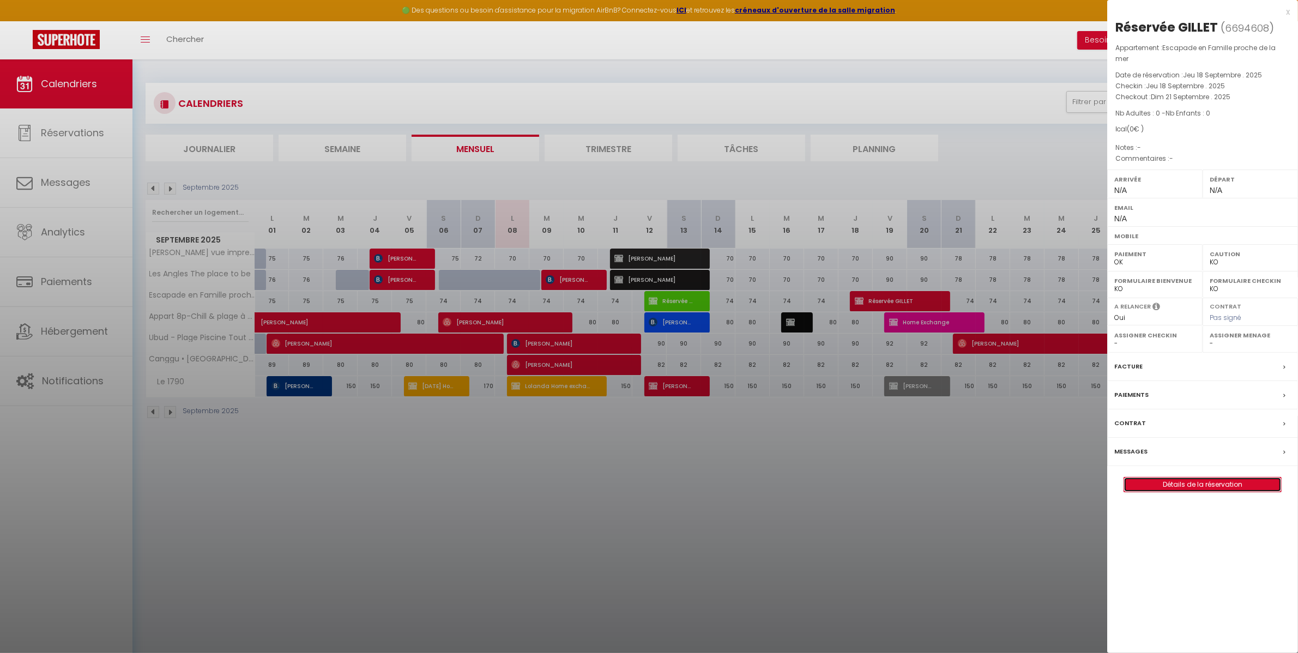
click at [1191, 480] on link "Détails de la réservation" at bounding box center [1202, 484] width 157 height 14
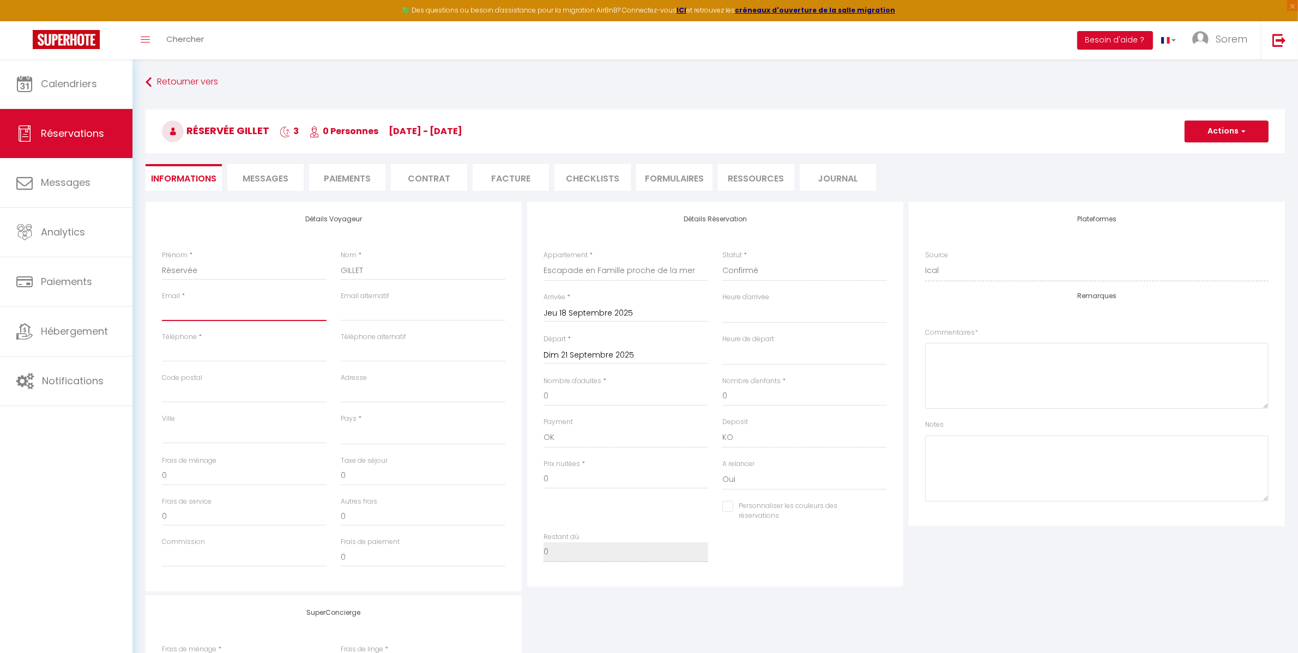
click at [211, 313] on input "Email client" at bounding box center [244, 311] width 165 height 20
drag, startPoint x: 211, startPoint y: 313, endPoint x: 189, endPoint y: 310, distance: 23.2
click at [189, 310] on input "Email client" at bounding box center [244, 311] width 165 height 20
click at [1239, 130] on span "button" at bounding box center [1241, 131] width 7 height 10
click at [1209, 154] on link "Enregistrer" at bounding box center [1215, 155] width 86 height 14
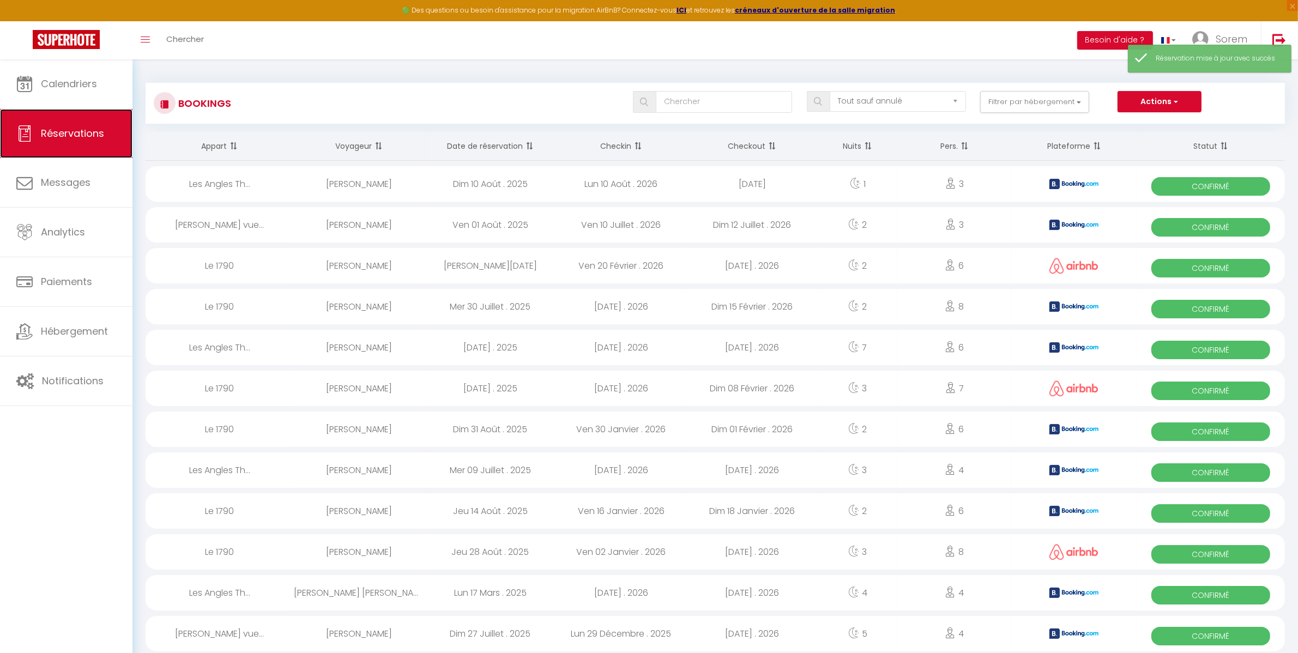
click at [83, 140] on link "Réservations" at bounding box center [66, 133] width 132 height 49
click at [64, 94] on link "Calendriers" at bounding box center [66, 83] width 132 height 49
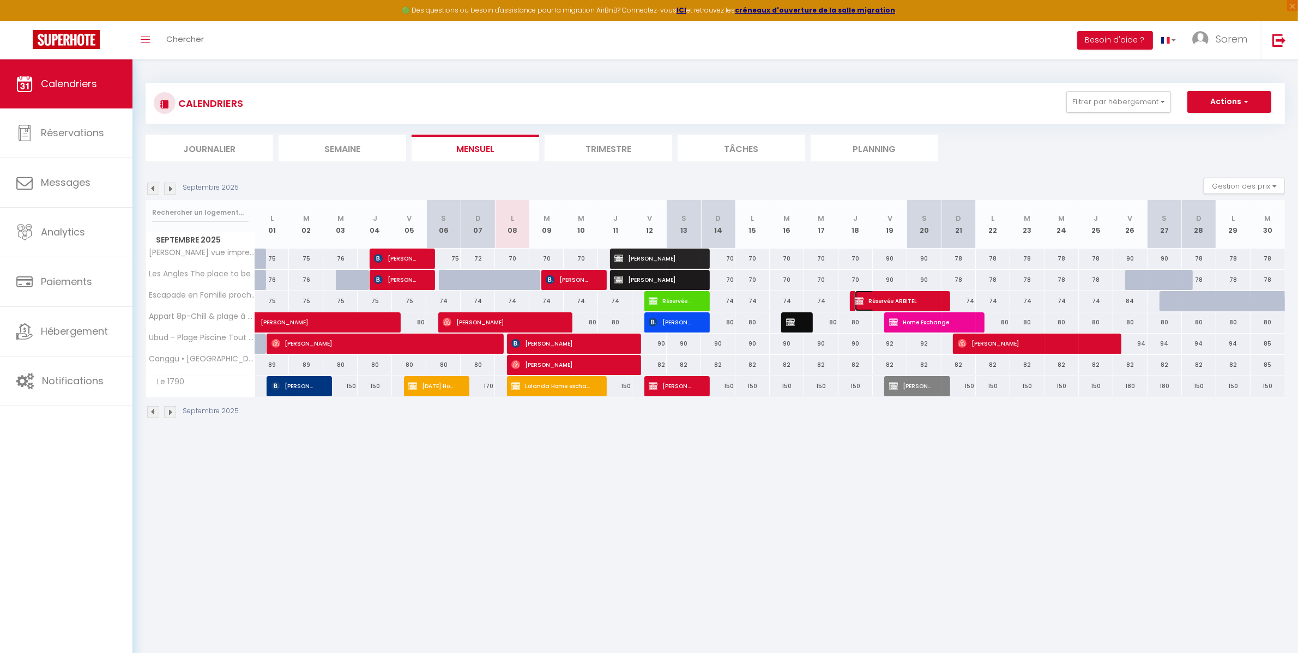
click at [910, 302] on span "Réservée ARBITEL" at bounding box center [895, 301] width 80 height 21
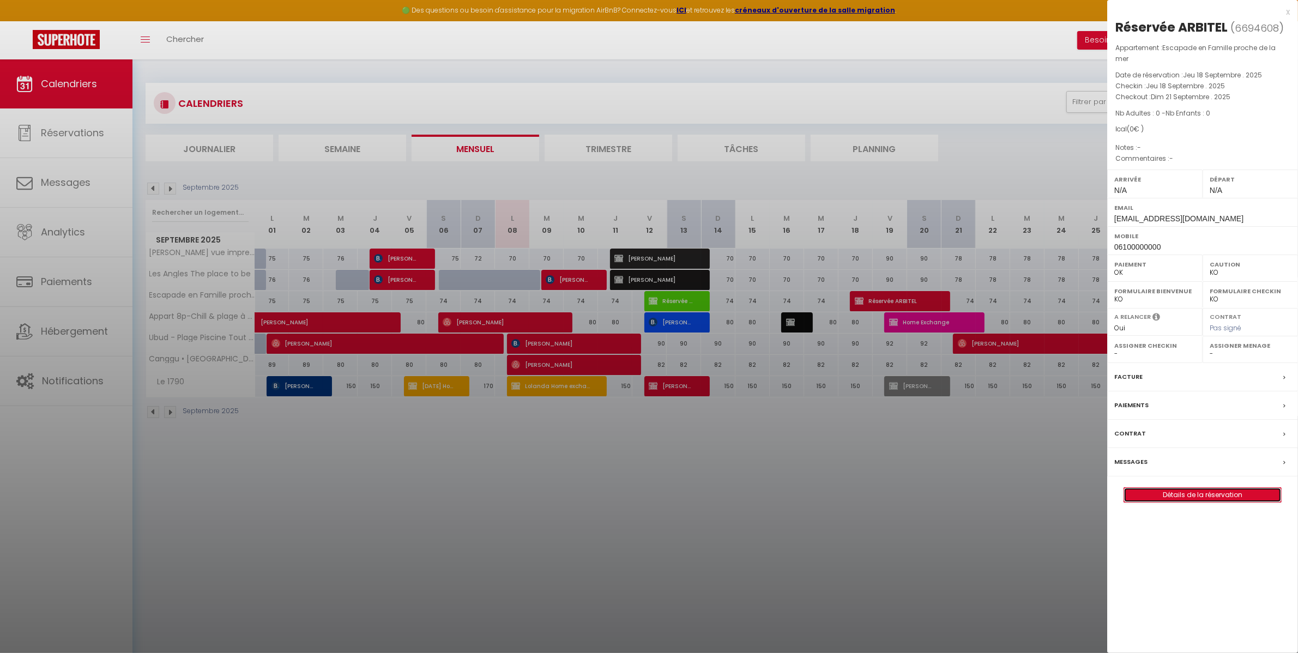
click at [1194, 488] on link "Détails de la réservation" at bounding box center [1202, 495] width 157 height 14
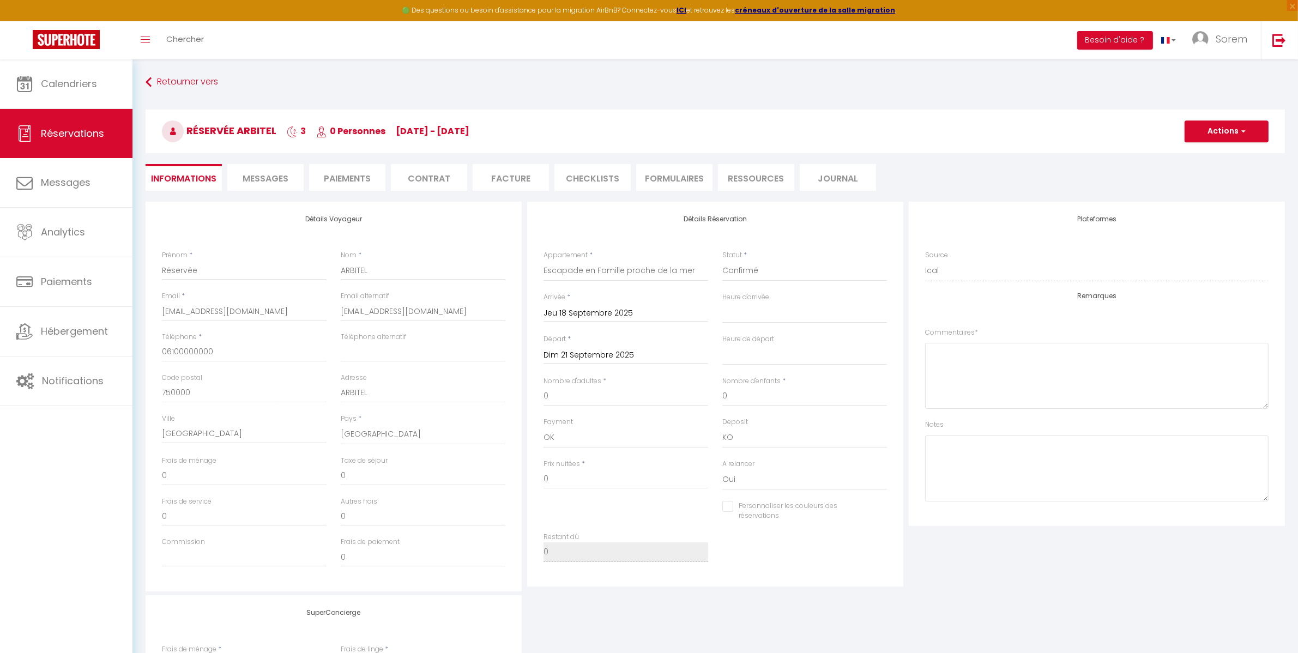
click at [813, 502] on input "Personnaliser les couleurs des réservations" at bounding box center [797, 506] width 151 height 11
click at [879, 507] on span at bounding box center [882, 509] width 9 height 9
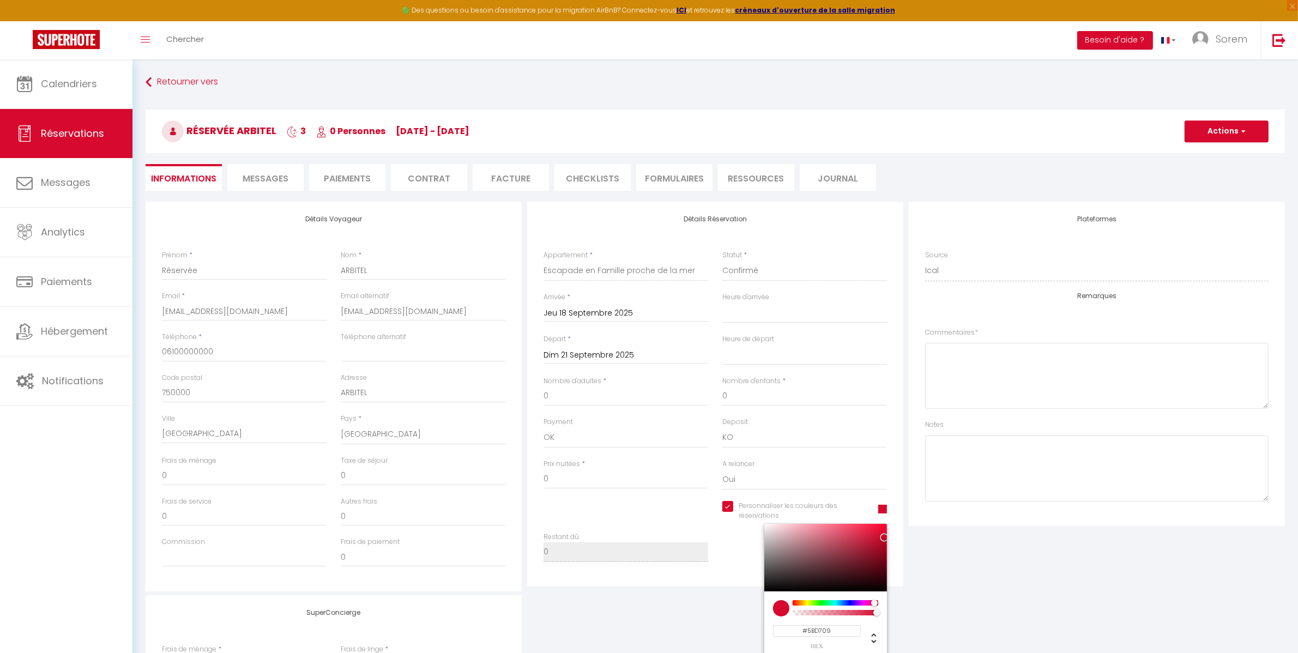
click at [816, 602] on div at bounding box center [835, 602] width 83 height 5
click at [881, 524] on div at bounding box center [825, 558] width 123 height 68
click at [1230, 129] on button "Actions" at bounding box center [1226, 131] width 84 height 22
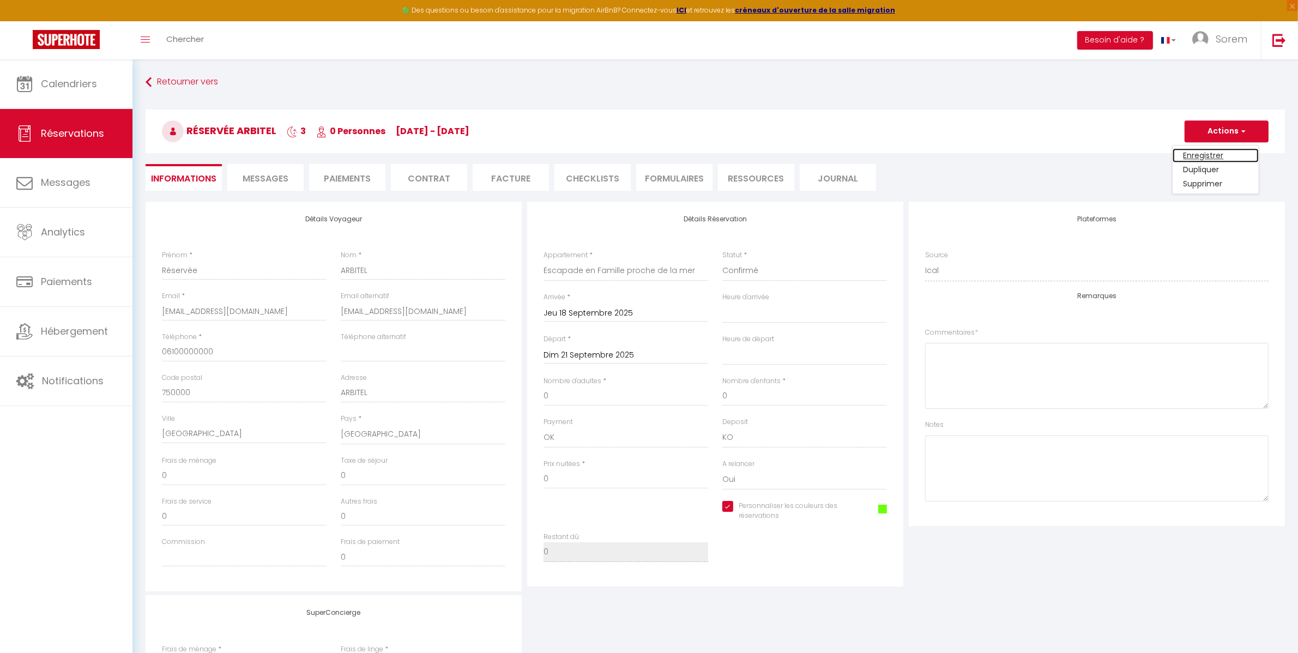
click at [1209, 148] on link "Enregistrer" at bounding box center [1215, 155] width 86 height 14
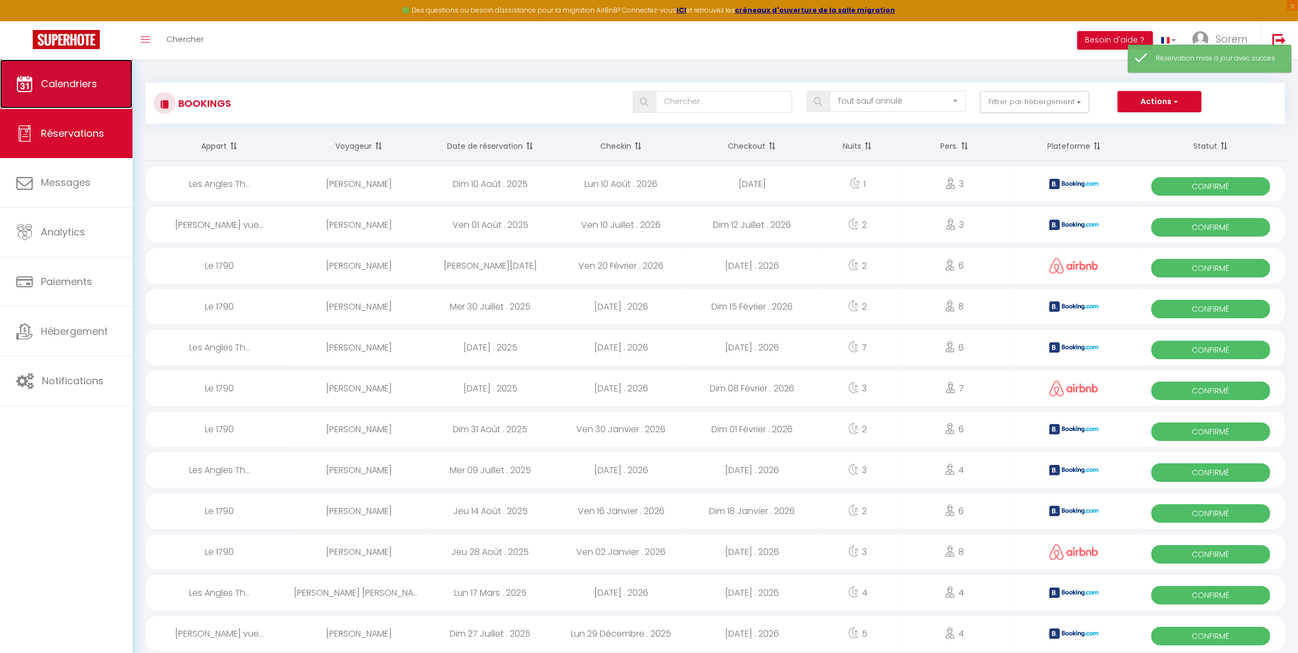
click at [83, 75] on link "Calendriers" at bounding box center [66, 83] width 132 height 49
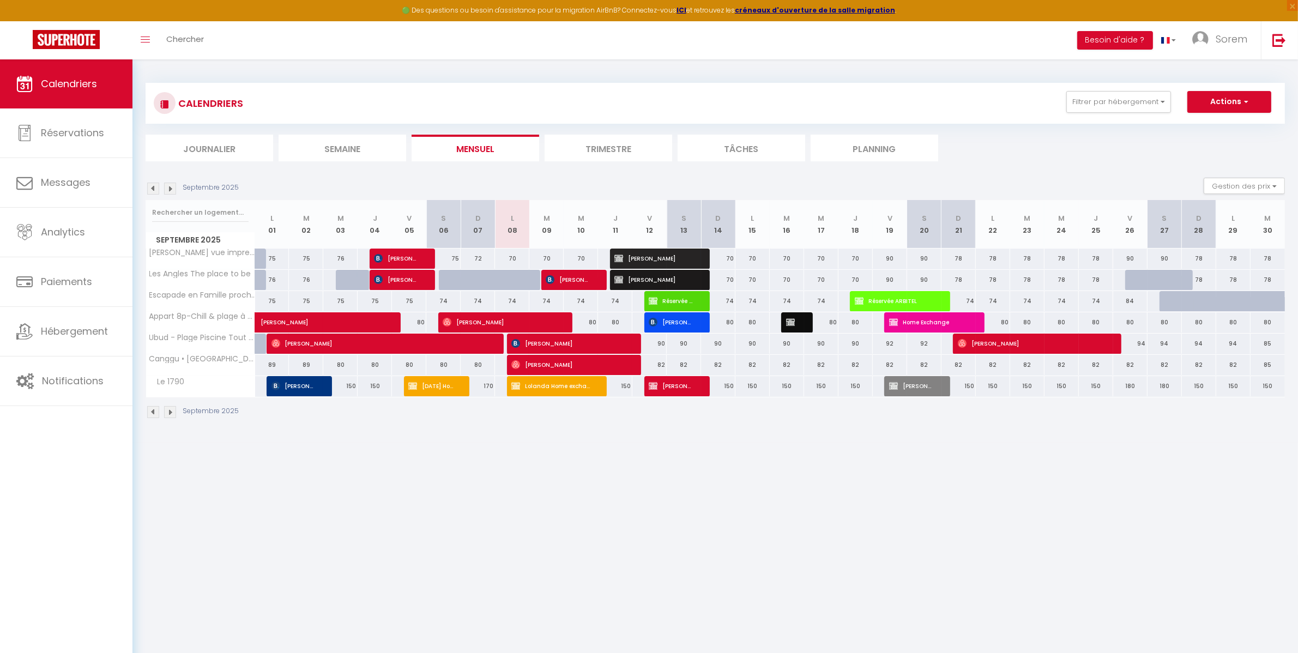
click at [516, 257] on div "70" at bounding box center [512, 259] width 34 height 20
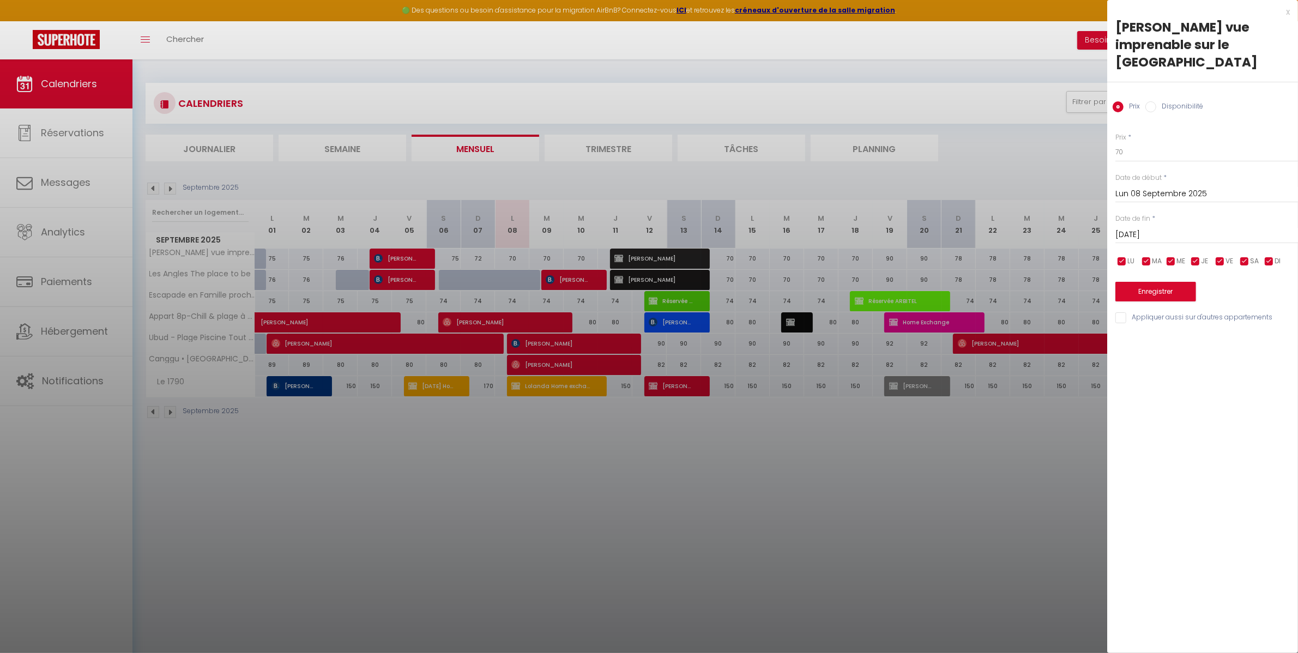
click at [1163, 233] on input "[DATE]" at bounding box center [1206, 235] width 183 height 14
click at [1233, 313] on span "12" at bounding box center [1243, 319] width 23 height 22
click at [1162, 110] on label "Disponibilité" at bounding box center [1179, 107] width 47 height 12
click at [1156, 110] on input "Disponibilité" at bounding box center [1150, 106] width 11 height 11
click at [1159, 293] on button "Enregistrer" at bounding box center [1155, 293] width 81 height 20
